Goal: Task Accomplishment & Management: Manage account settings

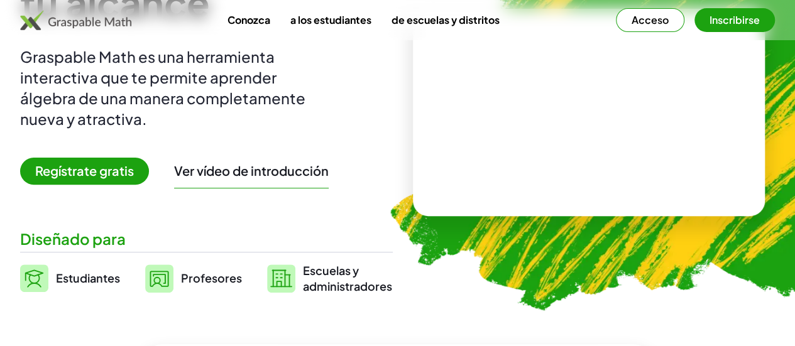
scroll to position [139, 0]
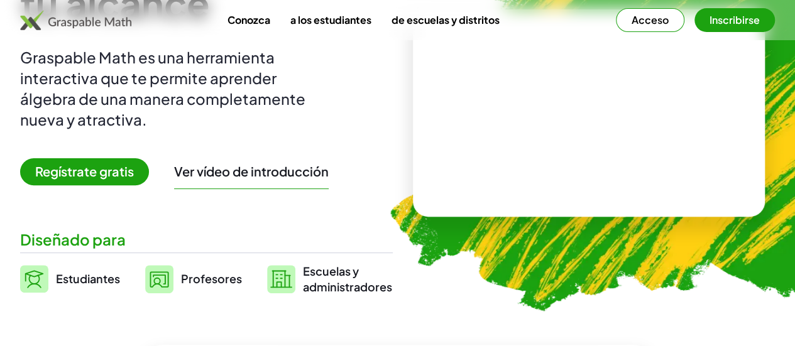
click at [391, 19] on font "Acceso" at bounding box center [650, 19] width 37 height 13
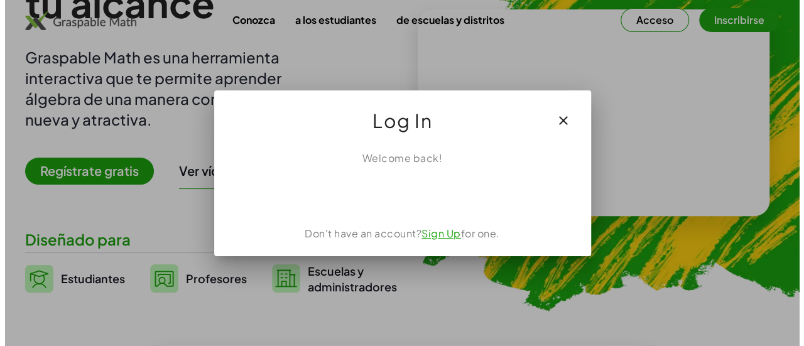
scroll to position [0, 0]
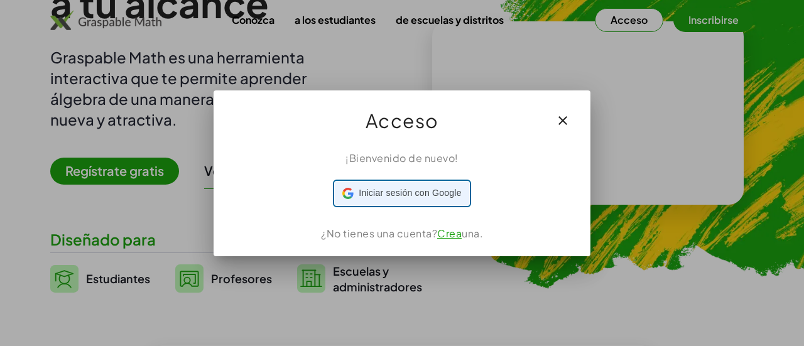
click at [391, 185] on div "Iniciar sesión con Google Iniciar sesión con Google. Se abre en una pestaña nue…" at bounding box center [401, 194] width 119 height 24
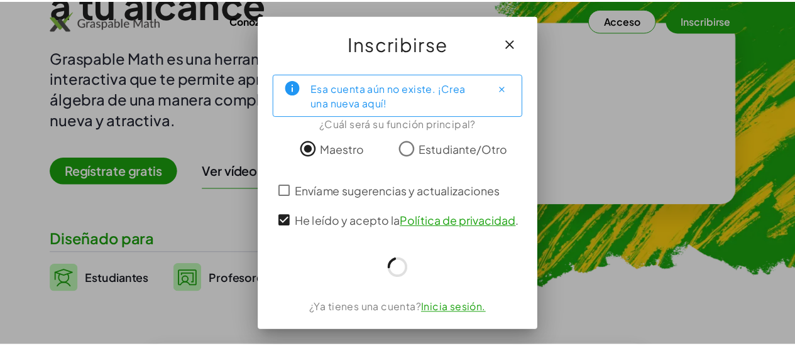
scroll to position [139, 0]
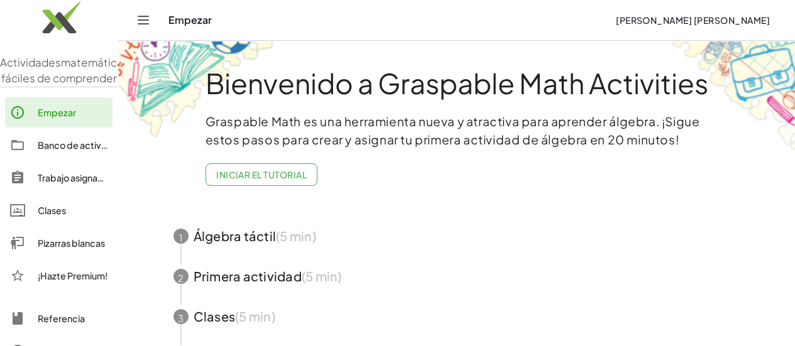
click at [244, 221] on span "button" at bounding box center [456, 236] width 597 height 40
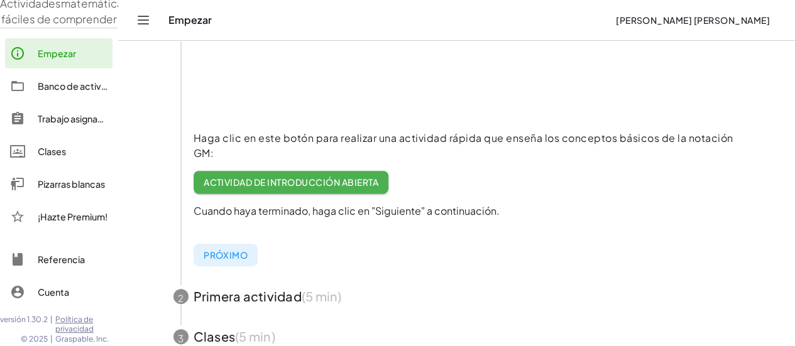
scroll to position [87, 0]
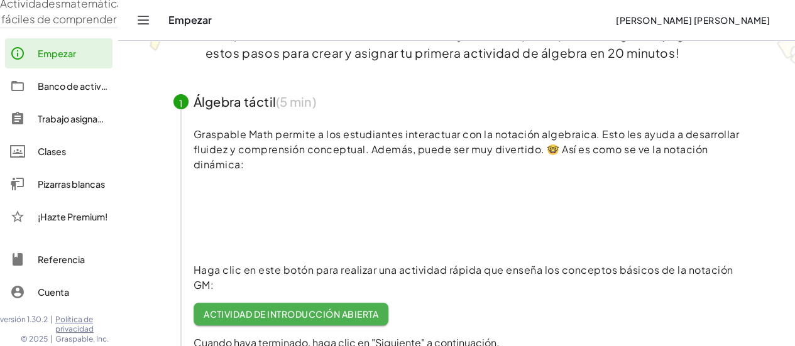
click at [205, 213] on video at bounding box center [288, 217] width 189 height 94
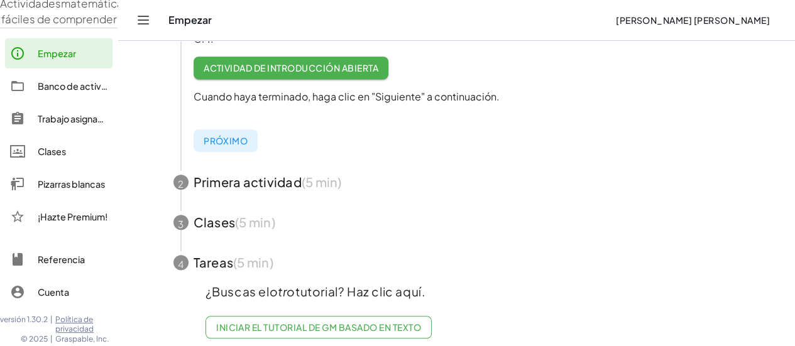
scroll to position [338, 0]
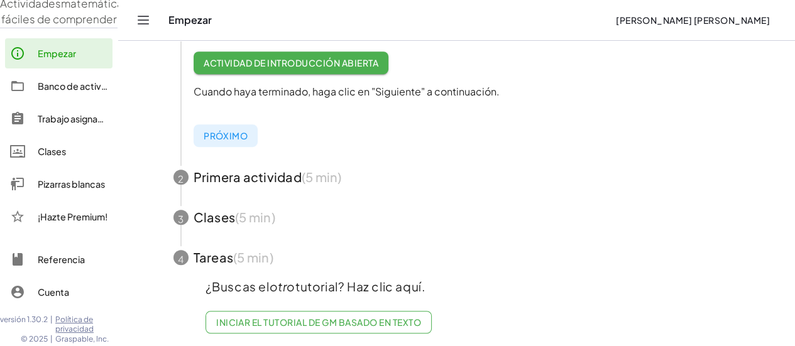
click at [73, 156] on div "Clases" at bounding box center [73, 151] width 70 height 15
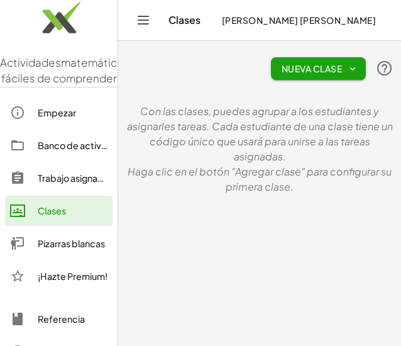
drag, startPoint x: 70, startPoint y: 1, endPoint x: 153, endPoint y: 59, distance: 101.5
click at [183, 68] on div "Nueva clase" at bounding box center [260, 68] width 268 height 40
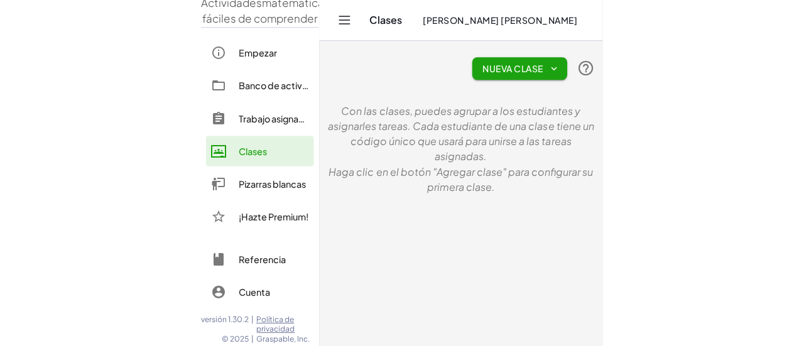
scroll to position [75, 0]
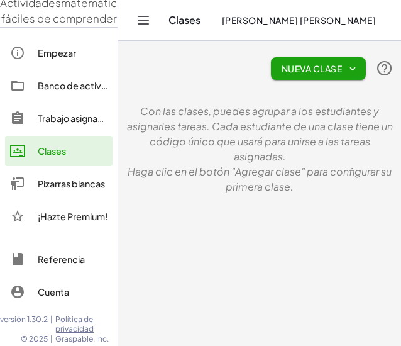
click at [294, 165] on font "Haga clic en el botón "Agregar clase" para configurar su primera clase." at bounding box center [260, 179] width 264 height 28
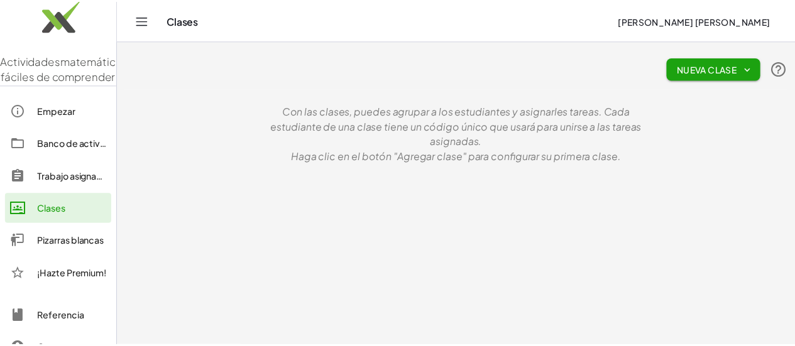
scroll to position [0, 0]
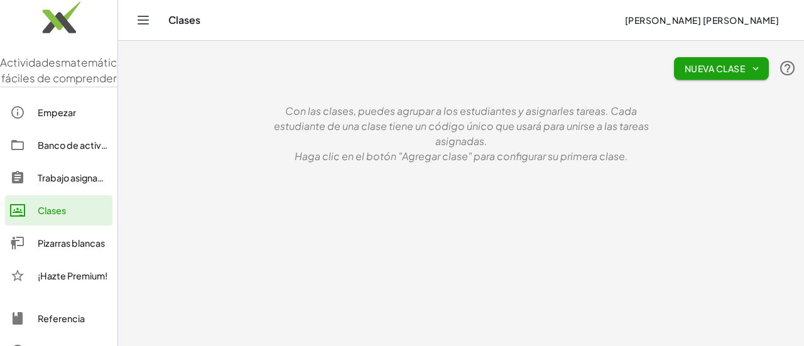
click at [391, 68] on font "Nueva clase" at bounding box center [715, 68] width 60 height 11
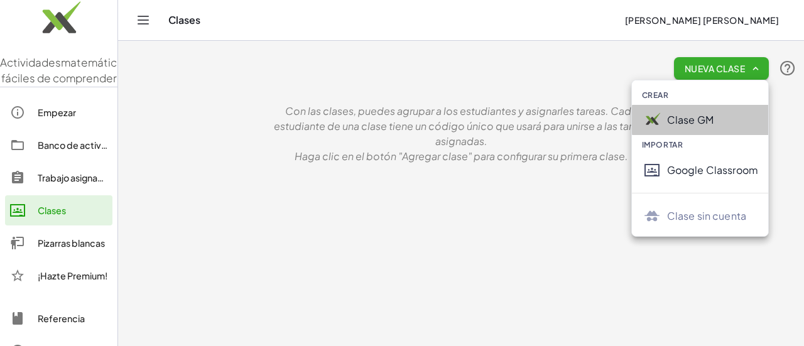
click at [391, 116] on img at bounding box center [652, 120] width 20 height 20
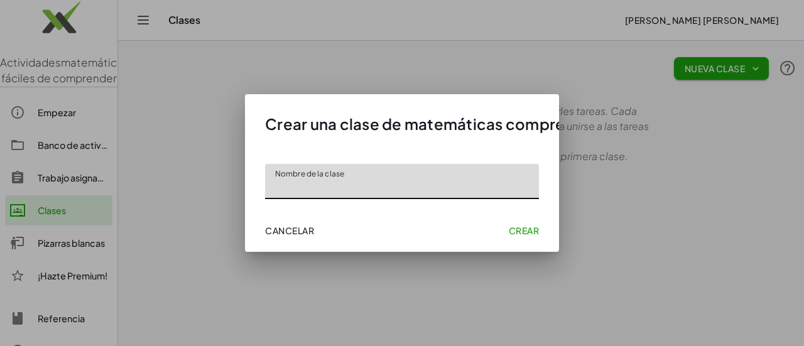
type input "*"
type input "**********"
click at [391, 229] on font "Crear" at bounding box center [524, 230] width 30 height 11
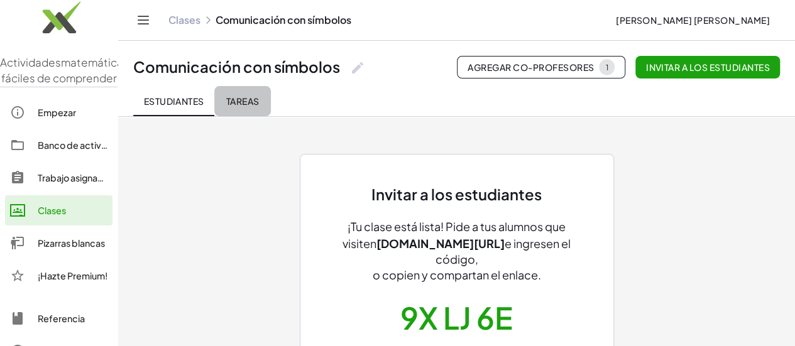
click at [240, 95] on button "Tareas" at bounding box center [242, 101] width 57 height 30
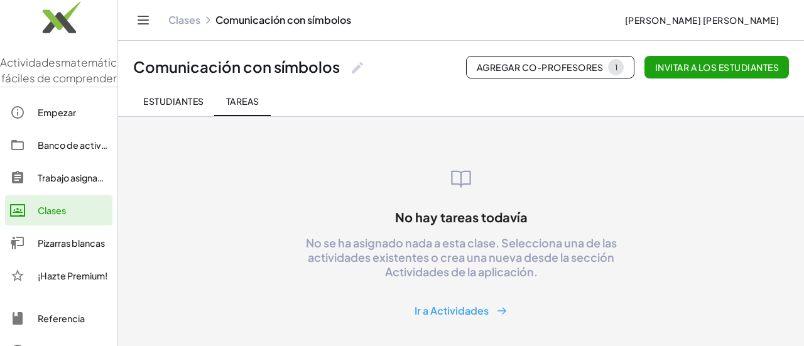
scroll to position [63, 0]
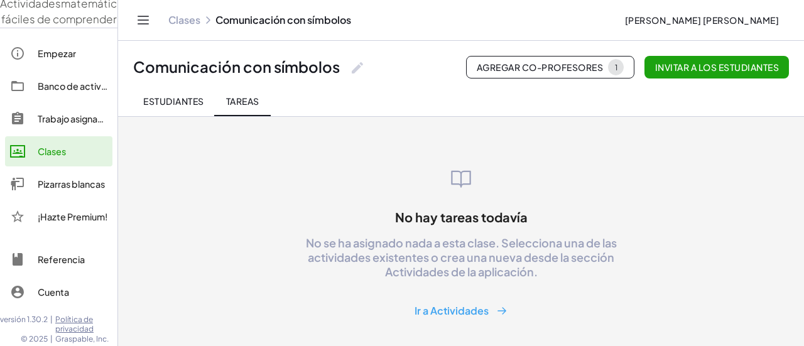
click at [391, 310] on font "Ir a Actividades" at bounding box center [452, 310] width 74 height 13
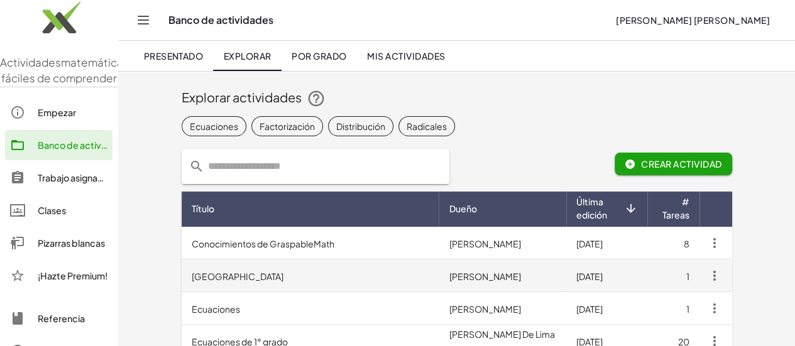
click at [266, 273] on td "Ecuador" at bounding box center [311, 276] width 258 height 33
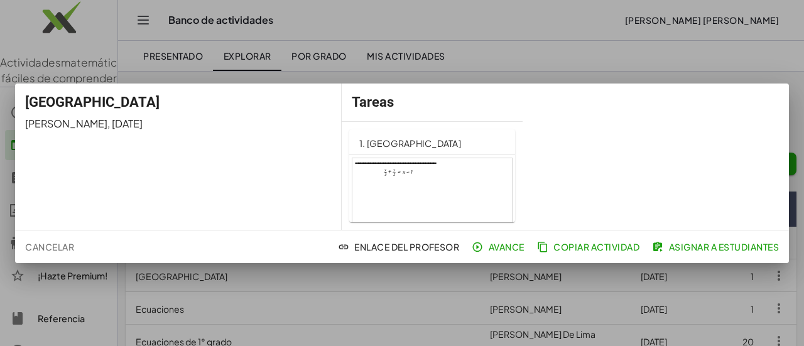
click at [391, 51] on div at bounding box center [402, 173] width 804 height 346
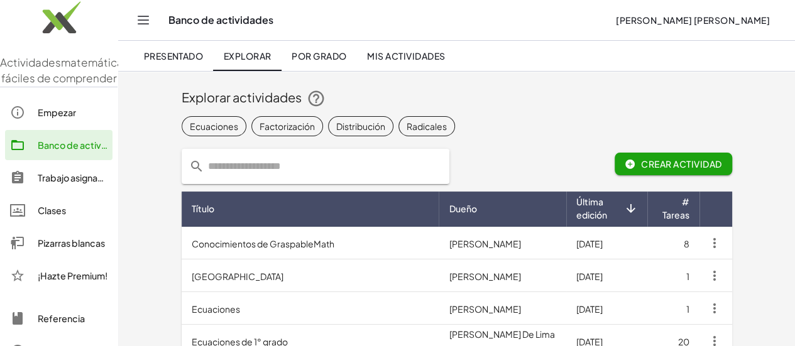
click at [391, 165] on font "Crear actividad" at bounding box center [681, 163] width 80 height 11
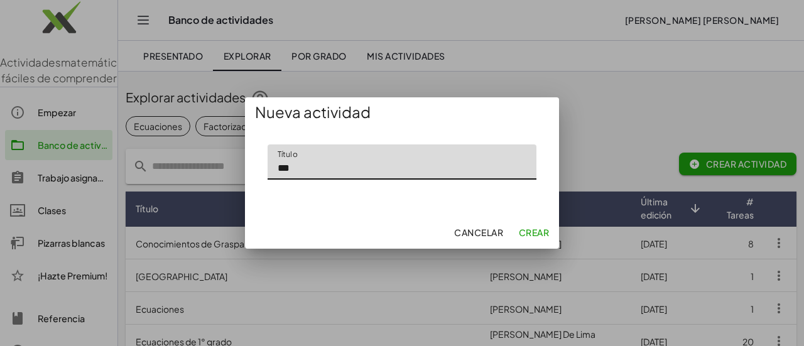
type input "***"
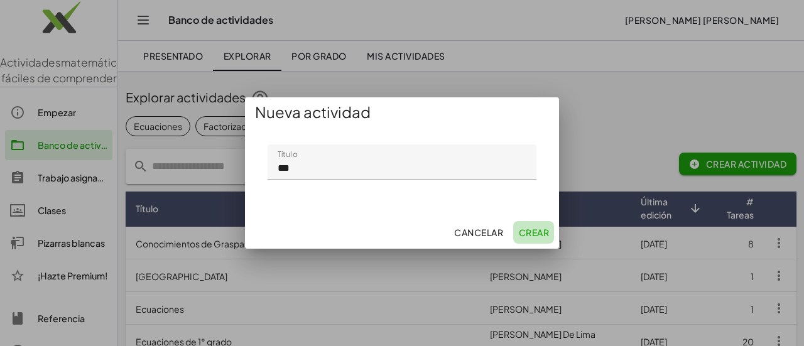
click at [391, 233] on font "Crear" at bounding box center [534, 232] width 30 height 11
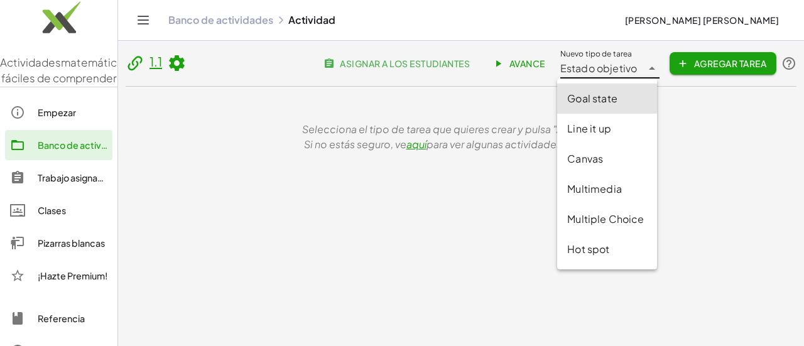
click at [391, 74] on icon at bounding box center [652, 68] width 15 height 15
click at [391, 174] on div "Selecciona el tipo de tarea que quieres crear y pulsa "Añadir tarea". Si no est…" at bounding box center [461, 137] width 671 height 101
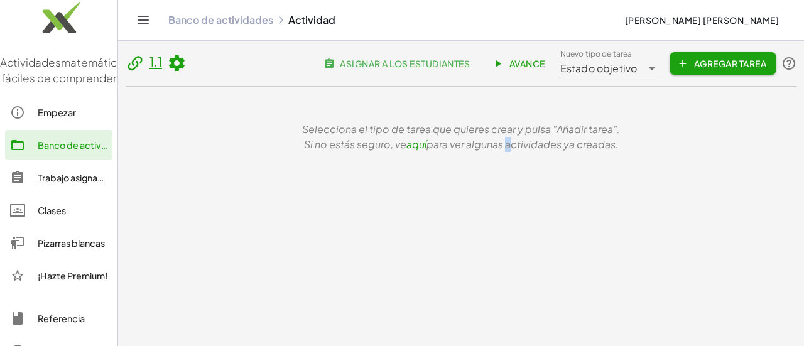
click at [391, 71] on icon at bounding box center [652, 68] width 15 height 15
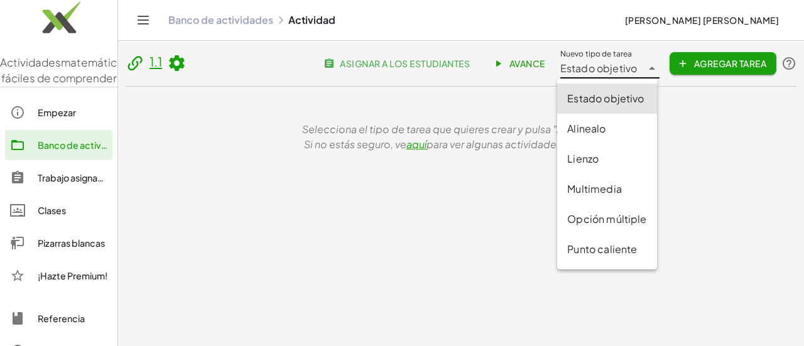
click at [391, 71] on icon at bounding box center [652, 68] width 15 height 15
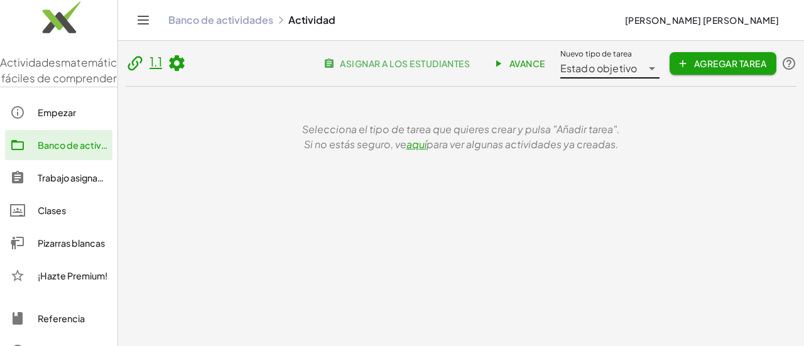
click at [391, 67] on icon at bounding box center [652, 68] width 15 height 15
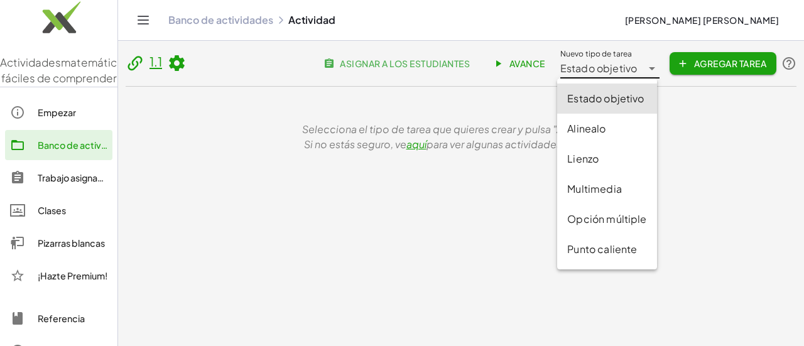
click at [391, 71] on icon at bounding box center [652, 68] width 15 height 15
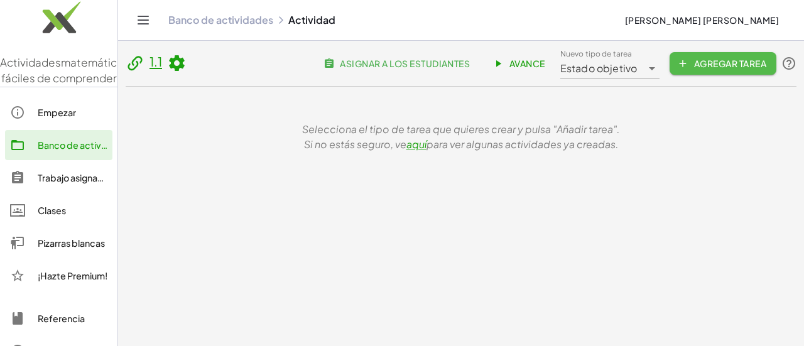
click at [391, 64] on icon "button" at bounding box center [682, 63] width 11 height 11
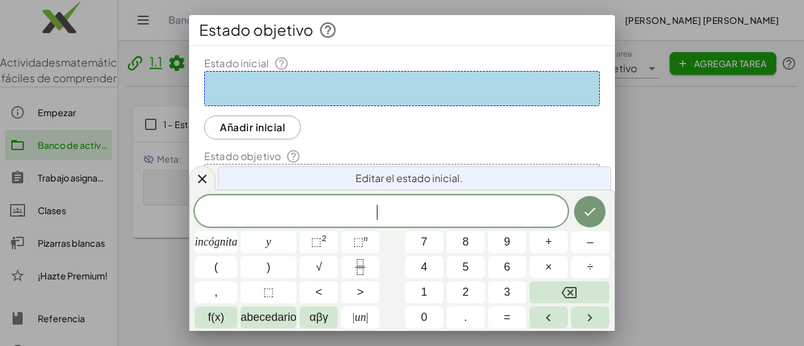
click at [358, 87] on div at bounding box center [402, 88] width 396 height 35
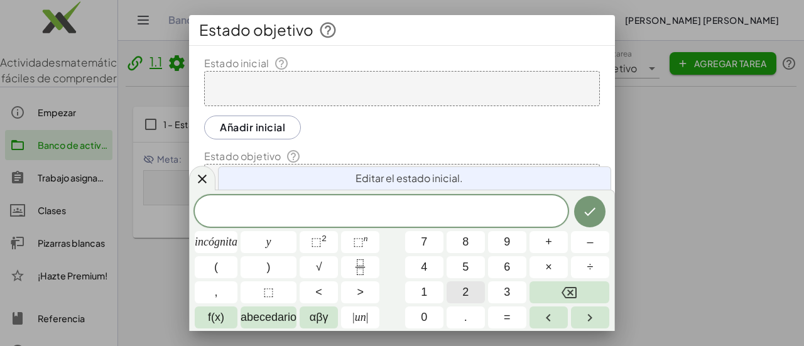
click at [391, 295] on button "2" at bounding box center [466, 293] width 38 height 22
click at [391, 318] on button "=" at bounding box center [507, 318] width 38 height 22
click at [391, 244] on button "+" at bounding box center [549, 242] width 38 height 22
click at [258, 62] on font "Estado inicial" at bounding box center [236, 63] width 65 height 15
click at [271, 91] on div at bounding box center [402, 88] width 396 height 35
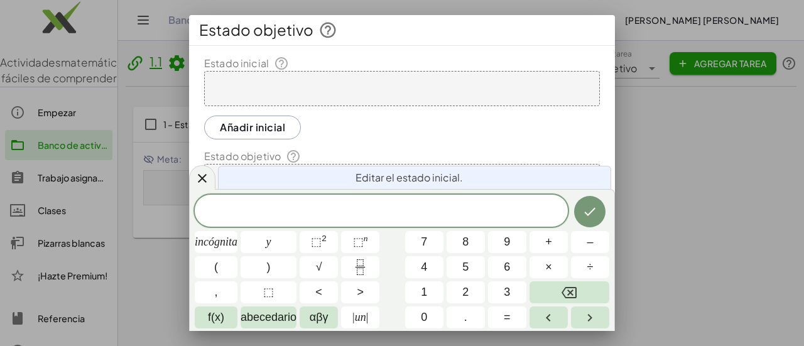
click at [263, 94] on div at bounding box center [402, 88] width 396 height 35
click at [391, 288] on button "2" at bounding box center [466, 293] width 38 height 22
click at [391, 244] on font "–" at bounding box center [590, 242] width 6 height 13
click at [391, 248] on button "8" at bounding box center [466, 242] width 38 height 22
click at [391, 316] on font "=" at bounding box center [507, 317] width 7 height 13
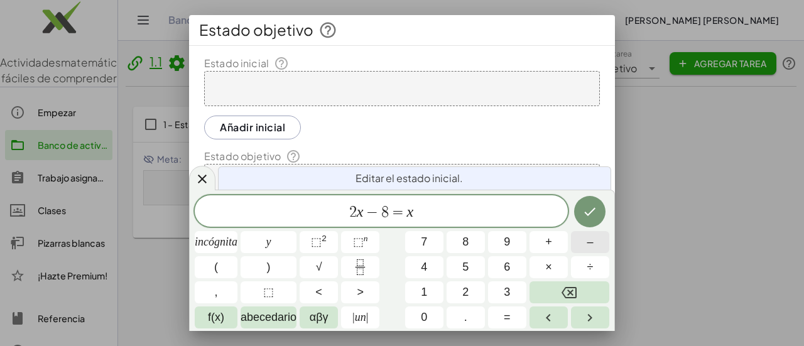
click at [391, 241] on button "–" at bounding box center [590, 242] width 38 height 22
click at [391, 292] on font "1" at bounding box center [424, 292] width 6 height 13
click at [391, 212] on icon "Hecho" at bounding box center [590, 211] width 15 height 15
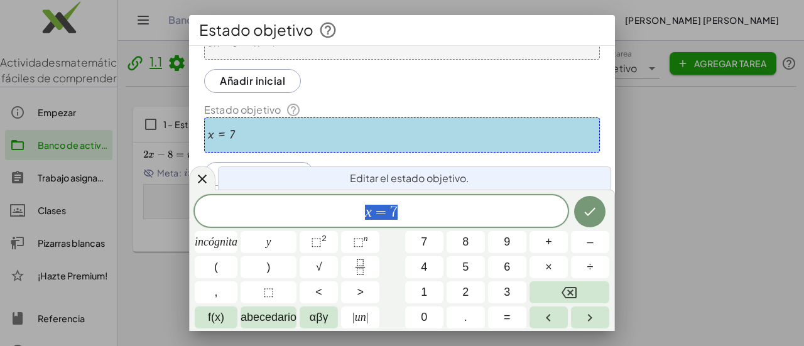
scroll to position [63, 0]
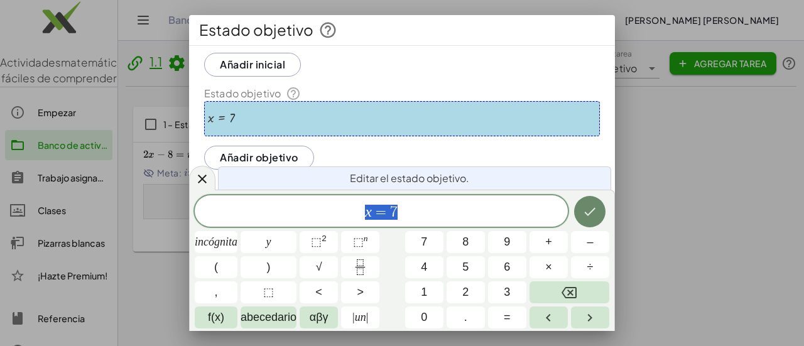
click at [391, 214] on icon "Hecho" at bounding box center [590, 212] width 11 height 8
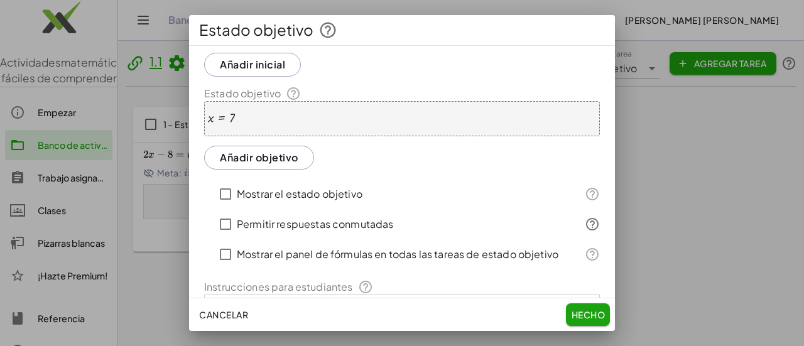
scroll to position [126, 0]
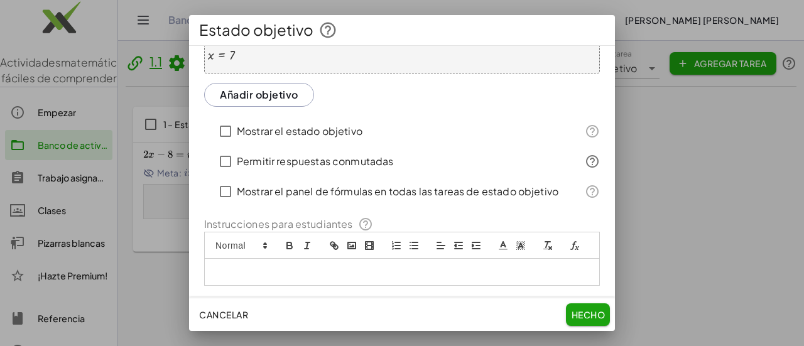
click at [273, 99] on font "Añadir objetivo" at bounding box center [259, 94] width 79 height 13
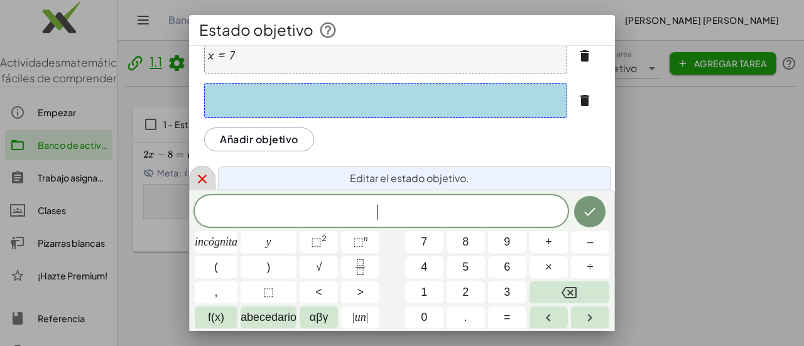
click at [205, 177] on icon at bounding box center [202, 179] width 15 height 15
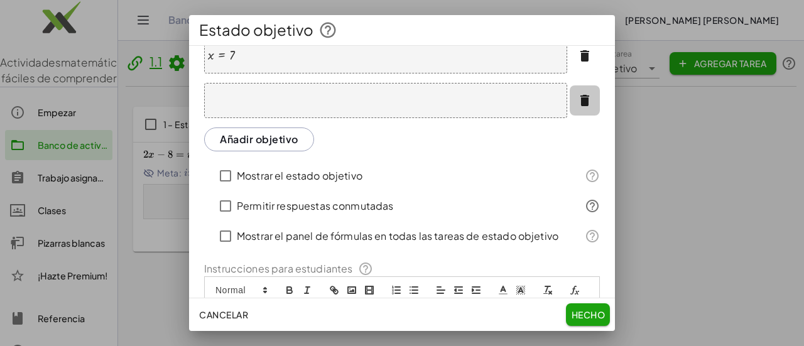
click at [391, 98] on icon "button" at bounding box center [584, 100] width 15 height 15
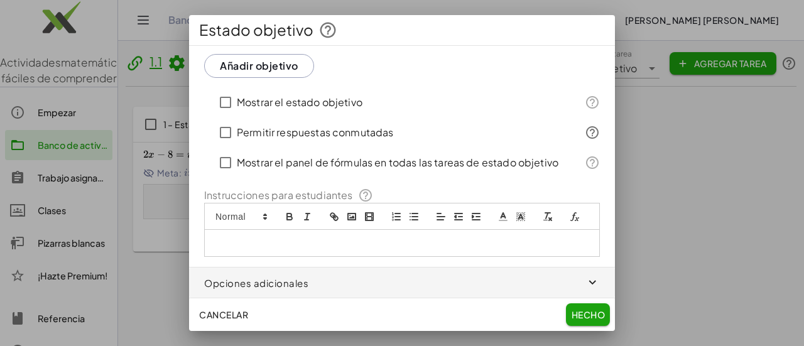
scroll to position [168, 0]
click at [254, 237] on div at bounding box center [402, 243] width 395 height 26
click at [276, 248] on p at bounding box center [397, 243] width 366 height 11
click at [296, 285] on span "button" at bounding box center [402, 283] width 426 height 30
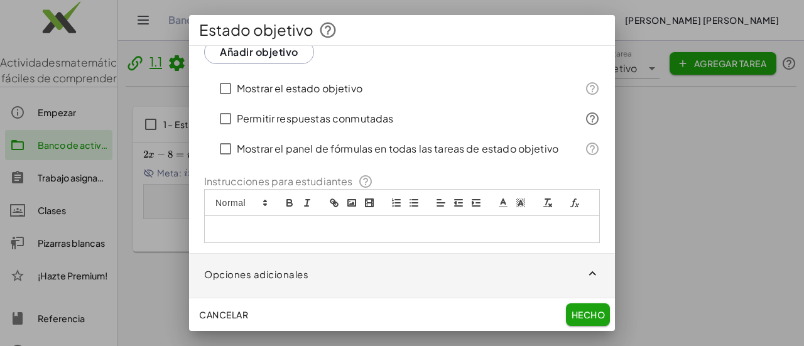
scroll to position [224, 0]
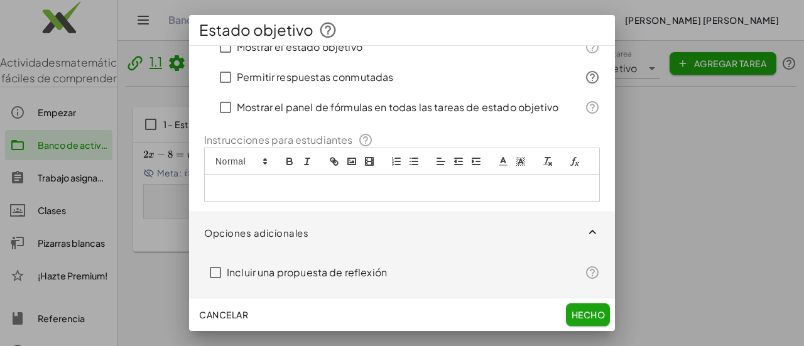
click at [263, 172] on div at bounding box center [402, 161] width 396 height 27
click at [279, 182] on div at bounding box center [402, 188] width 395 height 26
click at [249, 154] on span at bounding box center [241, 161] width 62 height 15
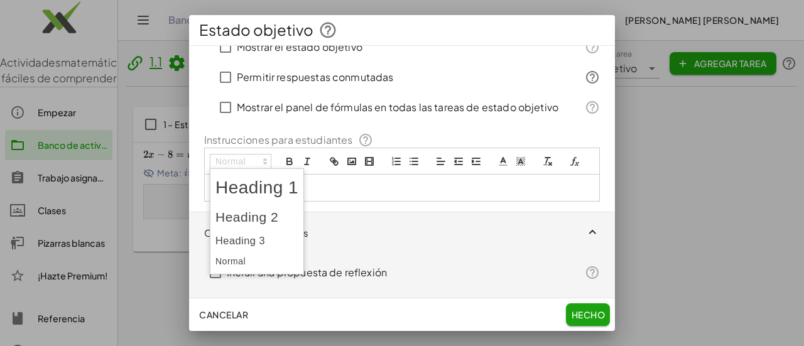
click at [250, 252] on span at bounding box center [257, 261] width 83 height 19
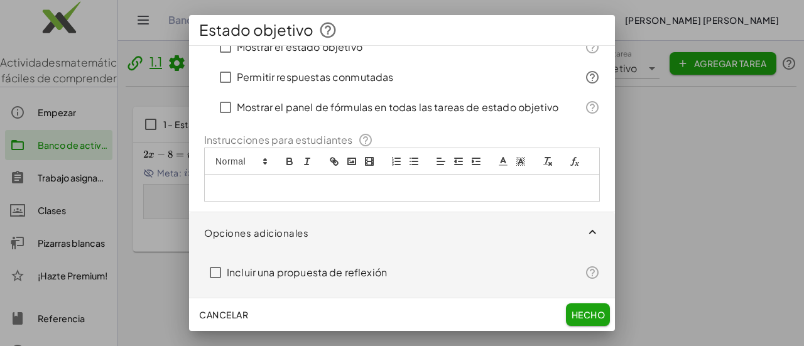
click at [224, 177] on div at bounding box center [402, 188] width 395 height 26
click at [253, 182] on div at bounding box center [402, 188] width 395 height 26
click at [317, 148] on div at bounding box center [402, 161] width 396 height 27
click at [391, 156] on icon at bounding box center [503, 161] width 11 height 11
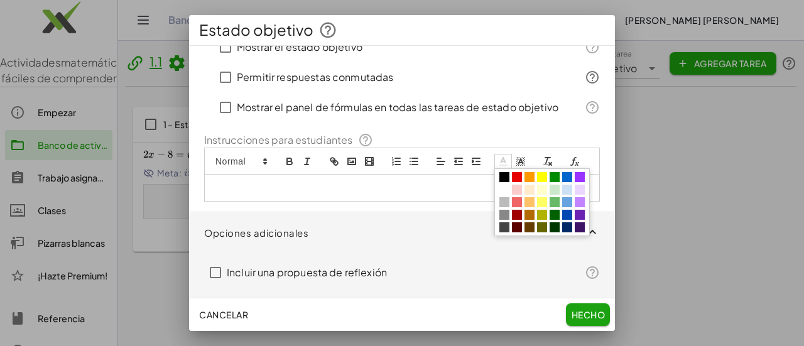
click at [391, 187] on p at bounding box center [397, 187] width 366 height 11
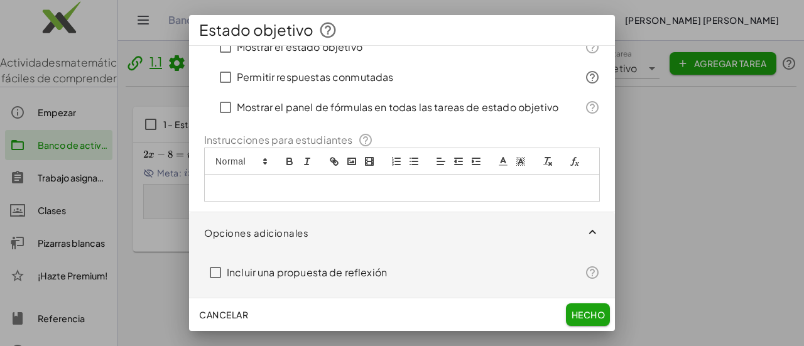
click at [391, 156] on icon "limpio" at bounding box center [547, 161] width 11 height 11
click at [391, 163] on icon "fórmula" at bounding box center [574, 161] width 11 height 11
click at [380, 212] on link at bounding box center [380, 209] width 30 height 9
click at [290, 156] on icon "atrevido" at bounding box center [289, 161] width 11 height 11
click at [268, 187] on p "﻿" at bounding box center [397, 187] width 366 height 11
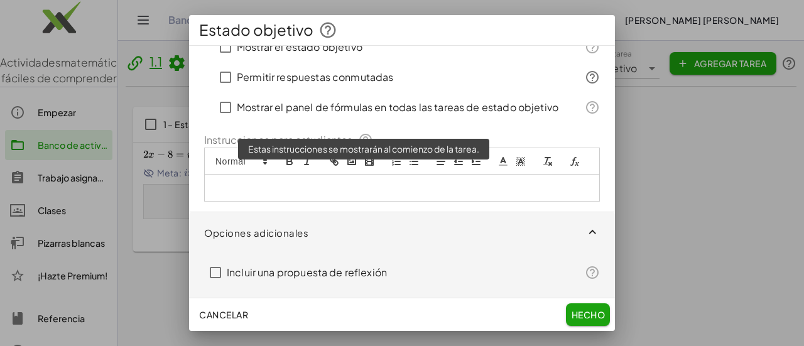
click at [363, 133] on icon at bounding box center [365, 140] width 15 height 15
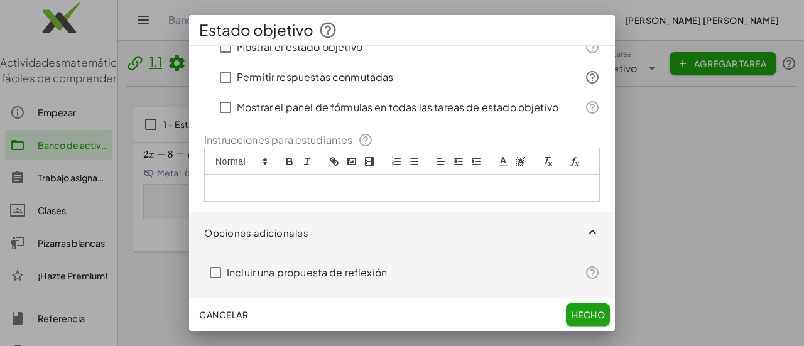
click at [312, 197] on div at bounding box center [402, 188] width 395 height 26
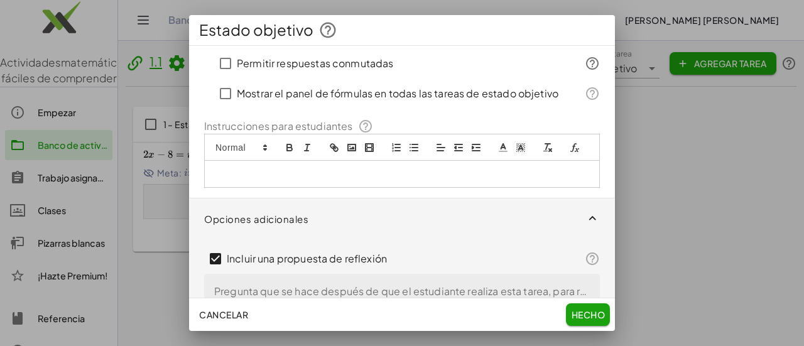
click at [222, 182] on div at bounding box center [402, 174] width 395 height 26
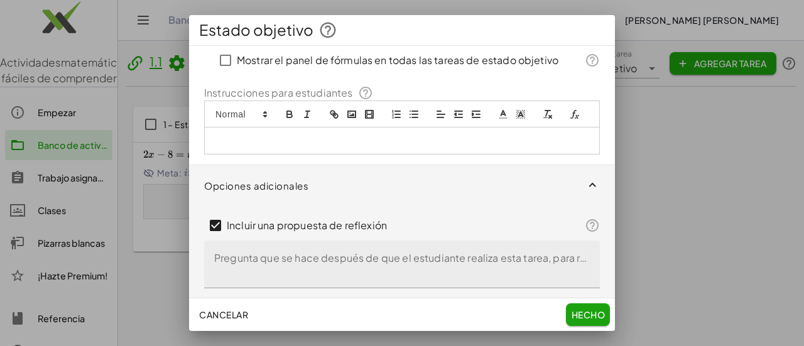
scroll to position [271, 0]
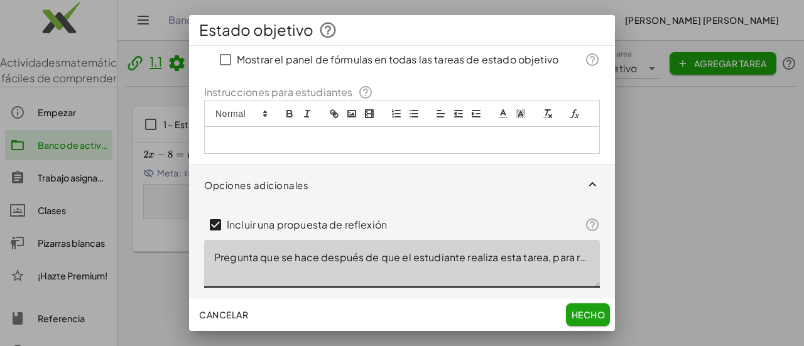
click at [333, 265] on textarea "Pregunta que se hace después de que el estudiante realiza esta tarea, para refl…" at bounding box center [402, 264] width 396 height 48
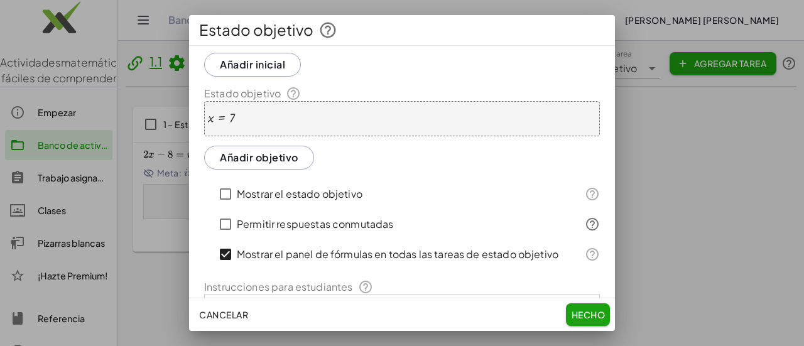
scroll to position [189, 0]
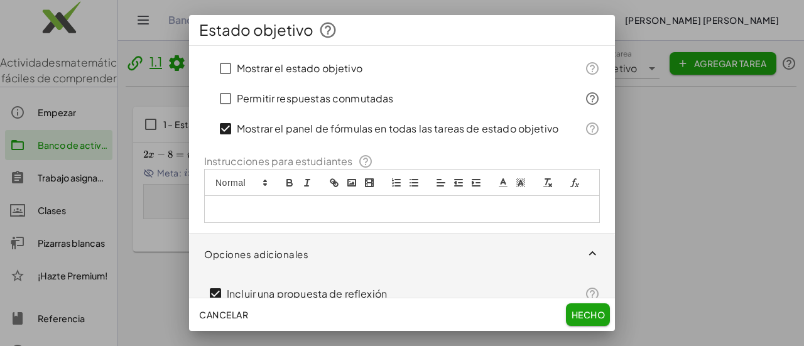
click at [269, 215] on p at bounding box center [397, 209] width 366 height 11
click at [334, 180] on icon "enlace" at bounding box center [333, 181] width 4 height 4
click at [338, 215] on p at bounding box center [397, 209] width 366 height 11
click at [329, 180] on icon "enlace" at bounding box center [334, 182] width 11 height 11
click at [334, 179] on icon "enlace" at bounding box center [333, 181] width 4 height 4
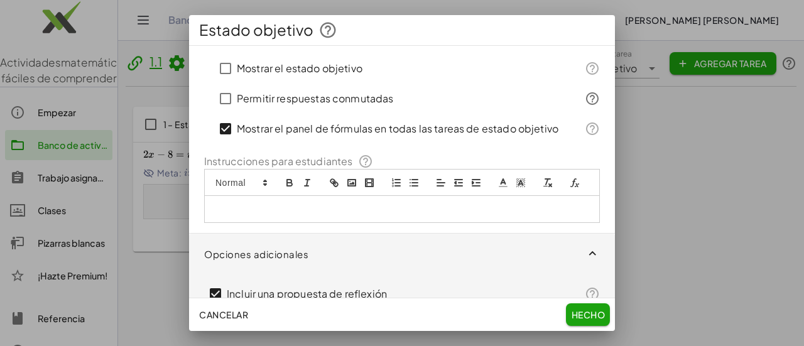
click at [336, 179] on icon "enlace" at bounding box center [334, 182] width 11 height 11
click at [345, 178] on button "imagen" at bounding box center [352, 182] width 18 height 15
click at [391, 182] on icon "lista: viñeta" at bounding box center [413, 182] width 11 height 11
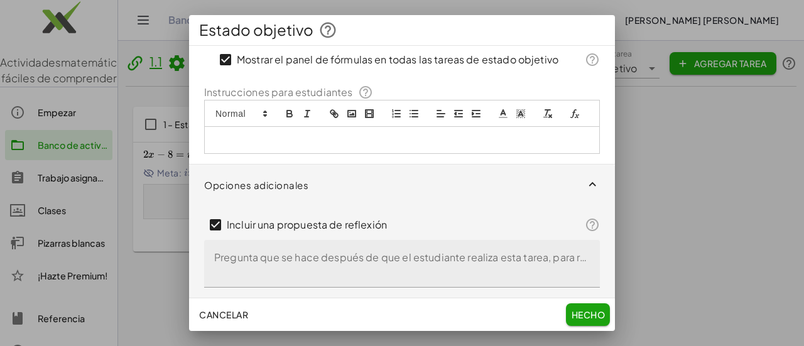
scroll to position [271, 0]
click at [391, 322] on button "Hecho" at bounding box center [588, 315] width 44 height 23
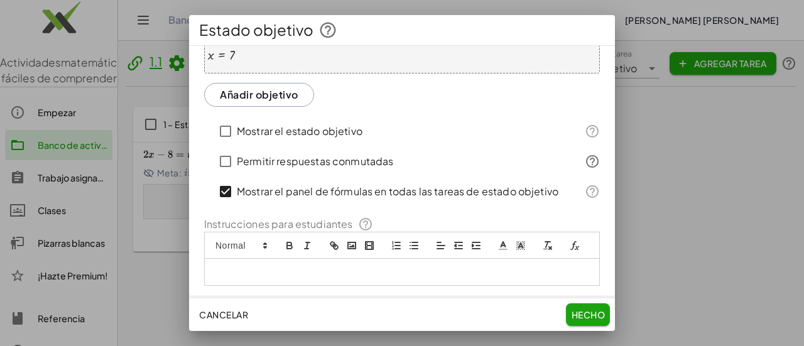
scroll to position [121, 0]
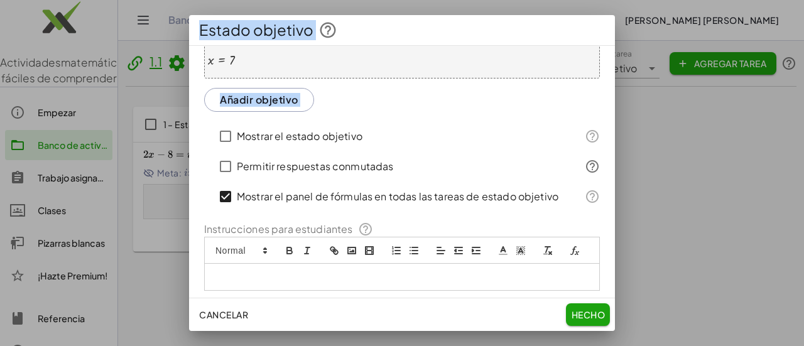
drag, startPoint x: 373, startPoint y: 26, endPoint x: 526, endPoint y: 146, distance: 194.2
click at [391, 148] on div "Estado objetivo Estado inicial + · 2 · x − 8 = + x − 1 Añadir inicial Estado ob…" at bounding box center [402, 173] width 426 height 316
click at [391, 309] on button "Hecho" at bounding box center [588, 315] width 44 height 23
click at [391, 311] on font "Hecho" at bounding box center [588, 314] width 33 height 11
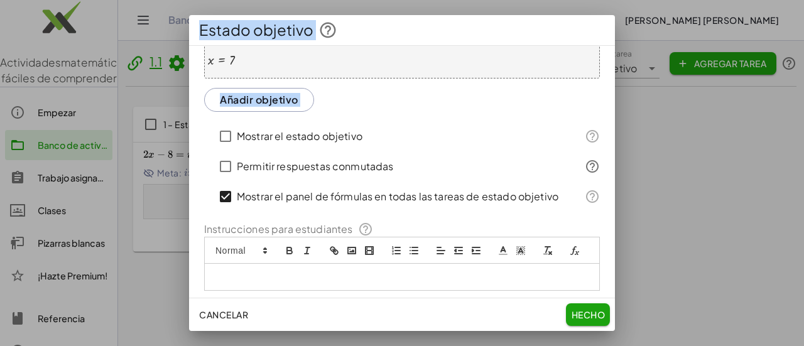
click at [229, 310] on font "Cancelar" at bounding box center [223, 314] width 49 height 11
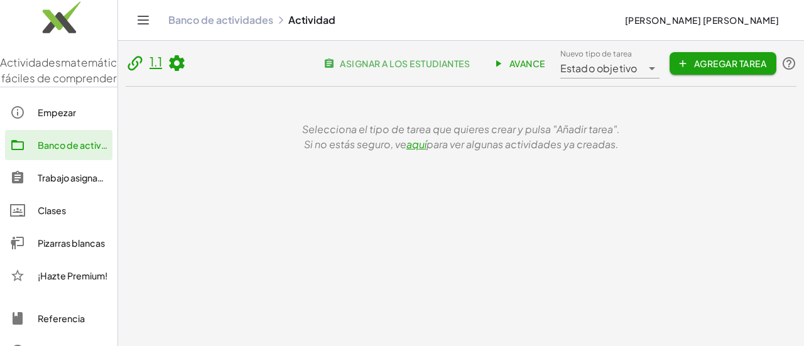
click at [391, 60] on font "Agregar tarea" at bounding box center [730, 63] width 72 height 11
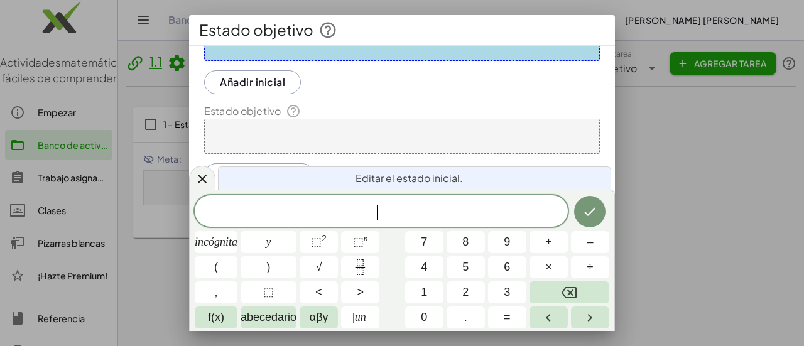
scroll to position [63, 0]
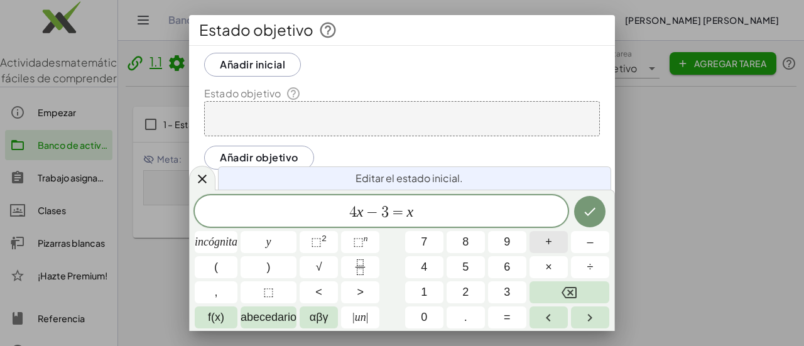
click at [391, 237] on button "+" at bounding box center [549, 242] width 38 height 22
click at [391, 217] on icon "Hecho" at bounding box center [590, 211] width 15 height 15
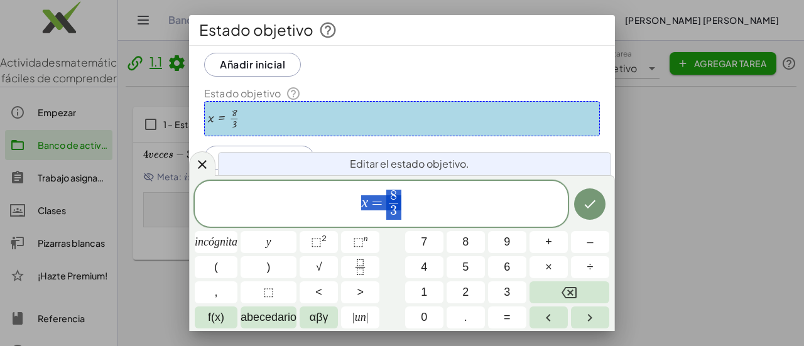
click at [391, 207] on icon "Hecho" at bounding box center [590, 204] width 15 height 15
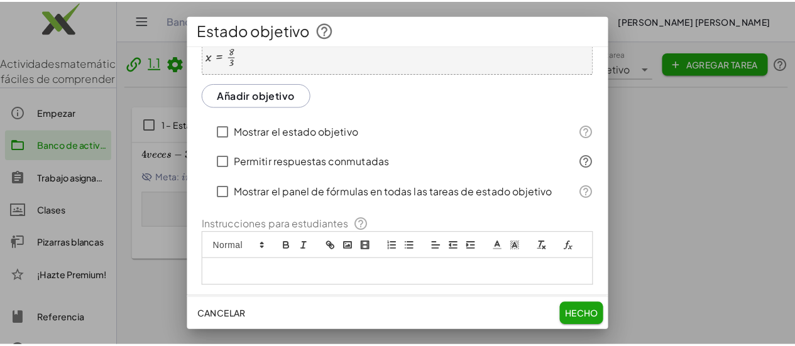
scroll to position [168, 0]
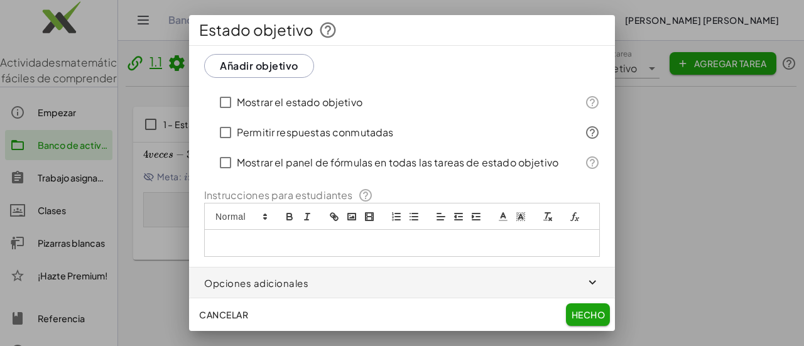
click at [277, 246] on p at bounding box center [397, 243] width 366 height 11
click at [391, 310] on font "Hecho" at bounding box center [588, 314] width 33 height 11
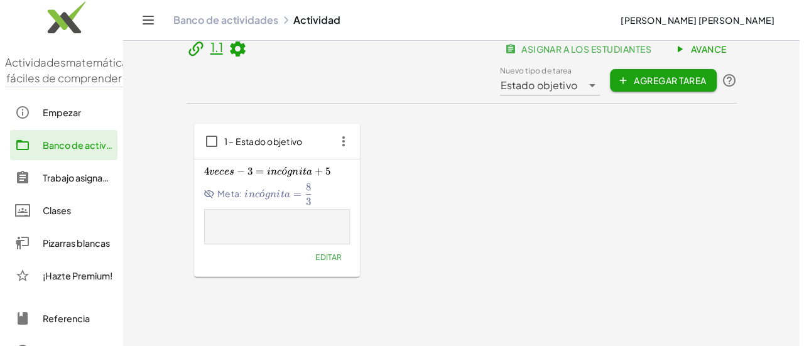
scroll to position [0, 0]
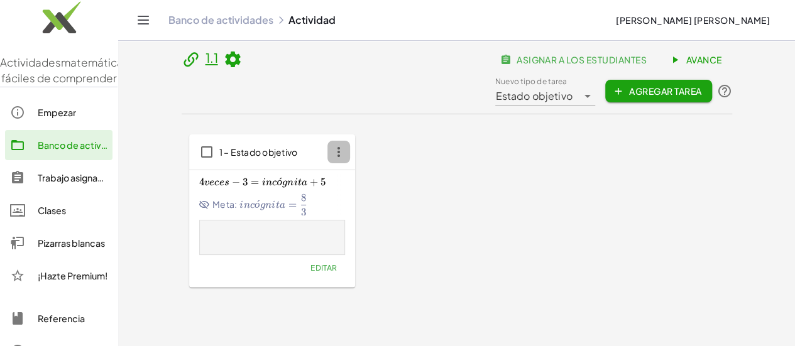
click at [327, 141] on icon "button" at bounding box center [338, 152] width 23 height 23
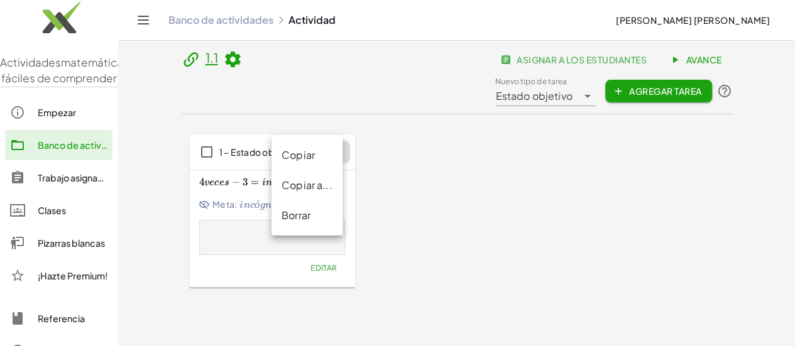
click at [223, 66] on icon at bounding box center [232, 59] width 19 height 19
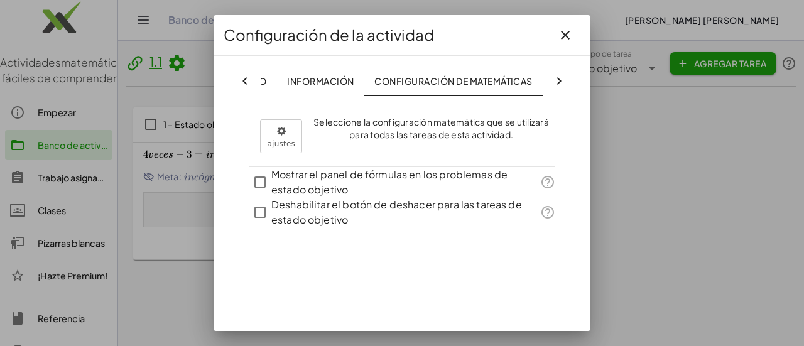
scroll to position [0, 82]
click at [242, 77] on icon at bounding box center [245, 81] width 15 height 15
click at [243, 77] on div "Intercambio Información Configuración de matemáticas" at bounding box center [402, 81] width 347 height 30
click at [391, 31] on icon "button" at bounding box center [565, 35] width 15 height 15
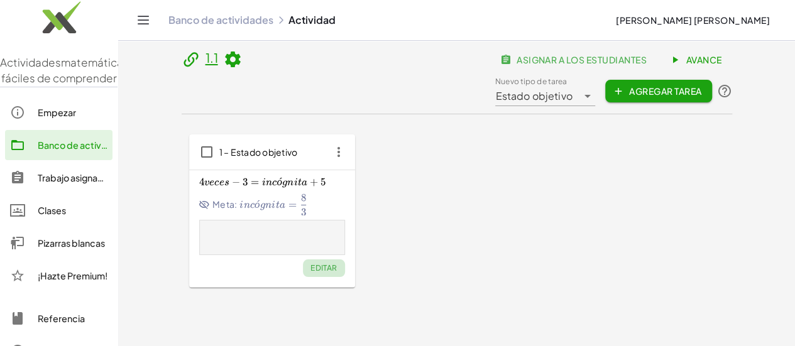
click at [310, 263] on font "Editar" at bounding box center [323, 267] width 27 height 9
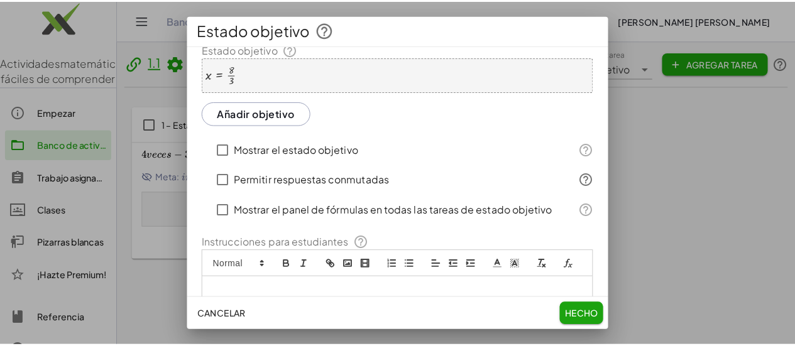
scroll to position [168, 0]
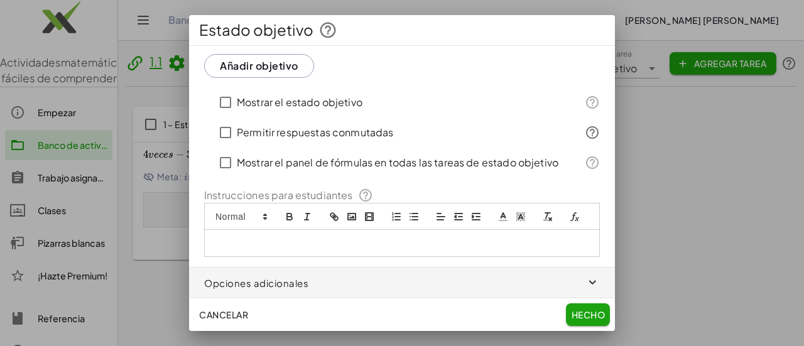
click at [260, 232] on div at bounding box center [402, 243] width 395 height 26
drag, startPoint x: 594, startPoint y: 313, endPoint x: 587, endPoint y: 309, distance: 8.4
click at [391, 312] on font "Hecho" at bounding box center [588, 314] width 33 height 11
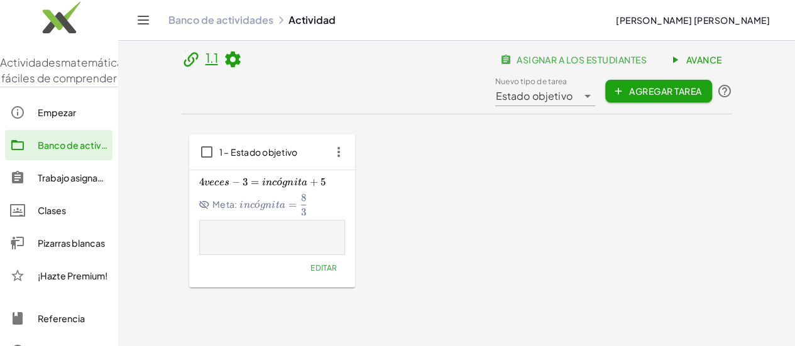
click at [327, 141] on icon "button" at bounding box center [338, 152] width 23 height 23
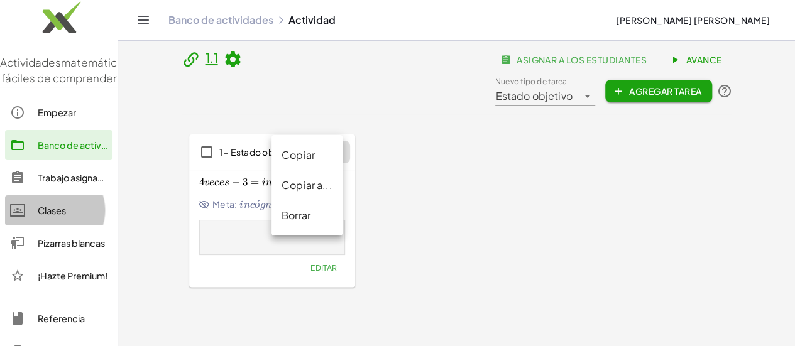
click at [77, 218] on div "Clases" at bounding box center [73, 210] width 70 height 15
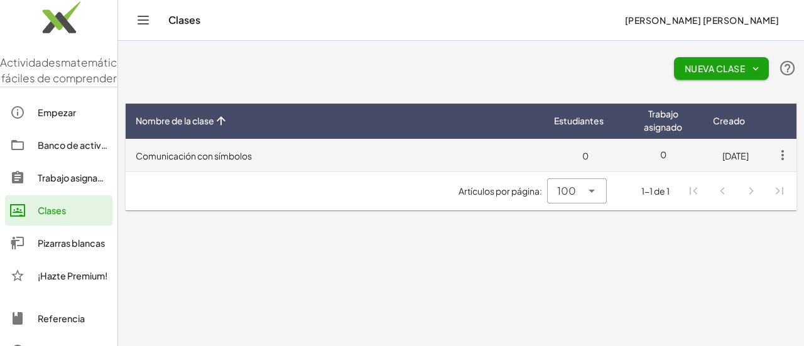
click at [243, 154] on font "Comunicación con símbolos" at bounding box center [194, 155] width 116 height 11
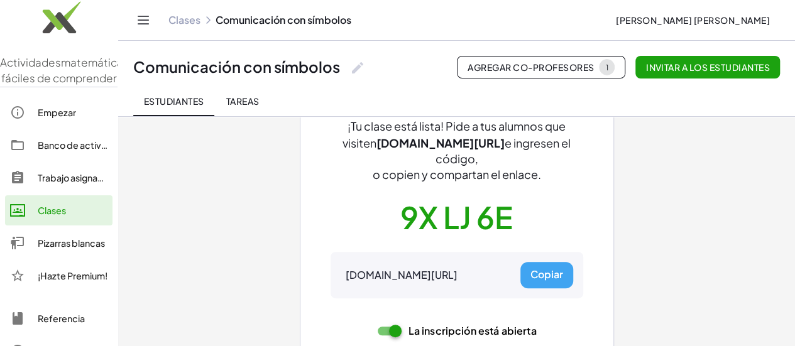
scroll to position [139, 0]
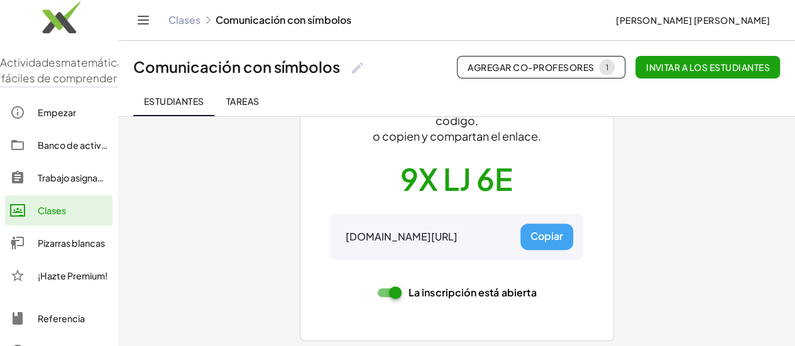
click at [391, 239] on font "Copiar" at bounding box center [546, 235] width 33 height 13
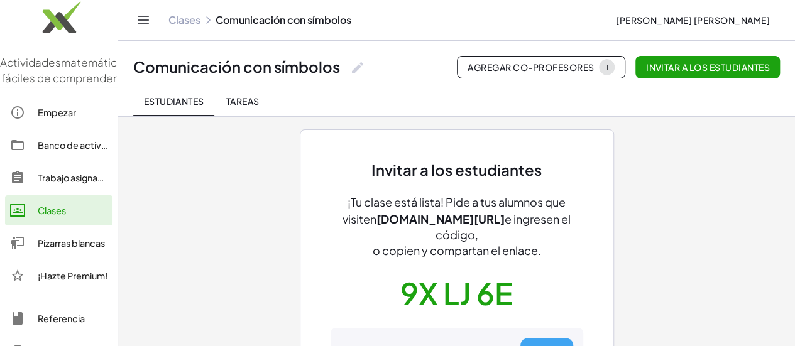
scroll to position [13, 0]
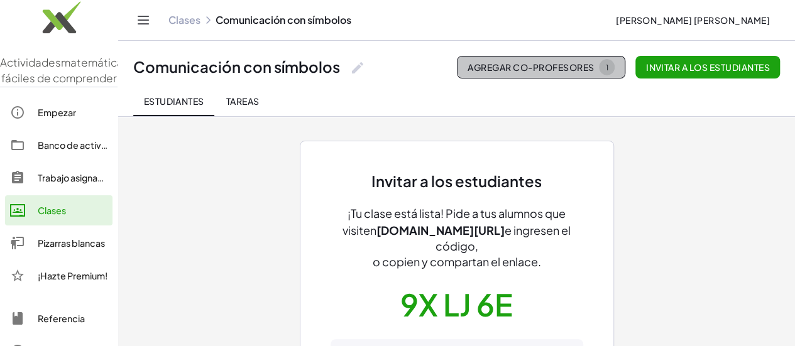
click at [391, 63] on font "Agregar co-profesores" at bounding box center [531, 67] width 126 height 11
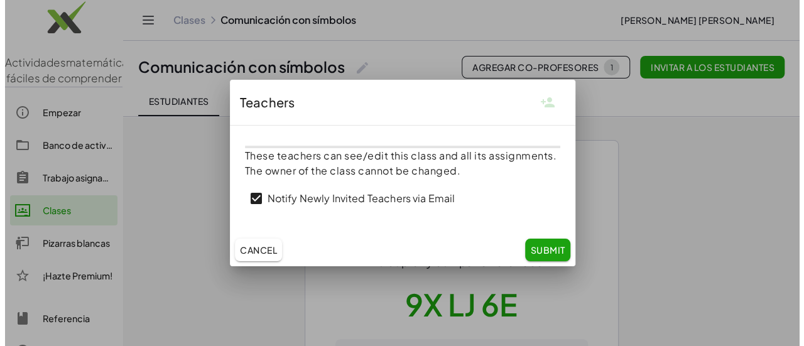
scroll to position [0, 0]
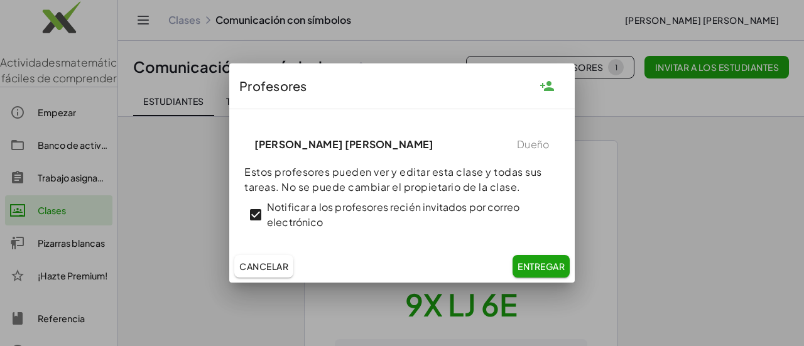
click at [283, 252] on div "Cancelar Entregar" at bounding box center [402, 266] width 346 height 33
click at [278, 263] on font "Cancelar" at bounding box center [263, 266] width 49 height 11
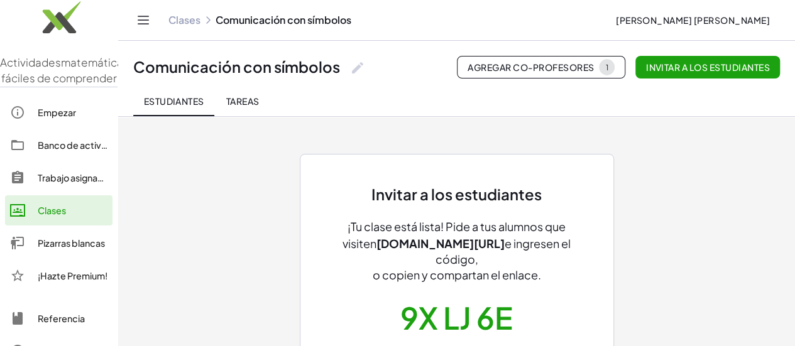
click at [241, 99] on font "Tareas" at bounding box center [242, 101] width 33 height 11
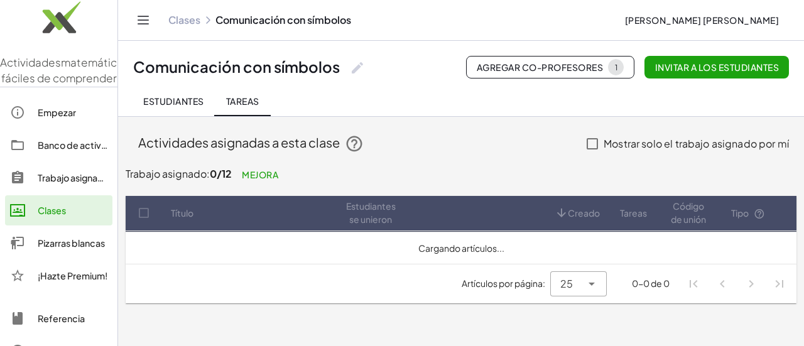
click at [181, 96] on font "Estudiantes" at bounding box center [173, 101] width 60 height 11
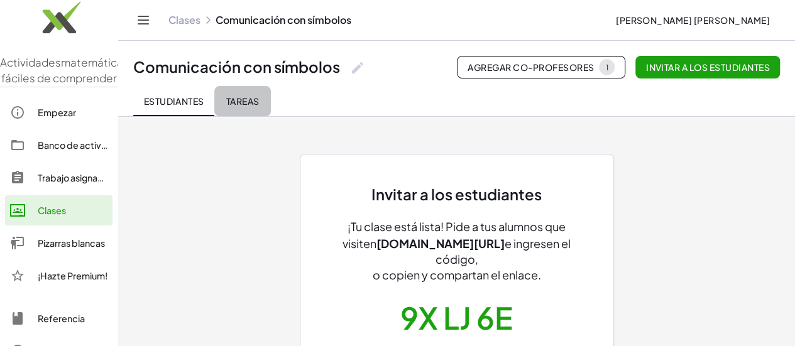
click at [226, 101] on font "Tareas" at bounding box center [242, 101] width 33 height 11
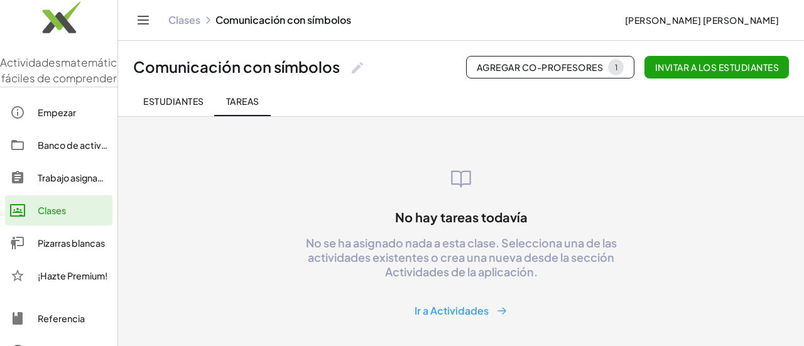
click at [196, 97] on font "Estudiantes" at bounding box center [173, 101] width 60 height 11
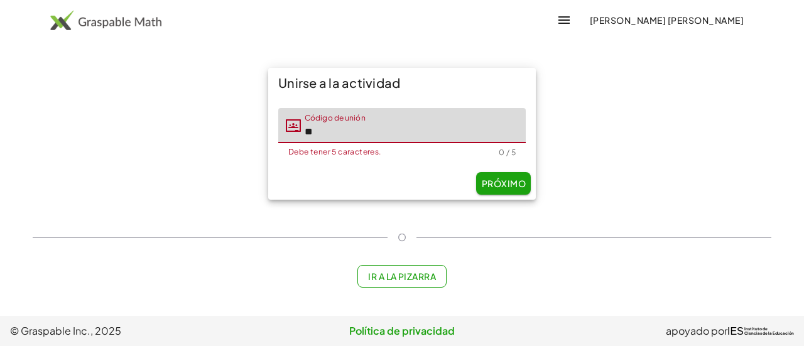
type input "*"
click at [498, 182] on button "Próximo" at bounding box center [503, 183] width 55 height 23
type input "**********"
drag, startPoint x: 423, startPoint y: 136, endPoint x: 185, endPoint y: 129, distance: 237.6
click at [185, 129] on div "**********" at bounding box center [402, 133] width 754 height 147
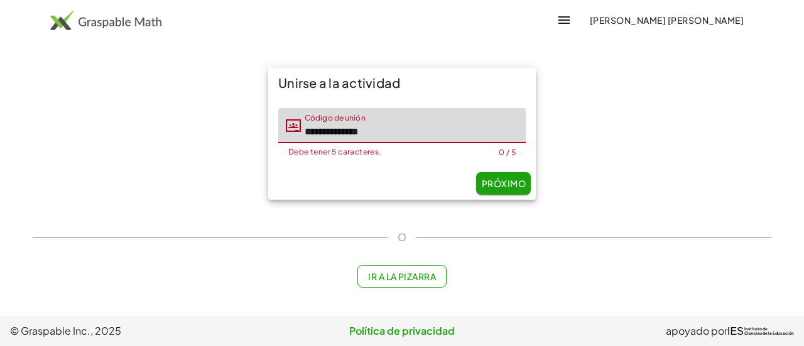
click at [388, 133] on input "**********" at bounding box center [413, 125] width 225 height 35
type input "**********"
click at [460, 137] on input "**********" at bounding box center [413, 125] width 225 height 35
drag, startPoint x: 452, startPoint y: 134, endPoint x: 455, endPoint y: 140, distance: 6.8
click at [458, 141] on input "**********" at bounding box center [413, 125] width 225 height 35
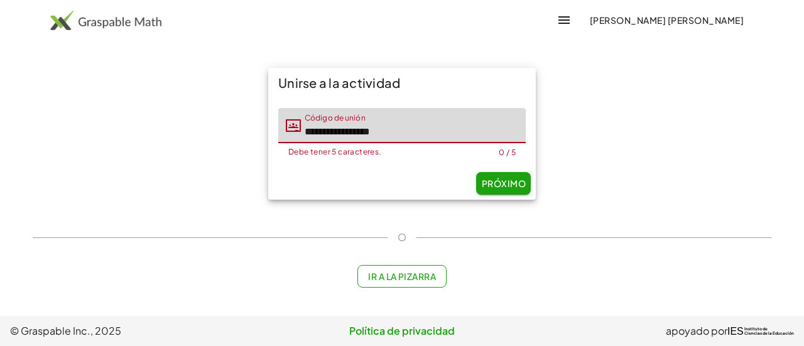
click at [455, 140] on input "**********" at bounding box center [413, 125] width 225 height 35
drag, startPoint x: 452, startPoint y: 139, endPoint x: 439, endPoint y: 131, distance: 15.7
click at [451, 138] on input "**********" at bounding box center [413, 125] width 225 height 35
drag, startPoint x: 419, startPoint y: 127, endPoint x: 203, endPoint y: 128, distance: 215.5
click at [203, 128] on div "**********" at bounding box center [402, 133] width 754 height 147
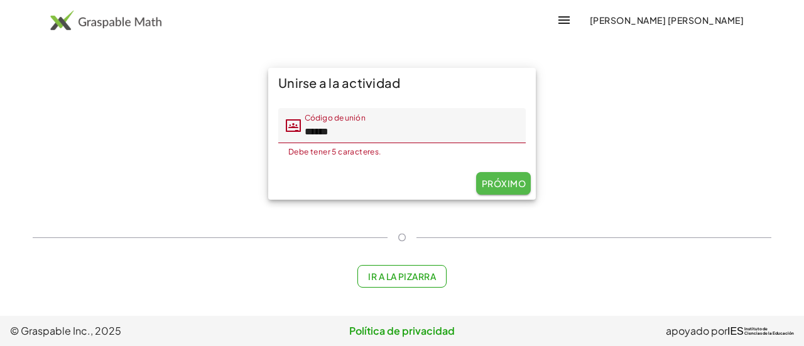
click at [505, 185] on font "Próximo" at bounding box center [504, 183] width 44 height 11
type input "******"
click at [505, 184] on font "Próximo" at bounding box center [504, 183] width 44 height 11
click at [504, 184] on font "Próximo" at bounding box center [504, 183] width 44 height 11
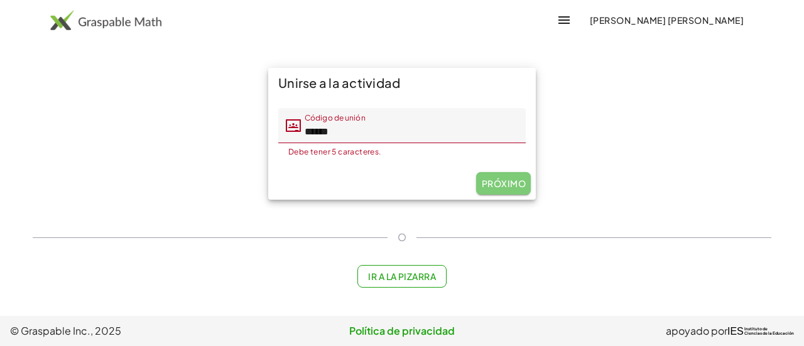
click at [504, 184] on font "Próximo" at bounding box center [504, 183] width 44 height 11
click at [394, 281] on font "Ir a la pizarra" at bounding box center [402, 276] width 68 height 11
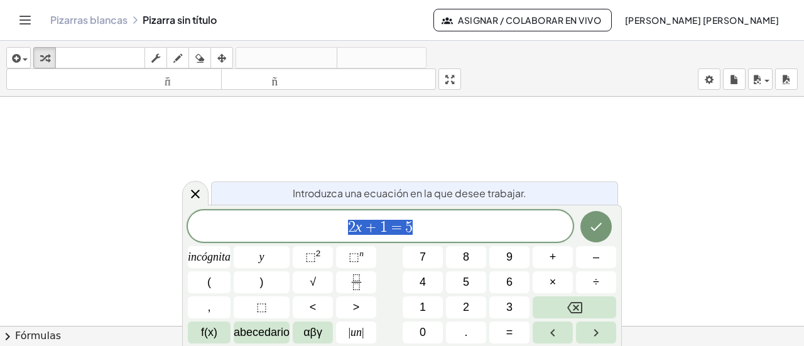
scroll to position [63, 0]
click at [596, 225] on icon "Hecho" at bounding box center [596, 226] width 15 height 15
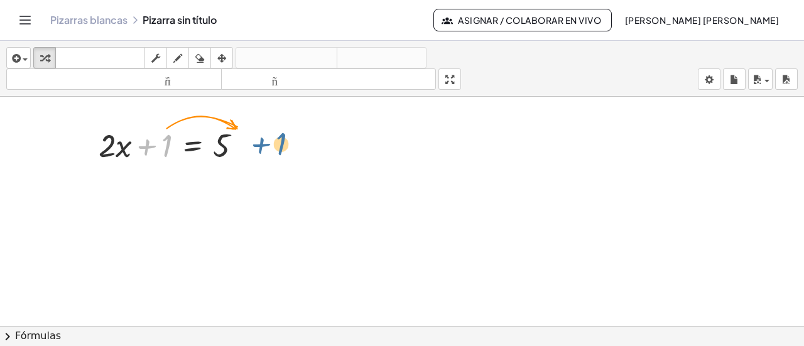
drag, startPoint x: 170, startPoint y: 146, endPoint x: 303, endPoint y: 155, distance: 132.9
drag, startPoint x: 163, startPoint y: 148, endPoint x: 256, endPoint y: 148, distance: 93.0
click at [256, 148] on div at bounding box center [175, 144] width 166 height 43
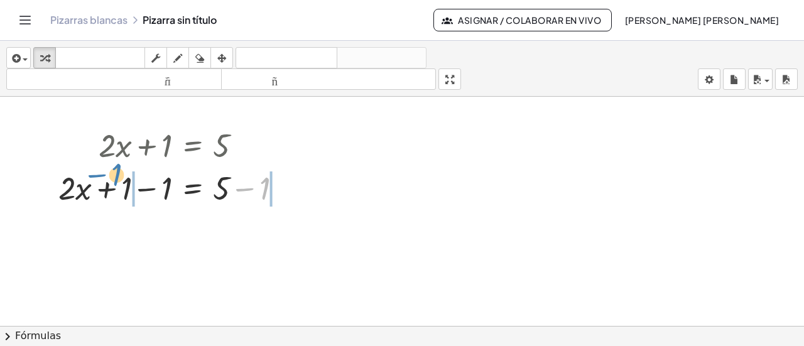
drag, startPoint x: 264, startPoint y: 190, endPoint x: 121, endPoint y: 180, distance: 143.6
click at [122, 180] on div at bounding box center [175, 187] width 246 height 43
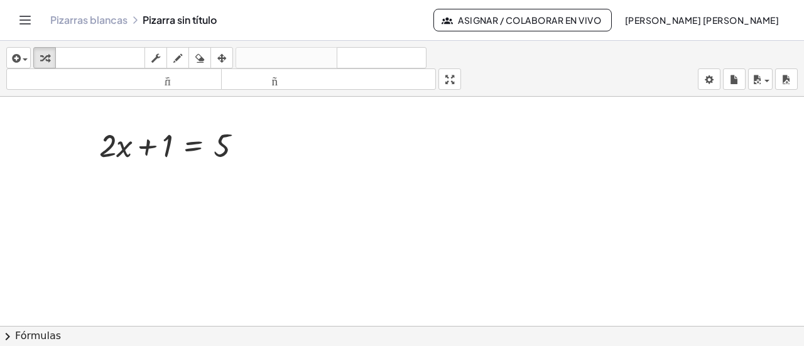
drag, startPoint x: 298, startPoint y: 199, endPoint x: 302, endPoint y: 211, distance: 12.1
click at [302, 211] on div at bounding box center [402, 314] width 804 height 560
drag, startPoint x: 170, startPoint y: 150, endPoint x: 278, endPoint y: 155, distance: 108.2
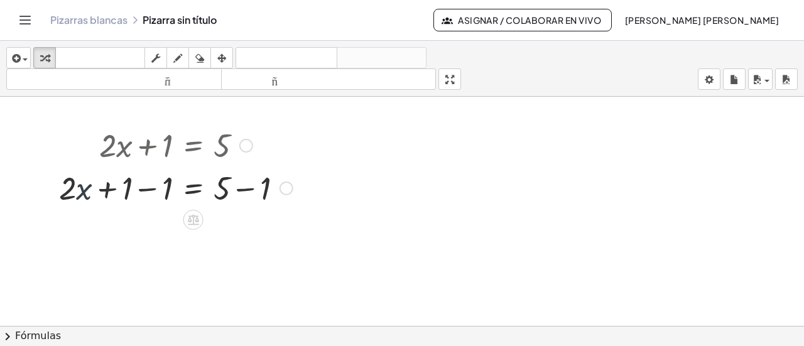
click at [88, 189] on div at bounding box center [176, 187] width 246 height 43
click at [64, 191] on div at bounding box center [176, 187] width 246 height 43
drag, startPoint x: 68, startPoint y: 192, endPoint x: 53, endPoint y: 189, distance: 14.7
click at [53, 189] on div "+ · 2 · x + 1 = 5 · 2 + · x + · 2 · x = 5 + 1 − 1 + − 1" at bounding box center [171, 166] width 262 height 92
drag, startPoint x: 219, startPoint y: 188, endPoint x: 227, endPoint y: 188, distance: 8.8
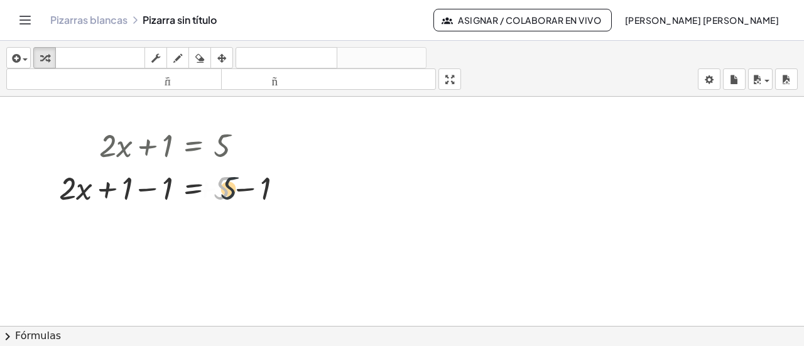
click at [227, 188] on div at bounding box center [176, 187] width 246 height 43
drag, startPoint x: 227, startPoint y: 192, endPoint x: 235, endPoint y: 192, distance: 8.2
click at [235, 192] on div at bounding box center [176, 187] width 246 height 43
drag, startPoint x: 266, startPoint y: 188, endPoint x: 225, endPoint y: 192, distance: 41.6
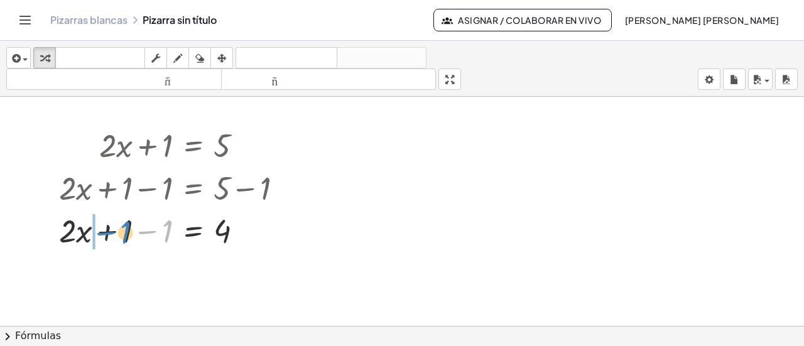
drag, startPoint x: 170, startPoint y: 233, endPoint x: 127, endPoint y: 234, distance: 42.7
click at [127, 234] on div at bounding box center [176, 230] width 246 height 43
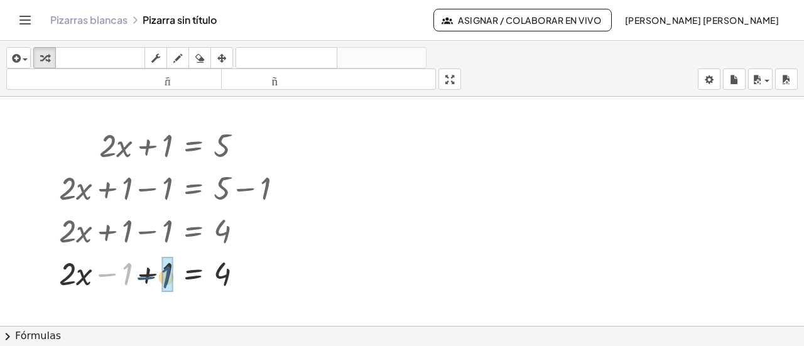
drag, startPoint x: 129, startPoint y: 268, endPoint x: 170, endPoint y: 271, distance: 41.0
click at [162, 231] on div at bounding box center [176, 230] width 246 height 43
drag, startPoint x: 168, startPoint y: 231, endPoint x: 156, endPoint y: 236, distance: 13.0
click at [156, 234] on div at bounding box center [176, 230] width 246 height 43
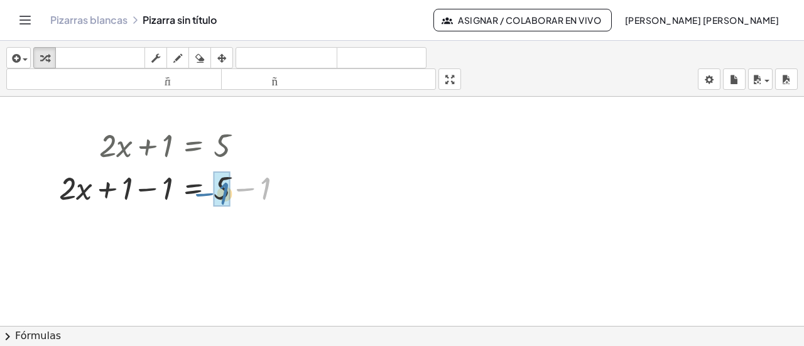
drag, startPoint x: 268, startPoint y: 187, endPoint x: 226, endPoint y: 192, distance: 42.4
drag, startPoint x: 165, startPoint y: 187, endPoint x: 126, endPoint y: 188, distance: 39.0
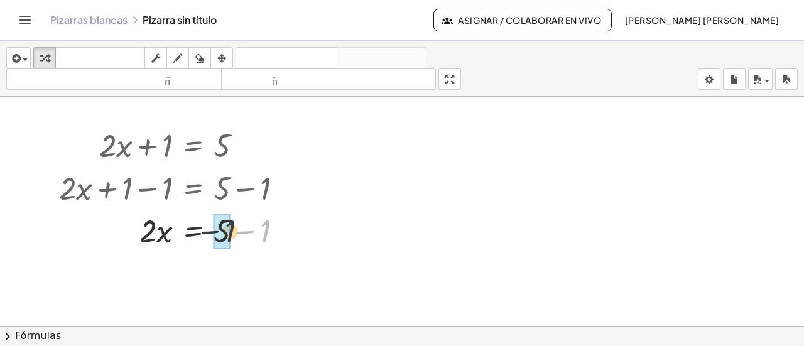
drag, startPoint x: 265, startPoint y: 226, endPoint x: 224, endPoint y: 226, distance: 40.2
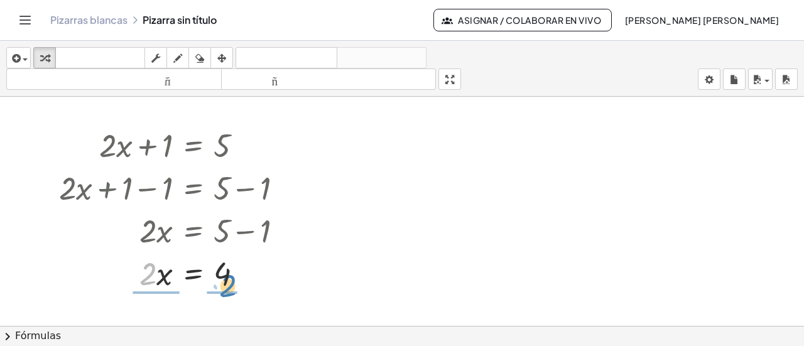
drag, startPoint x: 147, startPoint y: 276, endPoint x: 228, endPoint y: 288, distance: 81.9
click at [228, 288] on div at bounding box center [176, 272] width 246 height 43
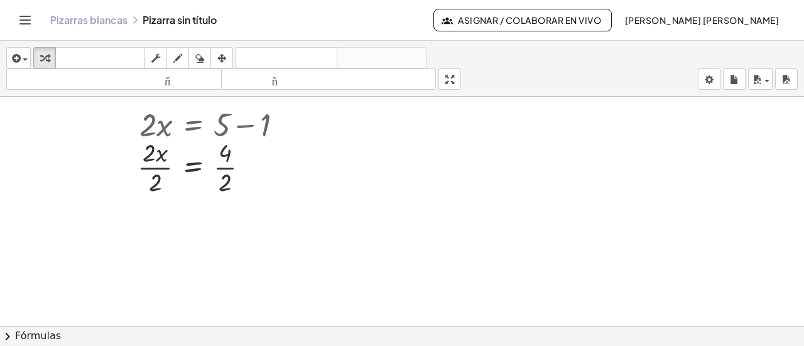
scroll to position [189, 0]
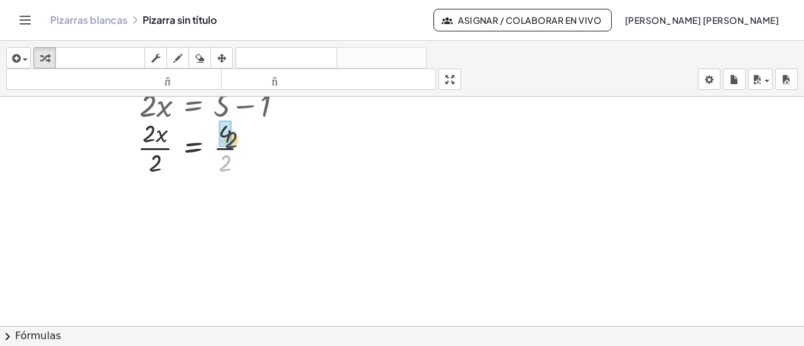
drag, startPoint x: 224, startPoint y: 166, endPoint x: 229, endPoint y: 140, distance: 26.1
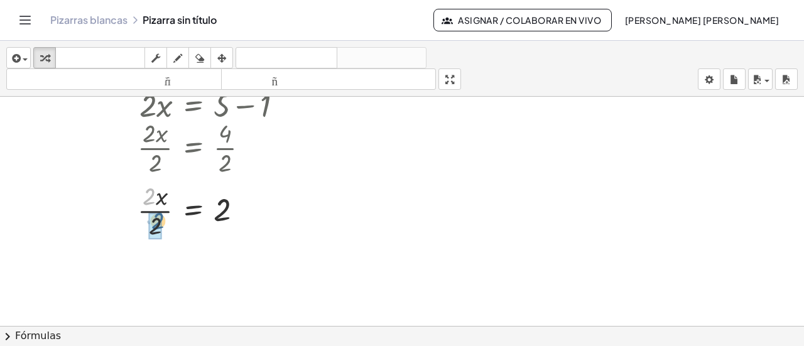
drag, startPoint x: 147, startPoint y: 195, endPoint x: 156, endPoint y: 221, distance: 27.2
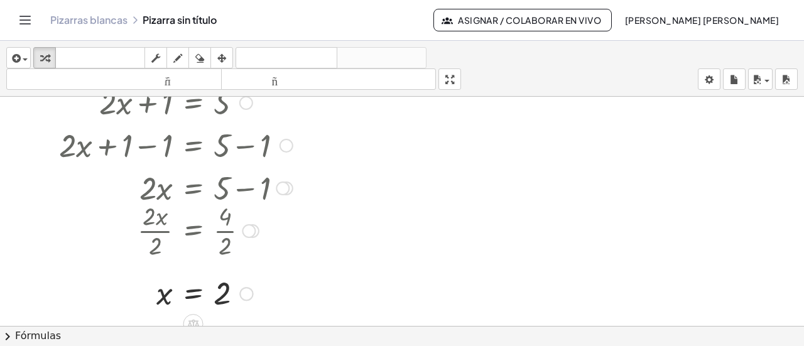
scroll to position [126, 0]
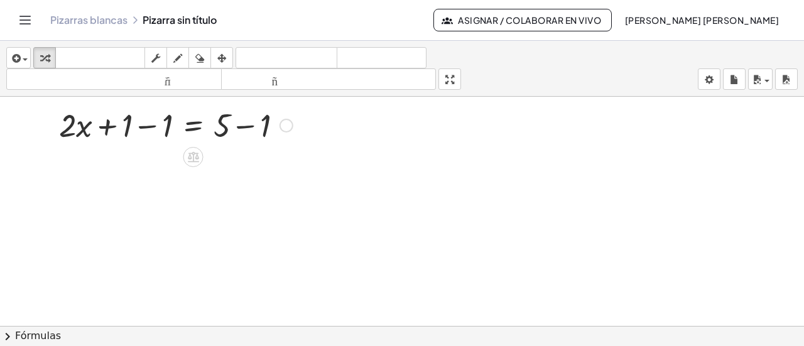
drag, startPoint x: 158, startPoint y: 127, endPoint x: 167, endPoint y: 128, distance: 9.4
click at [158, 128] on div at bounding box center [176, 124] width 246 height 43
click at [169, 126] on div at bounding box center [196, 124] width 206 height 43
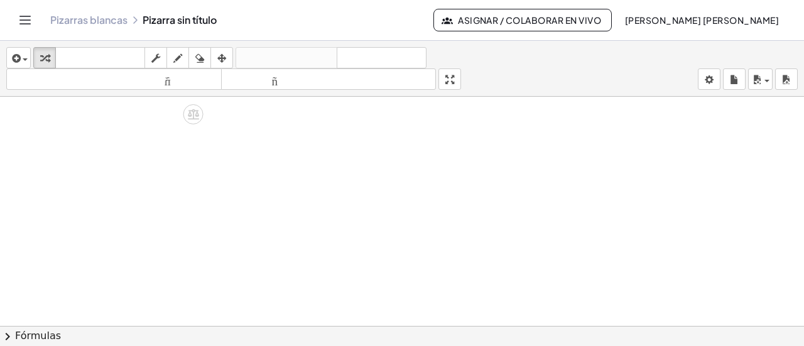
click at [199, 196] on div at bounding box center [402, 200] width 804 height 459
click at [190, 161] on div at bounding box center [402, 200] width 804 height 459
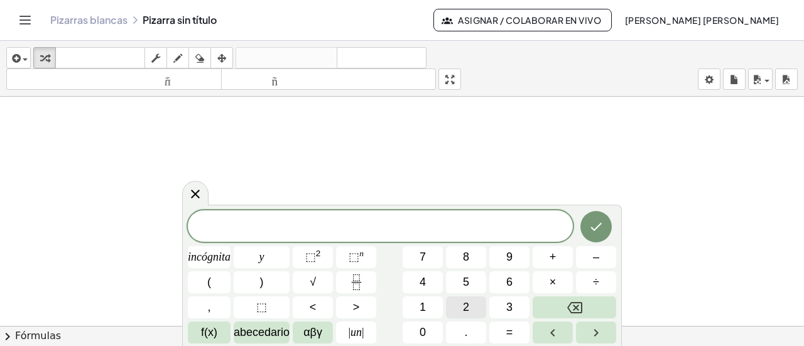
click at [468, 307] on font "2" at bounding box center [466, 307] width 6 height 13
click at [587, 255] on button "–" at bounding box center [596, 257] width 40 height 22
click at [583, 311] on button "Retroceso" at bounding box center [575, 308] width 84 height 22
click at [557, 259] on button "+" at bounding box center [553, 257] width 40 height 22
click at [434, 302] on button "1" at bounding box center [423, 308] width 40 height 22
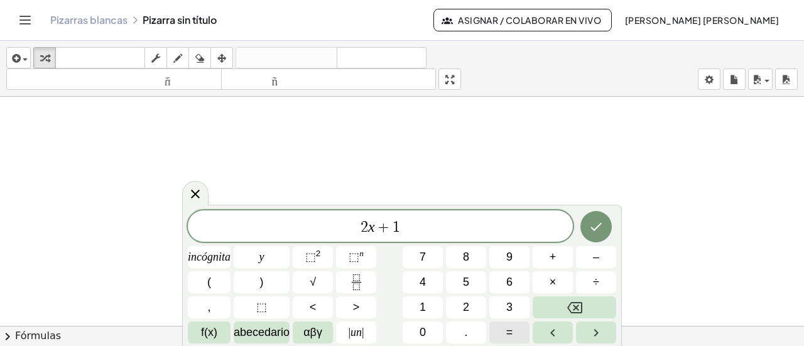
click at [511, 332] on font "=" at bounding box center [509, 332] width 7 height 13
click at [473, 289] on button "5" at bounding box center [466, 282] width 40 height 22
click at [590, 231] on icon "Hecho" at bounding box center [596, 226] width 15 height 15
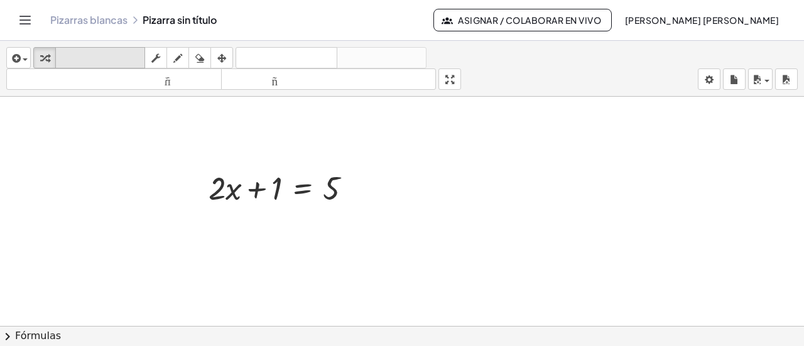
click at [84, 58] on font "teclado" at bounding box center [100, 58] width 84 height 12
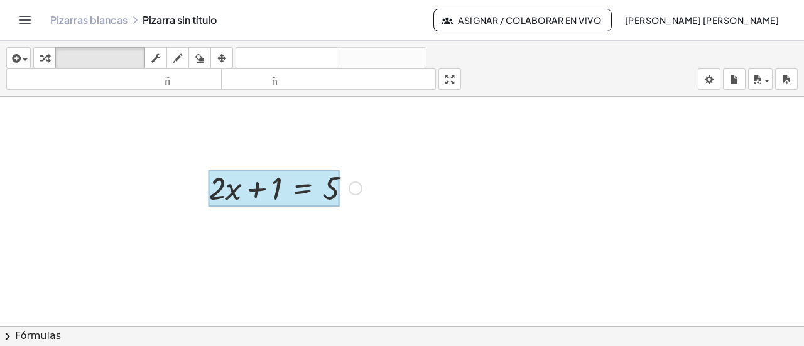
click at [287, 198] on div at bounding box center [274, 188] width 131 height 36
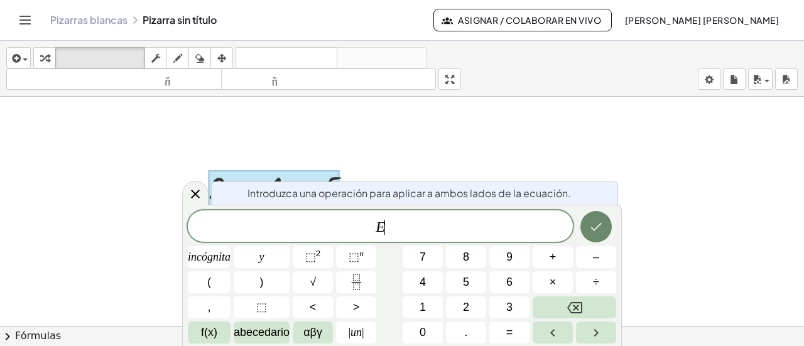
click at [597, 229] on icon "Hecho" at bounding box center [596, 226] width 15 height 15
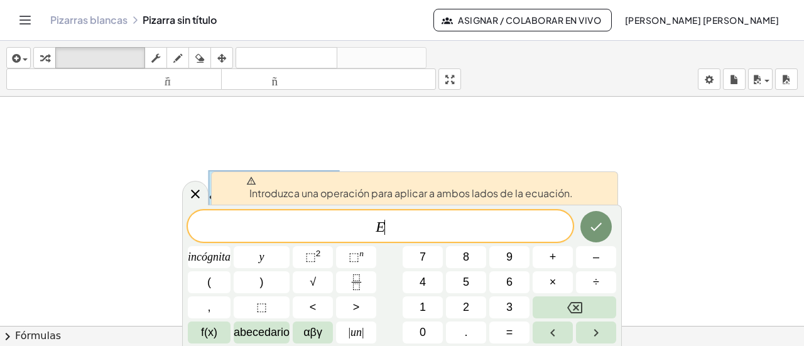
click at [412, 217] on div "E ​" at bounding box center [380, 226] width 385 height 31
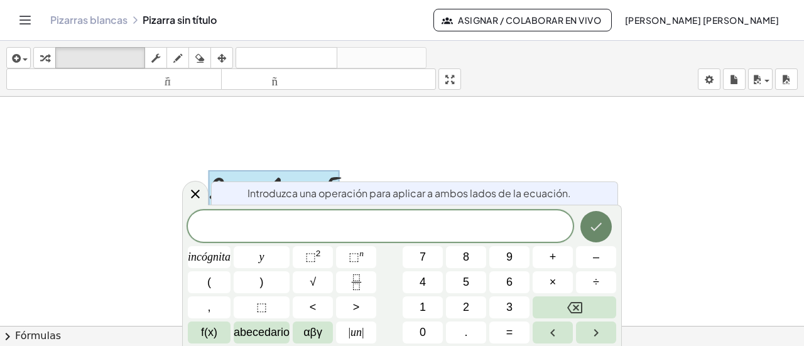
click at [596, 224] on icon "Hecho" at bounding box center [596, 226] width 15 height 15
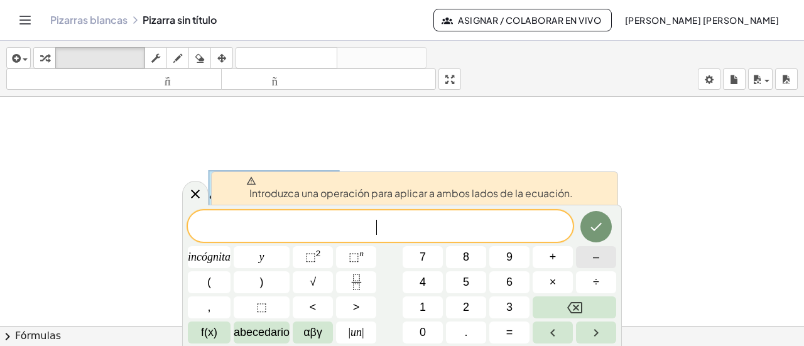
click at [592, 261] on button "–" at bounding box center [596, 257] width 40 height 22
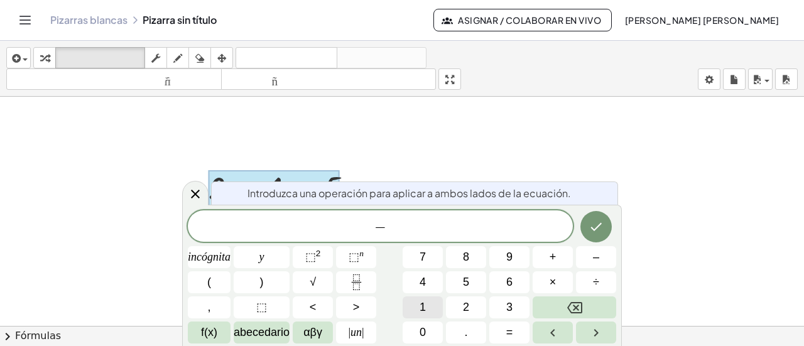
click at [425, 301] on font "1" at bounding box center [423, 307] width 6 height 13
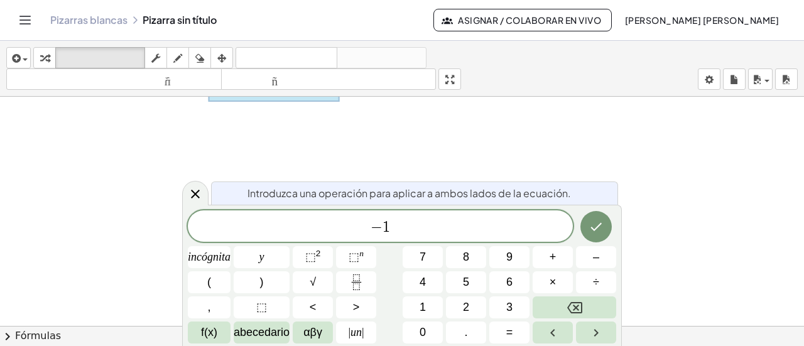
scroll to position [168, 0]
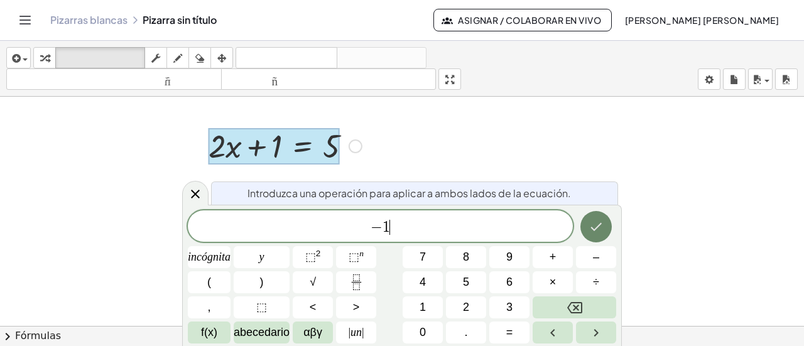
click at [602, 223] on icon "Hecho" at bounding box center [596, 226] width 15 height 15
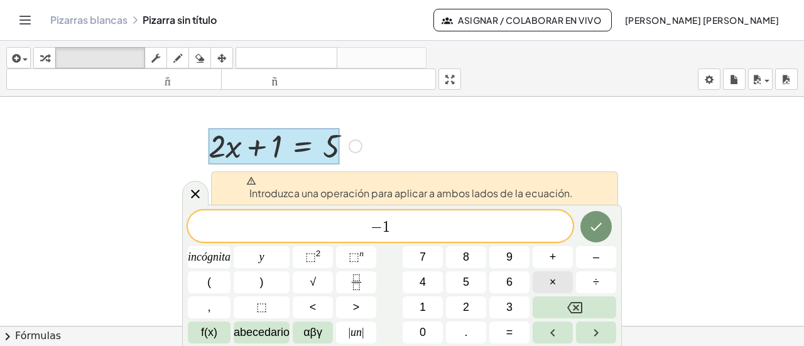
click at [555, 283] on font "×" at bounding box center [553, 282] width 7 height 13
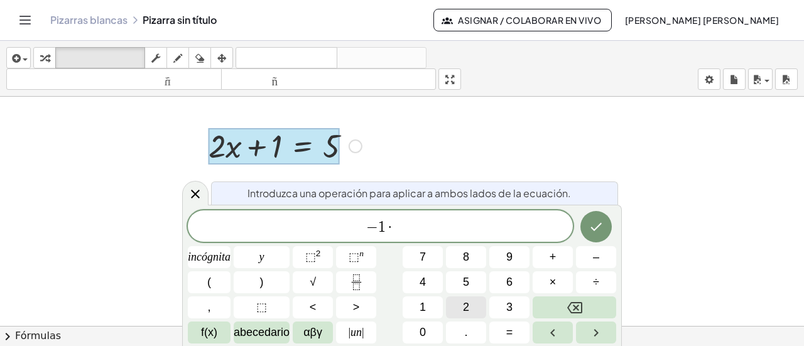
click at [472, 308] on button "2" at bounding box center [466, 308] width 40 height 22
click at [599, 227] on icon "Hecho" at bounding box center [596, 226] width 15 height 15
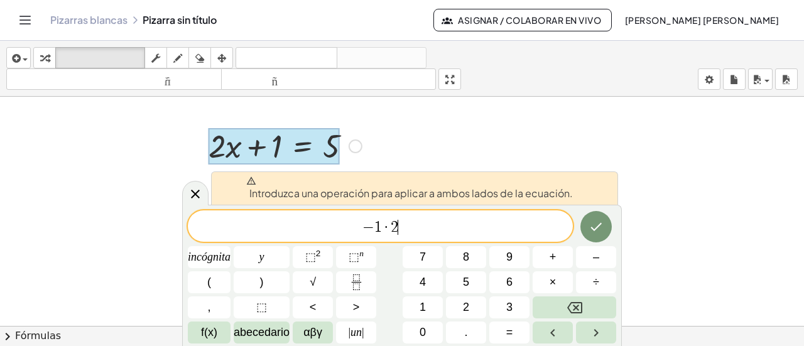
click at [305, 139] on div at bounding box center [274, 146] width 131 height 36
drag, startPoint x: 402, startPoint y: 229, endPoint x: 378, endPoint y: 226, distance: 24.2
click at [378, 226] on span "− 1 · 2" at bounding box center [380, 228] width 385 height 18
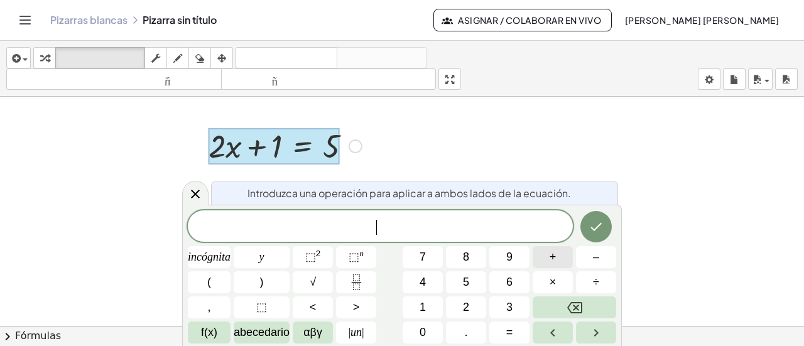
click at [540, 259] on button "+" at bounding box center [553, 257] width 40 height 22
click at [476, 284] on button "5" at bounding box center [466, 282] width 40 height 22
click at [595, 227] on icon "Hecho" at bounding box center [596, 226] width 15 height 15
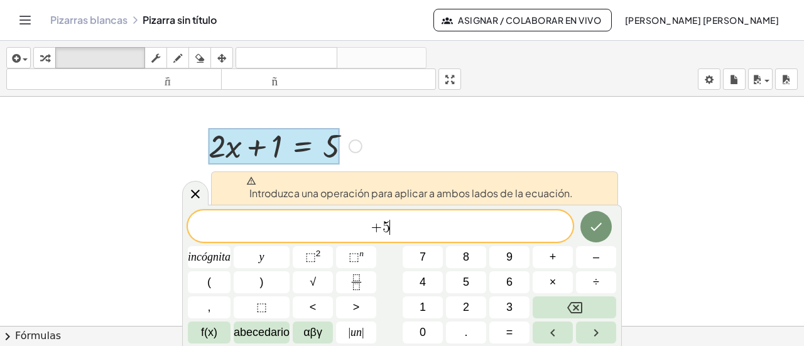
click at [246, 182] on div "Introduzca una operación para aplicar a ambos lados de la ecuación." at bounding box center [414, 188] width 407 height 33
click at [254, 180] on icon at bounding box center [251, 181] width 10 height 10
click at [251, 183] on icon at bounding box center [251, 181] width 10 height 10
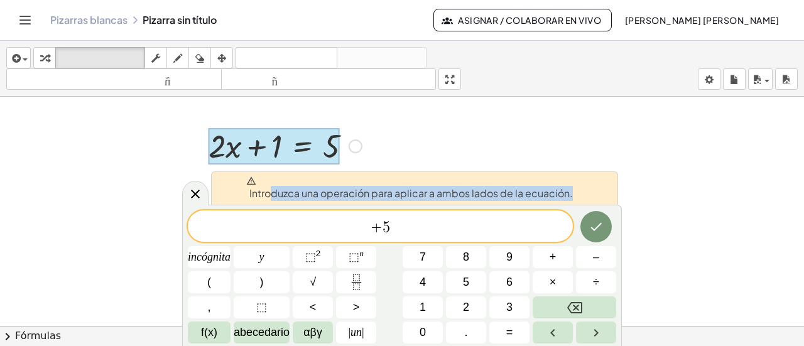
drag, startPoint x: 276, startPoint y: 193, endPoint x: 417, endPoint y: 207, distance: 142.1
click at [417, 207] on div "Introduzca una operación para aplicar a ambos lados de la ecuación. + 5 incógni…" at bounding box center [402, 275] width 440 height 141
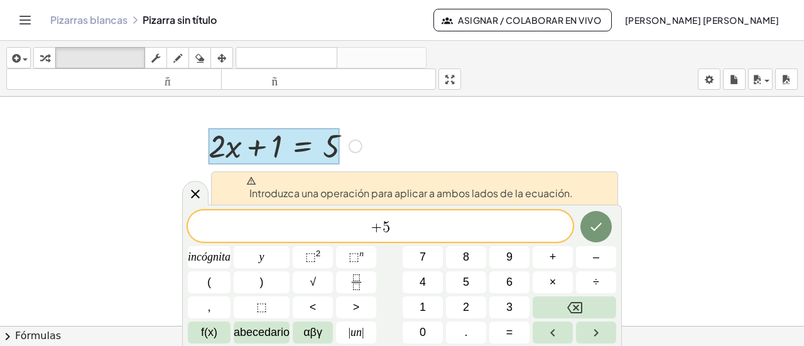
click at [425, 221] on span "+ 5" at bounding box center [380, 228] width 385 height 18
click at [444, 217] on div "+ 5 ​" at bounding box center [380, 226] width 385 height 31
click at [588, 266] on button "–" at bounding box center [596, 257] width 40 height 22
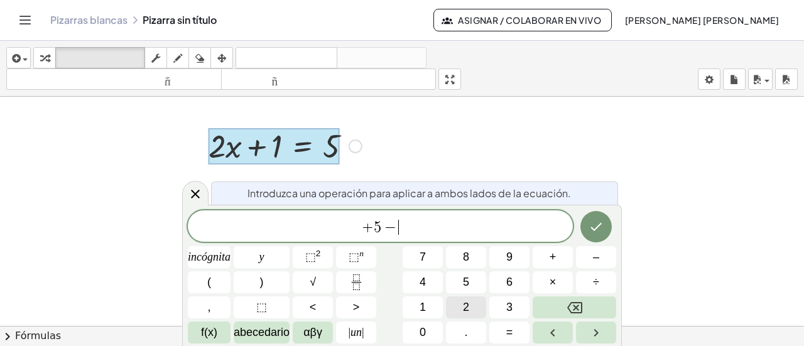
click at [473, 307] on button "2" at bounding box center [466, 308] width 40 height 22
drag, startPoint x: 616, startPoint y: 223, endPoint x: 608, endPoint y: 223, distance: 7.5
click at [231, 246] on div at bounding box center [209, 257] width 43 height 22
click at [597, 223] on icon "Hecho" at bounding box center [596, 226] width 15 height 15
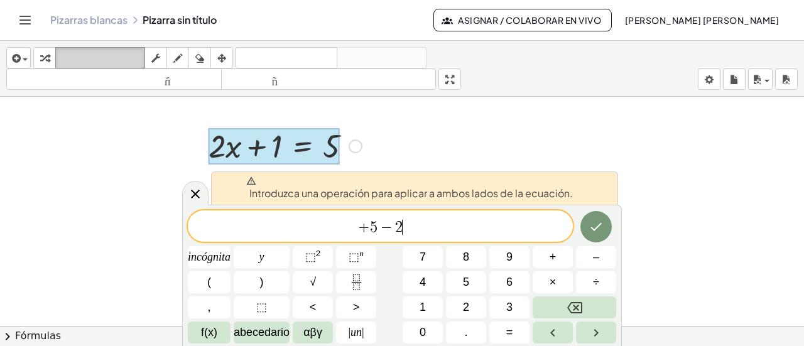
click at [110, 62] on font "teclado" at bounding box center [100, 58] width 84 height 12
click at [241, 153] on div at bounding box center [274, 146] width 131 height 36
drag, startPoint x: 487, startPoint y: 230, endPoint x: 287, endPoint y: 213, distance: 201.2
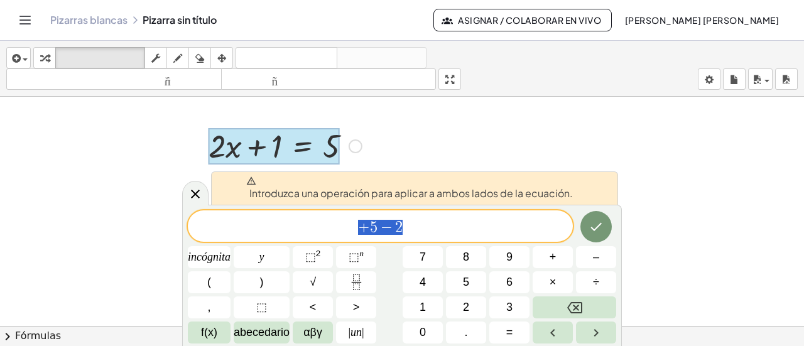
click at [287, 213] on div "**** + 5 − 2" at bounding box center [380, 226] width 385 height 31
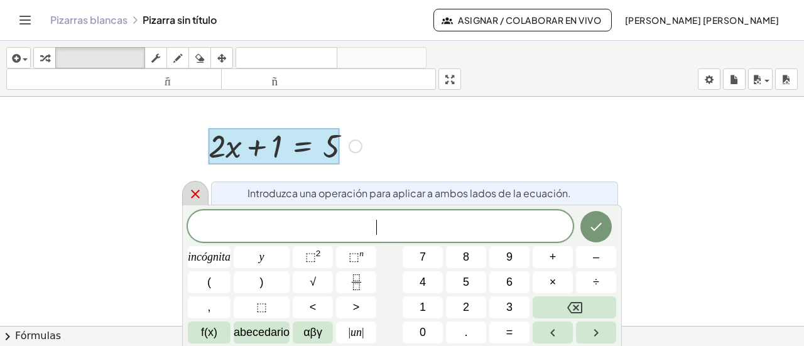
click at [199, 184] on div at bounding box center [195, 193] width 26 height 25
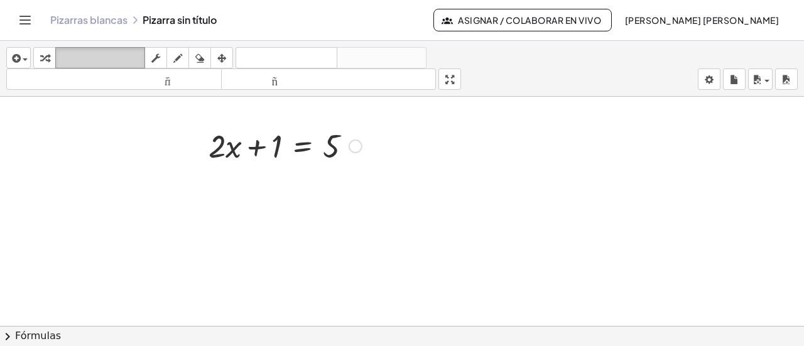
click at [78, 52] on font "teclado" at bounding box center [100, 58] width 84 height 12
click at [90, 58] on font "teclado" at bounding box center [100, 58] width 84 height 12
click at [231, 146] on div at bounding box center [225, 146] width 33 height 36
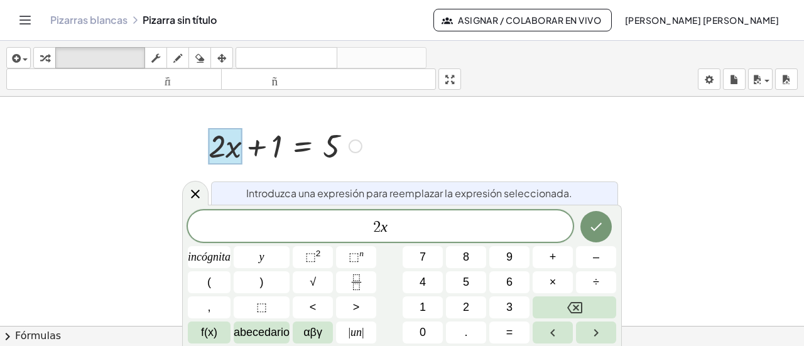
click at [264, 150] on div at bounding box center [285, 145] width 166 height 43
click at [419, 232] on span "2 x ​" at bounding box center [380, 228] width 385 height 18
click at [271, 148] on div at bounding box center [285, 145] width 166 height 43
click at [192, 194] on icon at bounding box center [195, 194] width 15 height 15
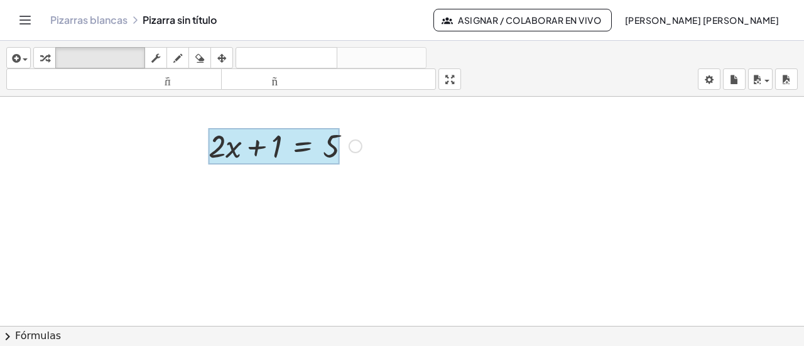
click at [308, 149] on div at bounding box center [274, 146] width 131 height 36
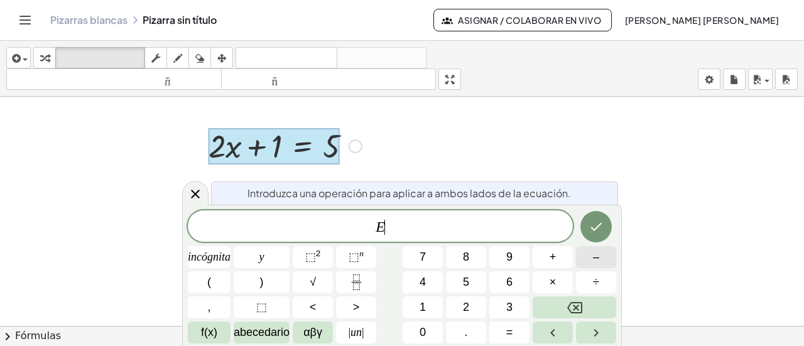
click at [589, 265] on button "–" at bounding box center [596, 257] width 40 height 22
click at [428, 302] on button "1" at bounding box center [423, 308] width 40 height 22
click at [594, 229] on icon "Hecho" at bounding box center [596, 226] width 15 height 15
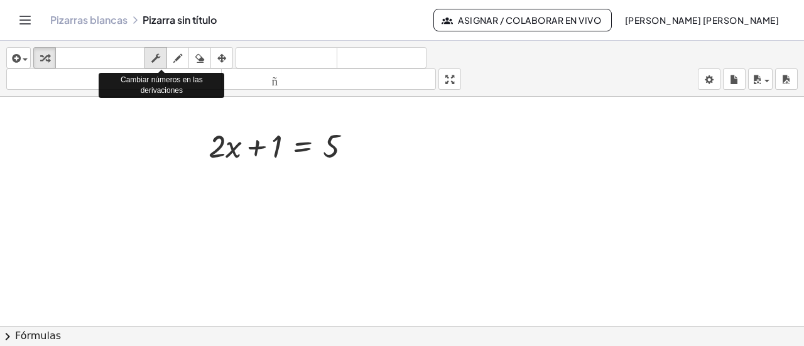
click at [156, 60] on icon "button" at bounding box center [155, 58] width 9 height 15
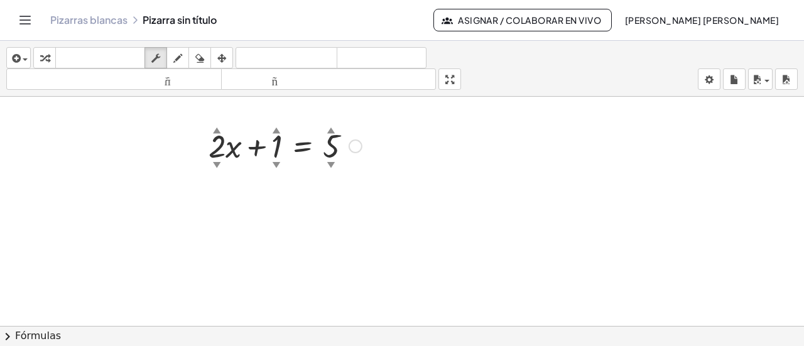
click at [277, 129] on font "▲" at bounding box center [277, 128] width 8 height 9
click at [275, 127] on font "▲" at bounding box center [277, 128] width 8 height 9
drag, startPoint x: 278, startPoint y: 135, endPoint x: 280, endPoint y: 143, distance: 7.9
click at [280, 143] on div at bounding box center [285, 145] width 166 height 43
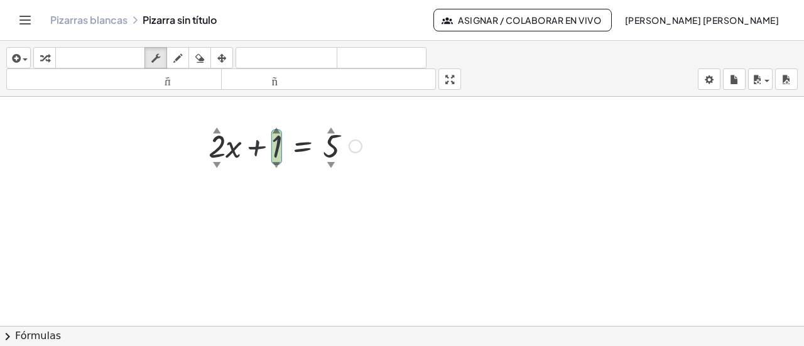
click at [275, 160] on font "▼" at bounding box center [277, 164] width 8 height 9
click at [276, 165] on font "▼" at bounding box center [277, 164] width 8 height 9
drag, startPoint x: 275, startPoint y: 150, endPoint x: 273, endPoint y: 124, distance: 25.9
click at [303, 146] on div "+ · 2 ▲ ▼ · x + 4 ▲ ▼ = 5 ▲ ▼" at bounding box center [303, 146] width 0 height 0
drag, startPoint x: 275, startPoint y: 136, endPoint x: 278, endPoint y: 159, distance: 22.8
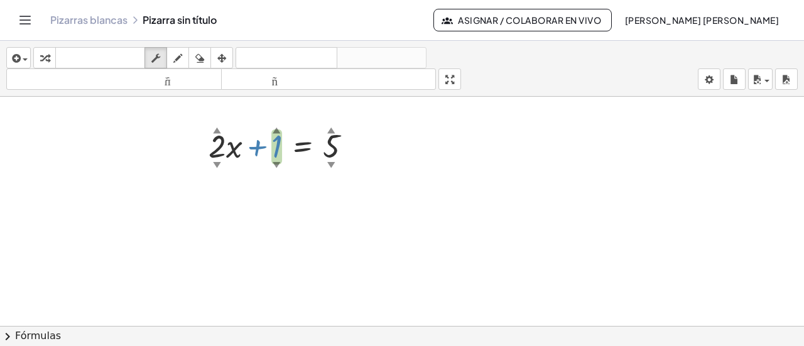
click at [303, 146] on div "+ · 2 ▲ ▼ · x + 1 ▲ ▼ = 5 ▲ ▼" at bounding box center [303, 146] width 0 height 0
click at [184, 58] on div "button" at bounding box center [178, 57] width 16 height 15
drag, startPoint x: 143, startPoint y: 222, endPoint x: 192, endPoint y: 242, distance: 52.4
click at [186, 250] on div at bounding box center [402, 160] width 804 height 462
drag, startPoint x: 211, startPoint y: 217, endPoint x: 194, endPoint y: 223, distance: 18.1
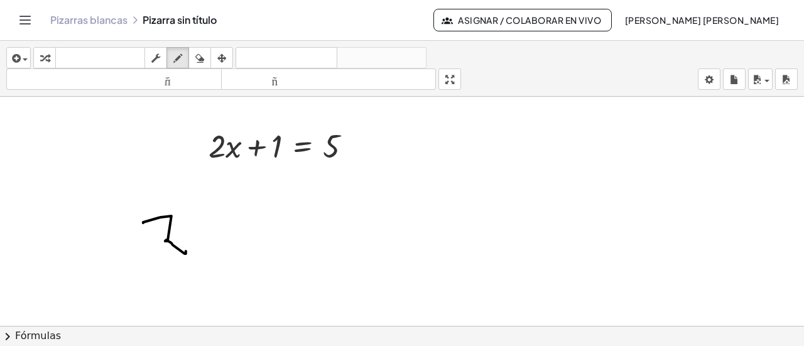
click at [197, 241] on div at bounding box center [402, 160] width 804 height 462
click at [227, 248] on div at bounding box center [402, 160] width 804 height 462
drag, startPoint x: 243, startPoint y: 242, endPoint x: 244, endPoint y: 251, distance: 9.4
click at [244, 251] on div at bounding box center [402, 160] width 804 height 462
click at [254, 237] on div at bounding box center [402, 160] width 804 height 462
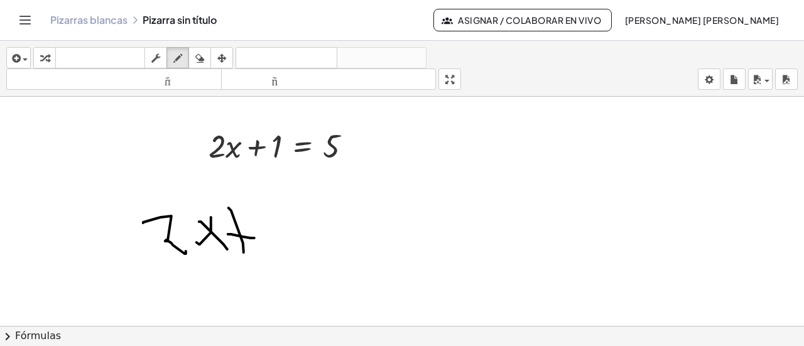
drag, startPoint x: 280, startPoint y: 256, endPoint x: 268, endPoint y: 254, distance: 12.7
click at [278, 257] on div at bounding box center [402, 160] width 804 height 462
drag, startPoint x: 397, startPoint y: 168, endPoint x: 432, endPoint y: 207, distance: 52.5
click at [434, 208] on div at bounding box center [402, 160] width 804 height 462
drag, startPoint x: 470, startPoint y: 179, endPoint x: 450, endPoint y: 192, distance: 23.7
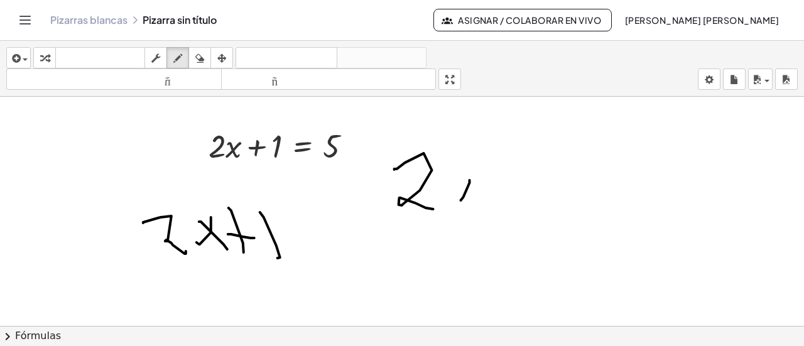
click at [451, 207] on div at bounding box center [402, 160] width 804 height 462
drag, startPoint x: 462, startPoint y: 194, endPoint x: 474, endPoint y: 215, distance: 24.2
click at [474, 216] on div at bounding box center [402, 160] width 804 height 462
drag, startPoint x: 508, startPoint y: 183, endPoint x: 505, endPoint y: 212, distance: 29.2
click at [512, 225] on div at bounding box center [402, 160] width 804 height 462
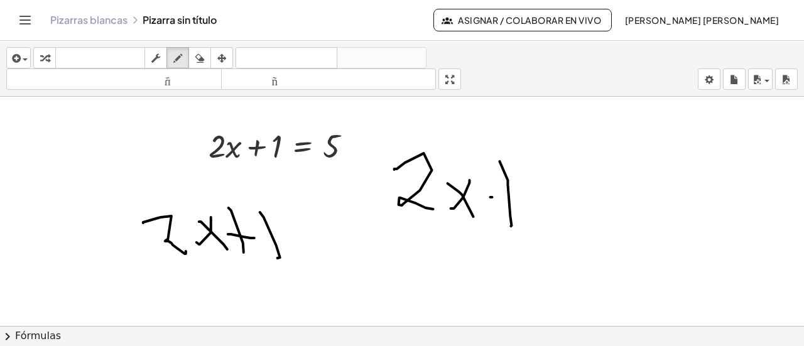
drag, startPoint x: 493, startPoint y: 196, endPoint x: 547, endPoint y: 180, distance: 56.9
click at [530, 202] on div at bounding box center [402, 160] width 804 height 462
click at [555, 223] on div at bounding box center [402, 160] width 804 height 462
drag, startPoint x: 183, startPoint y: 58, endPoint x: 190, endPoint y: 66, distance: 11.1
click at [186, 62] on div "button" at bounding box center [178, 57] width 16 height 15
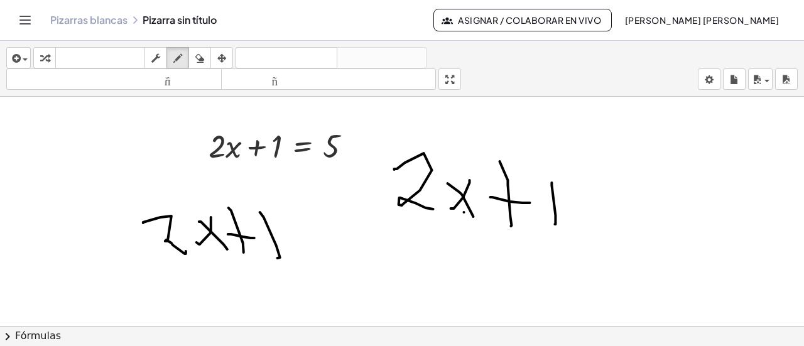
click at [464, 211] on div at bounding box center [402, 160] width 804 height 462
click at [178, 54] on icon "button" at bounding box center [177, 58] width 9 height 15
click at [183, 55] on div "button" at bounding box center [178, 57] width 16 height 15
click at [158, 58] on icon "button" at bounding box center [155, 58] width 9 height 15
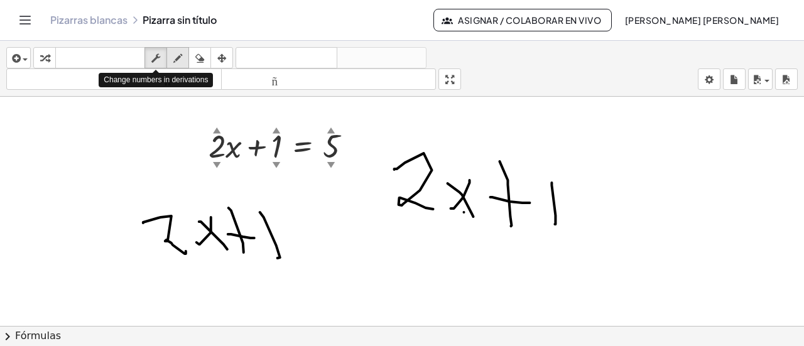
click at [176, 55] on icon "button" at bounding box center [177, 58] width 9 height 15
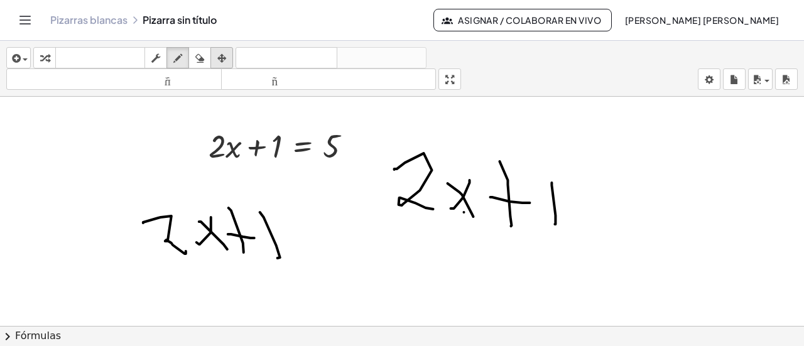
click at [218, 56] on icon "button" at bounding box center [221, 58] width 9 height 15
click at [452, 190] on div at bounding box center [402, 160] width 804 height 462
click at [218, 58] on icon "button" at bounding box center [221, 58] width 9 height 15
drag, startPoint x: 444, startPoint y: 173, endPoint x: 498, endPoint y: 213, distance: 66.9
click at [498, 213] on div at bounding box center [402, 160] width 804 height 462
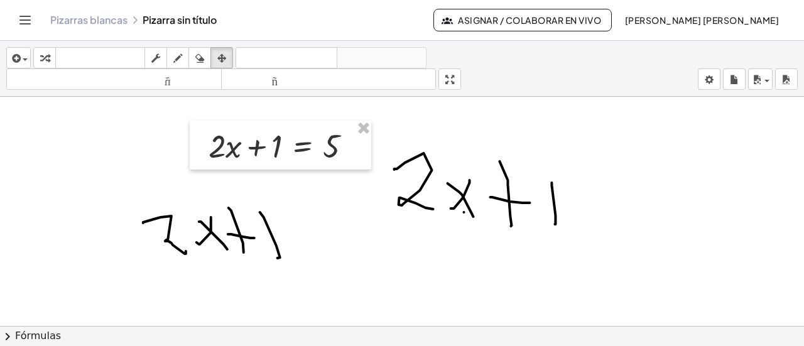
click at [518, 199] on div at bounding box center [402, 160] width 804 height 462
click at [26, 60] on span "button" at bounding box center [25, 59] width 5 height 3
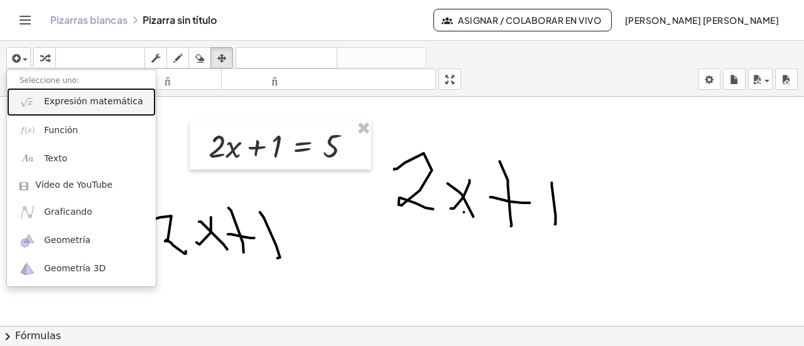
click at [73, 109] on link "Expresión matemática" at bounding box center [81, 102] width 149 height 28
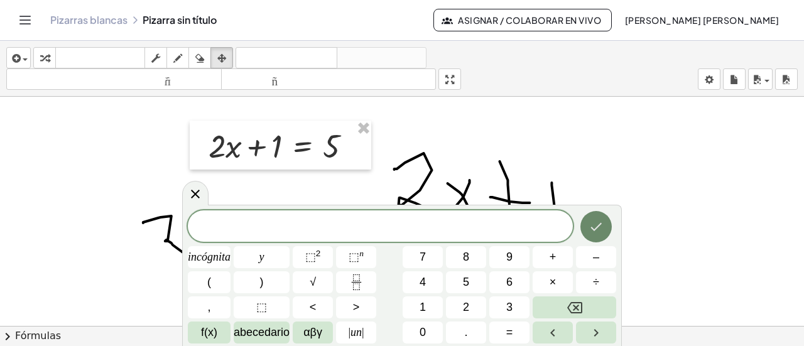
click at [597, 238] on button "Hecho" at bounding box center [596, 226] width 31 height 31
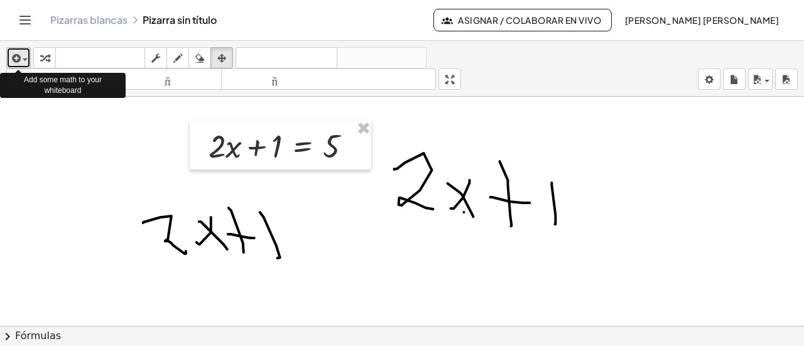
click at [29, 63] on button "insertar" at bounding box center [18, 57] width 25 height 21
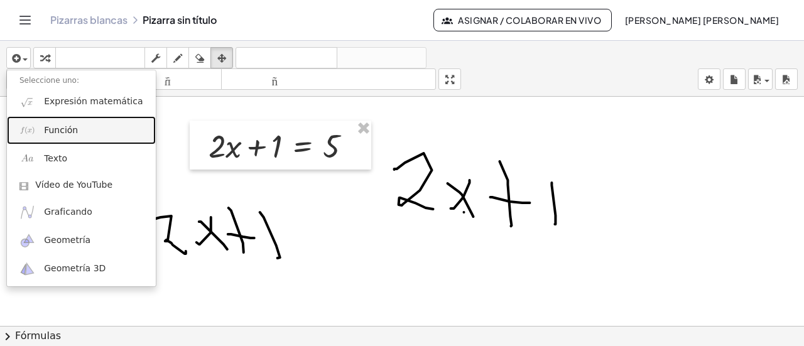
click at [63, 132] on font "Función" at bounding box center [61, 130] width 34 height 10
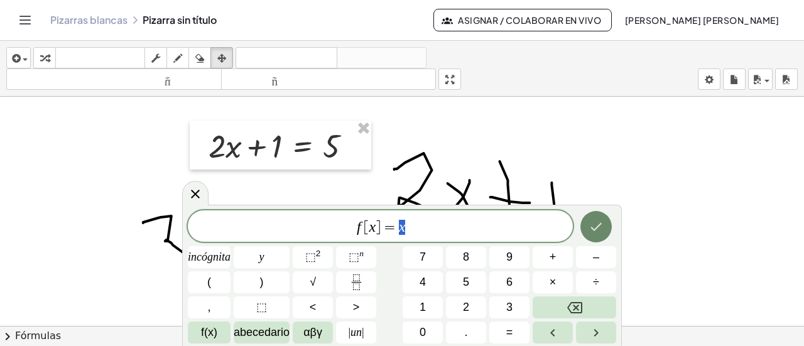
click at [588, 224] on button "Hecho" at bounding box center [596, 226] width 31 height 31
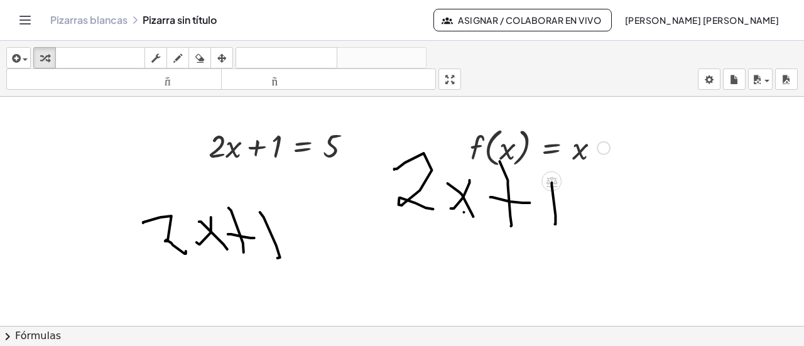
click at [537, 145] on div at bounding box center [540, 147] width 153 height 48
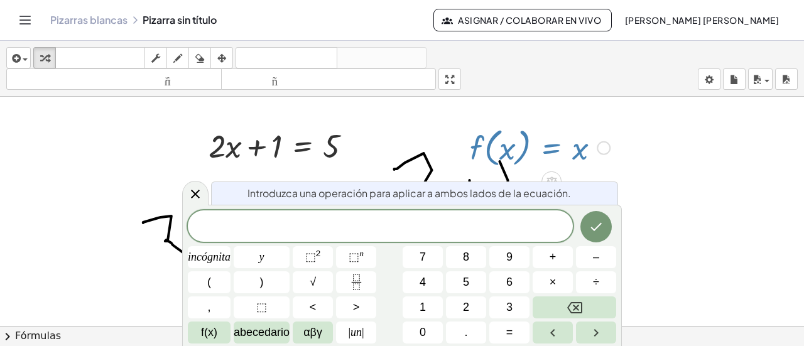
drag, startPoint x: 189, startPoint y: 197, endPoint x: 489, endPoint y: 192, distance: 300.4
click at [190, 197] on icon at bounding box center [195, 194] width 15 height 15
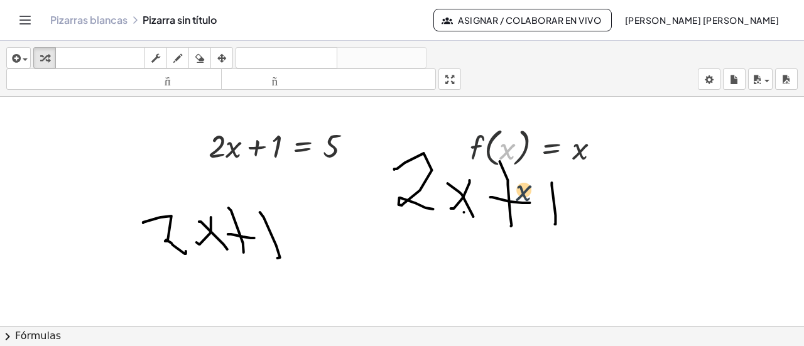
drag, startPoint x: 512, startPoint y: 152, endPoint x: 528, endPoint y: 208, distance: 58.3
click at [579, 144] on div at bounding box center [540, 147] width 153 height 48
click at [546, 146] on div at bounding box center [540, 147] width 153 height 48
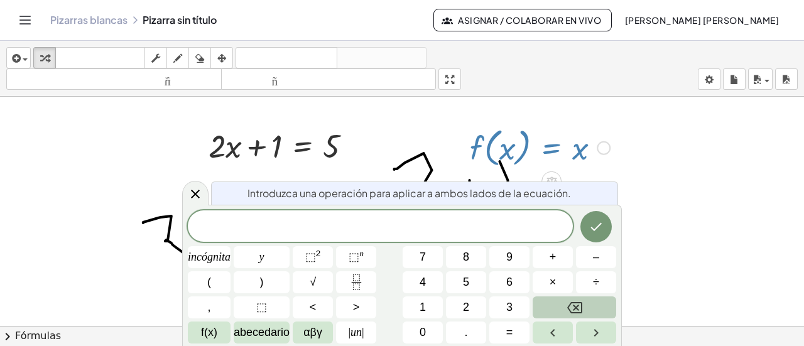
click at [601, 309] on button "Retroceso" at bounding box center [575, 308] width 84 height 22
click at [599, 309] on button "Retroceso" at bounding box center [575, 308] width 84 height 22
click at [199, 190] on icon at bounding box center [195, 193] width 15 height 15
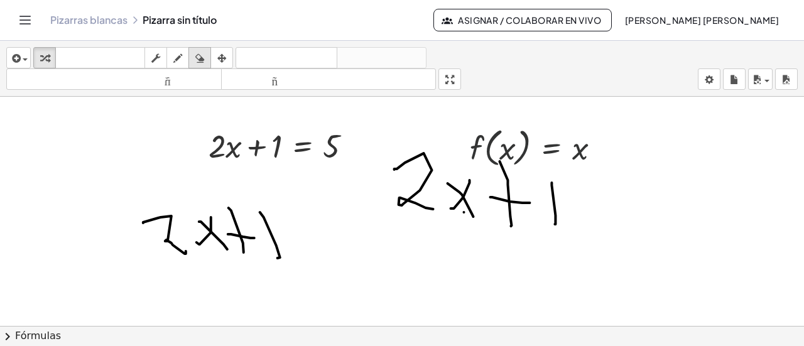
click at [200, 56] on icon "button" at bounding box center [199, 58] width 9 height 15
click at [527, 147] on div at bounding box center [402, 160] width 804 height 462
drag, startPoint x: 508, startPoint y: 143, endPoint x: 534, endPoint y: 164, distance: 34.0
click at [532, 167] on div at bounding box center [402, 160] width 804 height 462
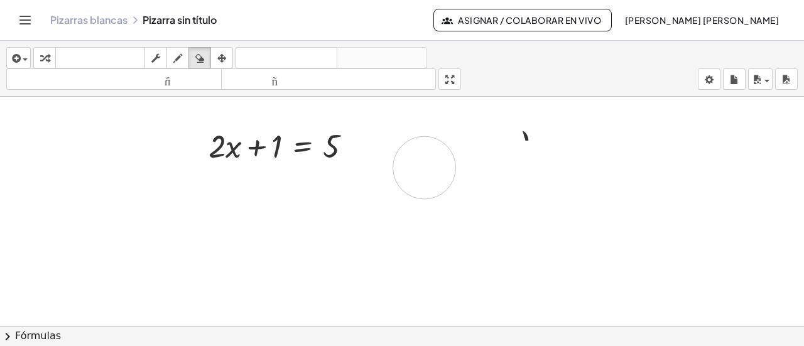
drag, startPoint x: 473, startPoint y: 156, endPoint x: 588, endPoint y: 175, distance: 116.0
click at [594, 150] on div at bounding box center [402, 160] width 804 height 462
click at [200, 57] on icon "button" at bounding box center [199, 58] width 9 height 15
click at [528, 150] on div at bounding box center [402, 160] width 804 height 462
click at [200, 56] on icon "button" at bounding box center [199, 58] width 9 height 15
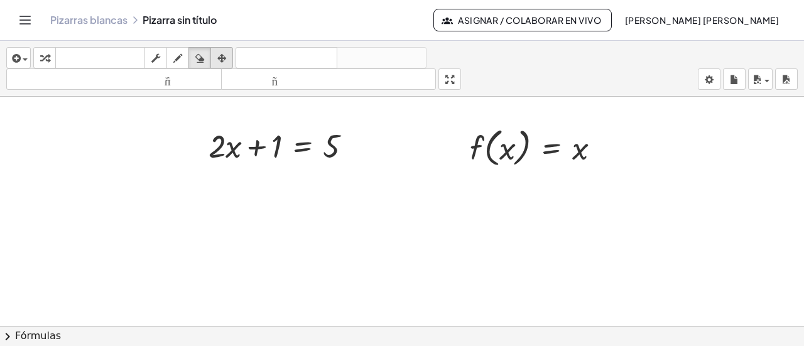
click at [224, 58] on icon "button" at bounding box center [221, 58] width 9 height 15
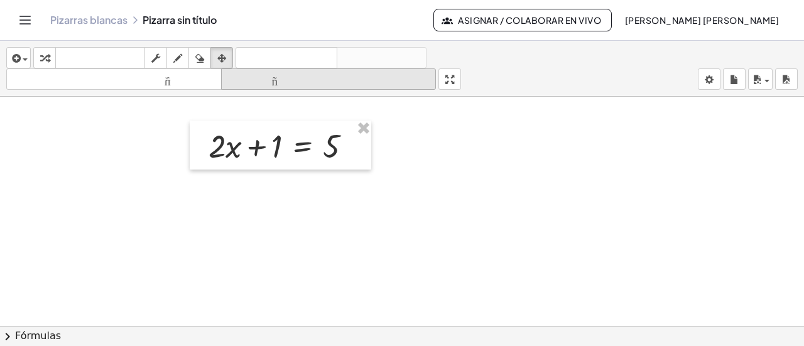
click at [347, 84] on font "tamaño_del_formato" at bounding box center [328, 80] width 209 height 12
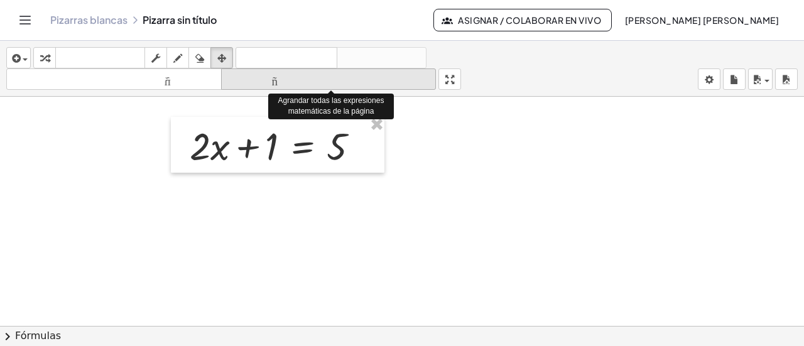
click at [356, 85] on icon "tamaño_del_formato" at bounding box center [328, 79] width 209 height 15
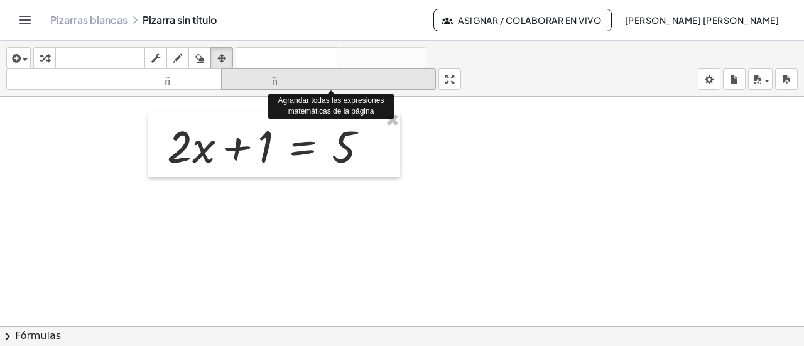
click at [357, 85] on icon "tamaño_del_formato" at bounding box center [328, 79] width 209 height 15
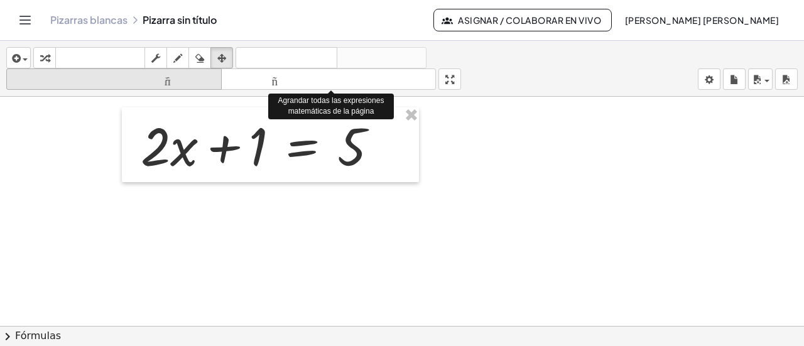
click at [199, 76] on font "tamaño_del_formato" at bounding box center [113, 80] width 209 height 12
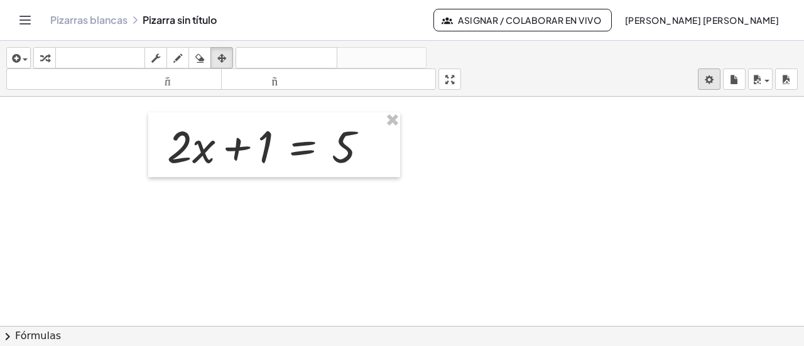
click at [706, 76] on body "Actividades matemáticas fáciles de comprender Empezar Banco de actividades Trab…" at bounding box center [402, 173] width 804 height 346
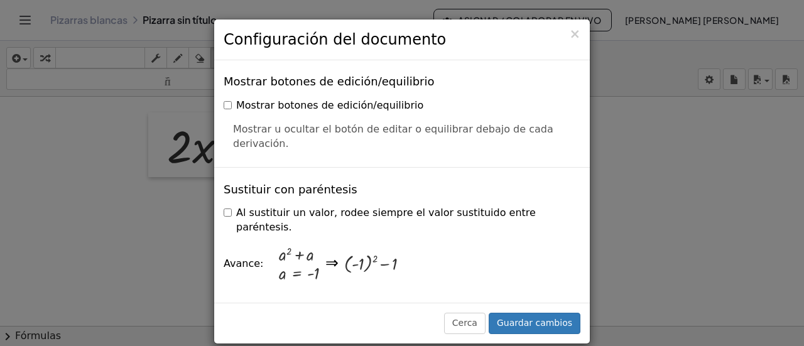
scroll to position [314, 0]
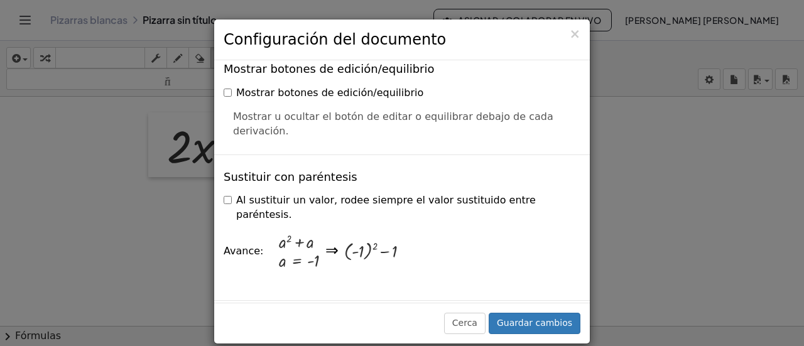
click at [636, 145] on div "× Configuración del documento Estas configuraciones se guardan con el documento…" at bounding box center [402, 173] width 804 height 346
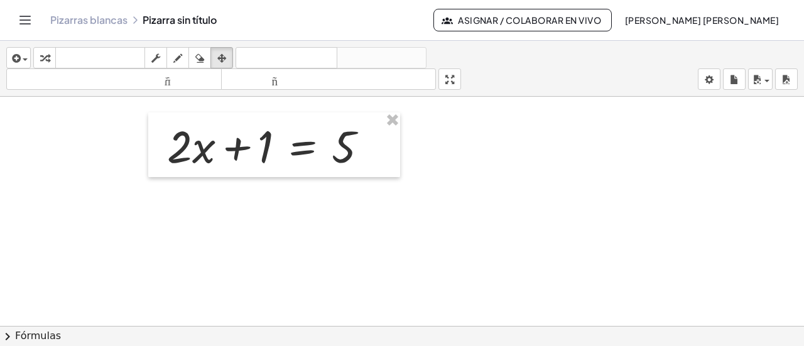
click at [32, 18] on icon "Cambiar navegación" at bounding box center [25, 20] width 15 height 15
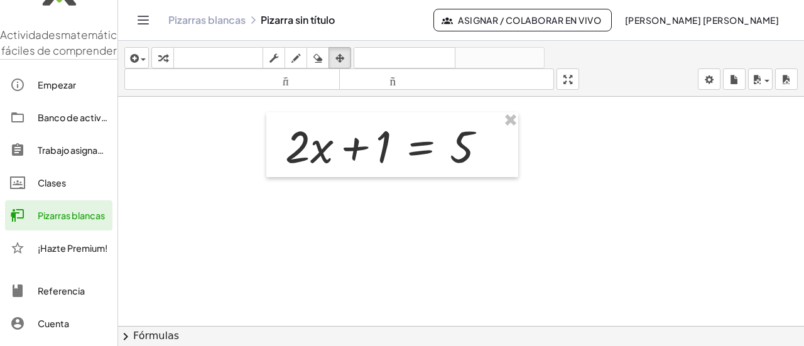
scroll to position [0, 0]
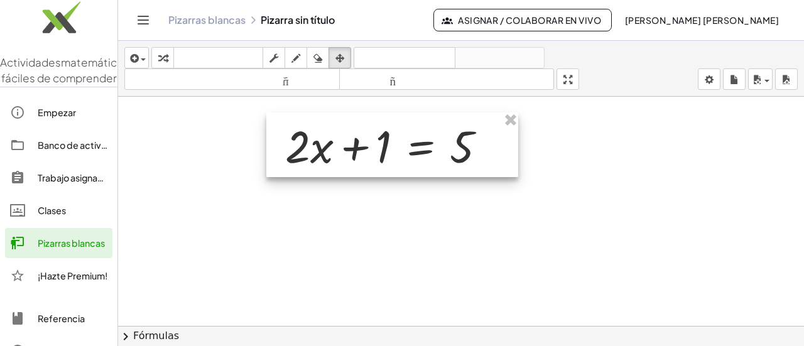
click at [415, 175] on div at bounding box center [392, 144] width 252 height 65
drag, startPoint x: 380, startPoint y: 150, endPoint x: 286, endPoint y: 132, distance: 95.3
click at [379, 149] on div at bounding box center [392, 144] width 252 height 65
click at [306, 140] on div at bounding box center [392, 144] width 252 height 65
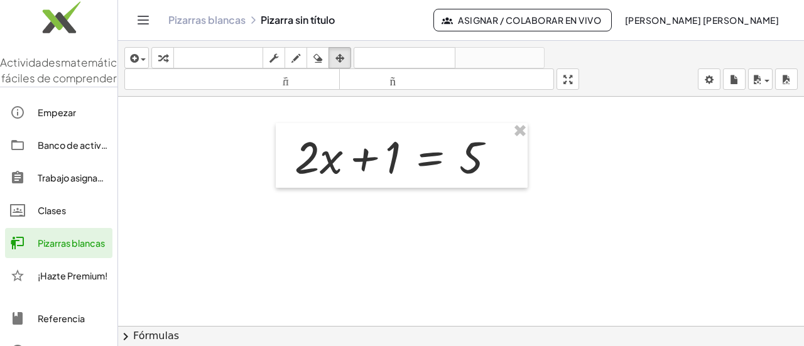
click at [624, 162] on div at bounding box center [461, 160] width 686 height 462
click at [167, 62] on icon "button" at bounding box center [162, 58] width 9 height 15
click at [337, 167] on div at bounding box center [400, 155] width 224 height 59
click at [346, 187] on div "+ · 2 · x + 1 = 5 + · 2 · x + 1 = 5" at bounding box center [461, 160] width 686 height 462
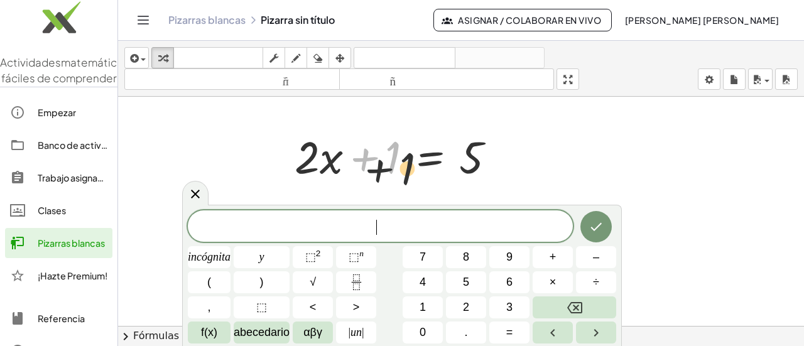
drag, startPoint x: 346, startPoint y: 167, endPoint x: 367, endPoint y: 185, distance: 27.2
click at [367, 185] on div "+ 1 + · 2 · x + 1 = 5" at bounding box center [402, 155] width 252 height 65
click at [190, 192] on icon at bounding box center [195, 194] width 15 height 15
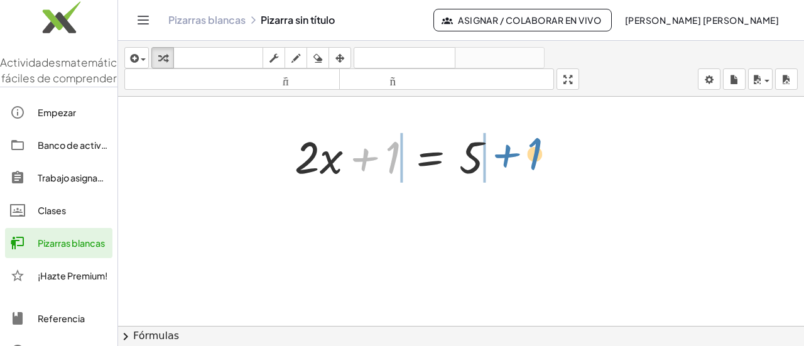
drag, startPoint x: 392, startPoint y: 160, endPoint x: 535, endPoint y: 157, distance: 143.3
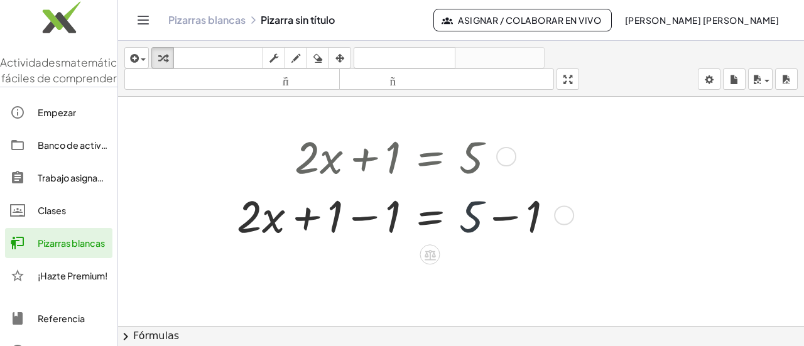
click at [474, 221] on div at bounding box center [400, 214] width 339 height 59
drag, startPoint x: 472, startPoint y: 221, endPoint x: 518, endPoint y: 224, distance: 46.6
click at [523, 226] on div at bounding box center [400, 214] width 339 height 59
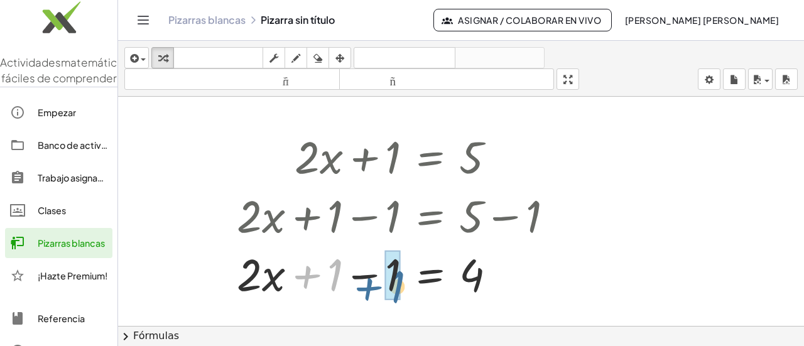
drag, startPoint x: 353, startPoint y: 277, endPoint x: 398, endPoint y: 278, distance: 44.6
click at [405, 281] on div at bounding box center [400, 273] width 339 height 59
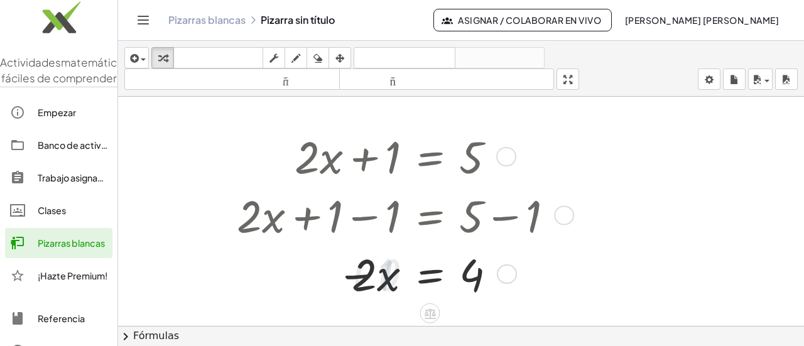
scroll to position [231, 0]
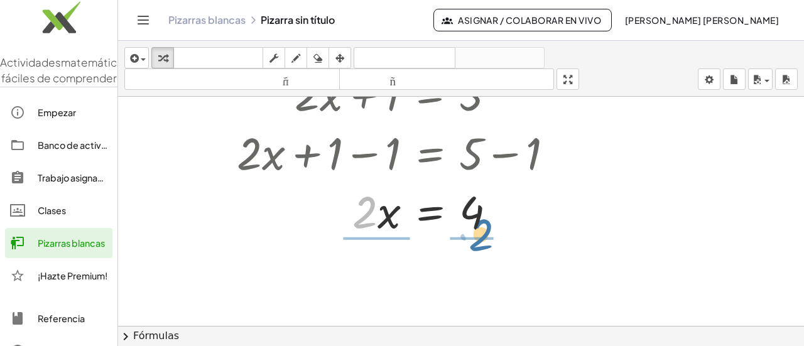
drag, startPoint x: 362, startPoint y: 218, endPoint x: 483, endPoint y: 233, distance: 122.2
click at [483, 236] on div at bounding box center [400, 210] width 339 height 59
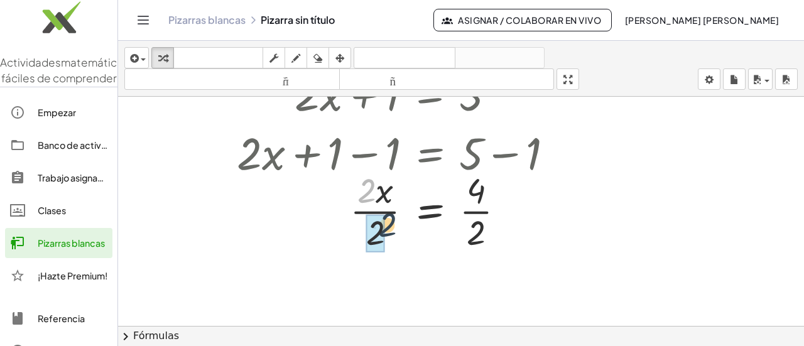
drag, startPoint x: 378, startPoint y: 214, endPoint x: 429, endPoint y: 219, distance: 50.6
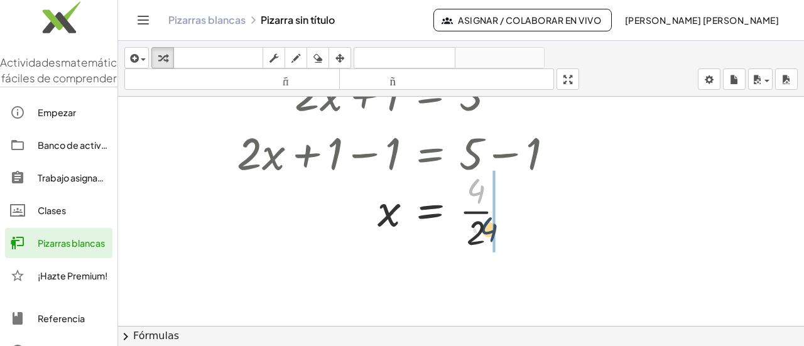
drag, startPoint x: 477, startPoint y: 208, endPoint x: 485, endPoint y: 238, distance: 30.6
click at [484, 238] on div at bounding box center [400, 211] width 339 height 88
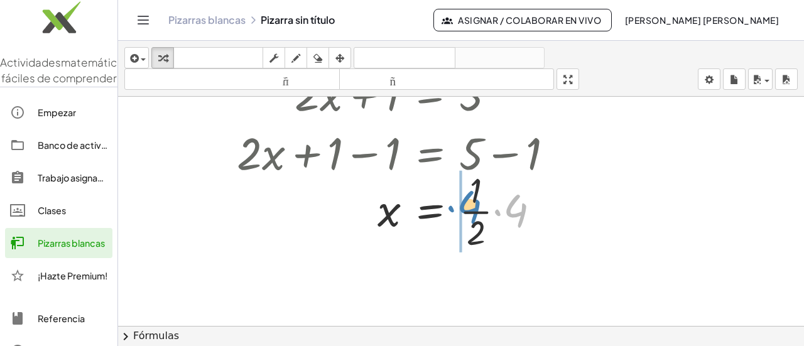
drag, startPoint x: 518, startPoint y: 214, endPoint x: 473, endPoint y: 206, distance: 45.4
drag, startPoint x: 470, startPoint y: 224, endPoint x: 470, endPoint y: 192, distance: 32.7
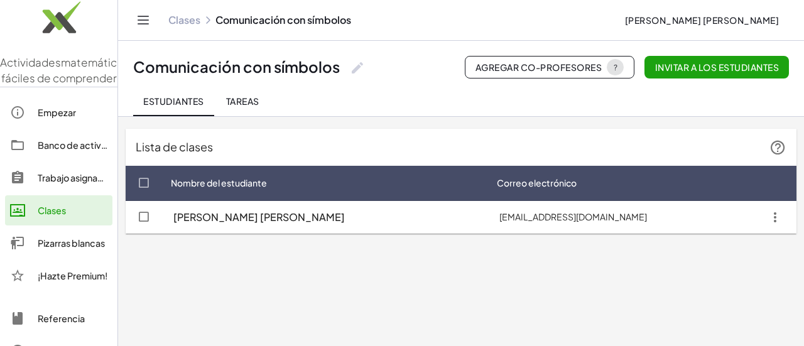
click at [769, 219] on icon "button" at bounding box center [775, 217] width 23 height 23
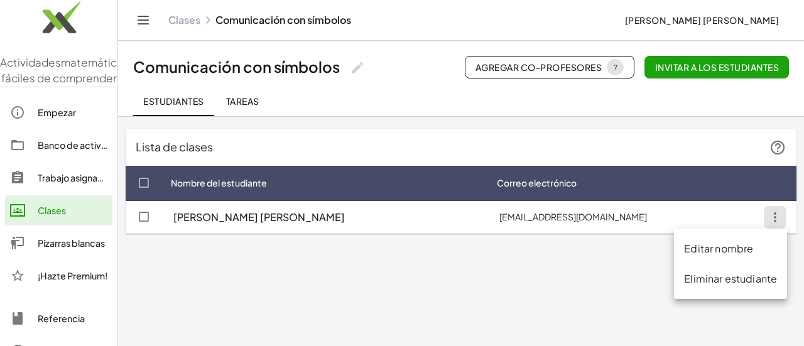
click at [754, 248] on div "Editar nombre" at bounding box center [730, 248] width 93 height 15
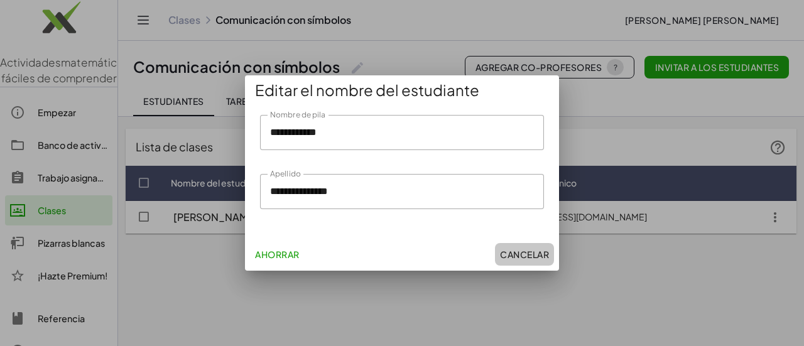
click at [542, 253] on font "Cancelar" at bounding box center [524, 254] width 49 height 11
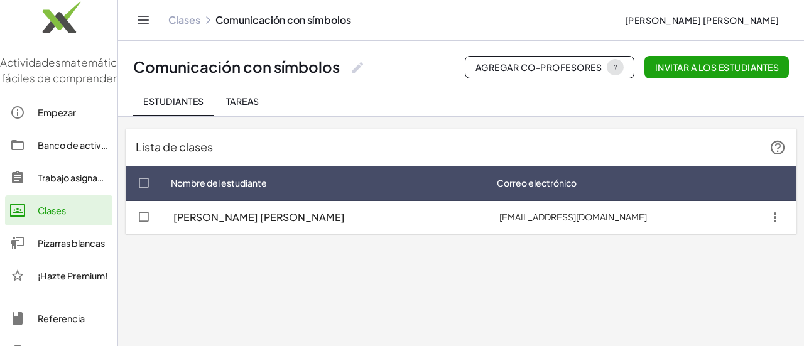
click at [52, 183] on font "Trabajo asignado" at bounding box center [74, 177] width 72 height 11
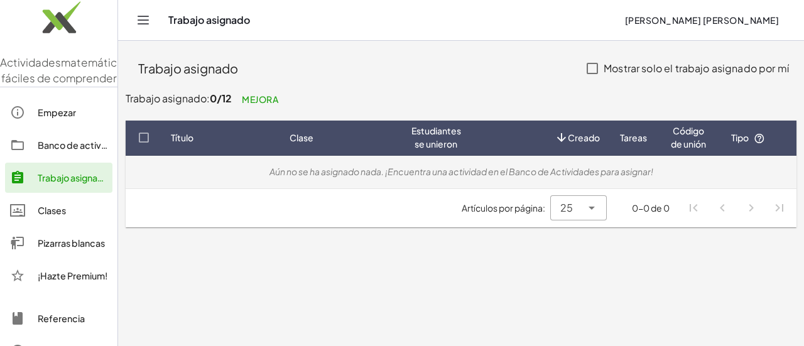
click at [392, 178] on div "Aún no se ha asignado nada. ¡Encuentra una actividad en el Banco de Actividades…" at bounding box center [461, 171] width 651 height 13
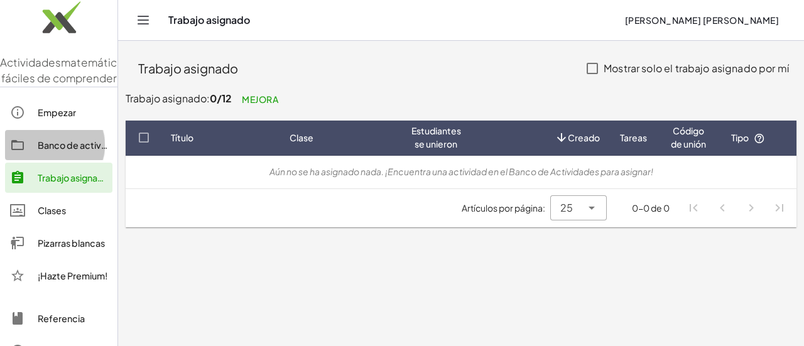
click at [57, 151] on font "Banco de actividades" at bounding box center [84, 145] width 93 height 11
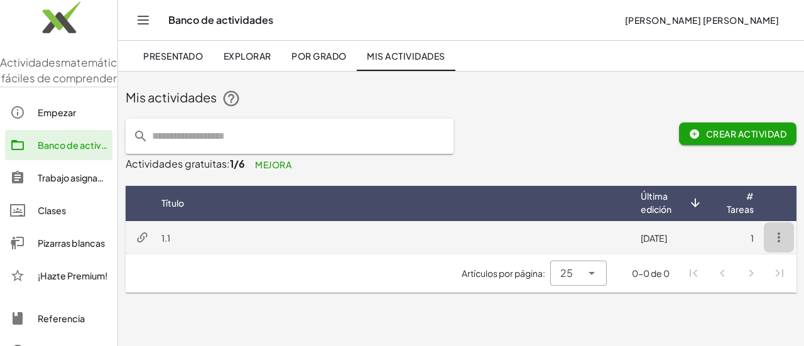
click at [780, 233] on icon "button" at bounding box center [779, 237] width 15 height 15
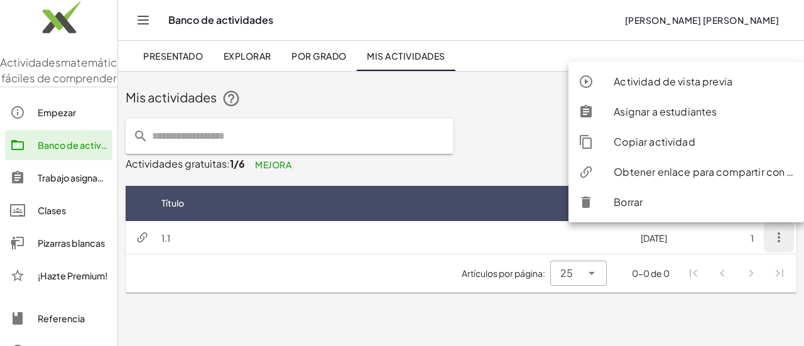
click at [523, 92] on div "Mis actividades" at bounding box center [461, 99] width 671 height 20
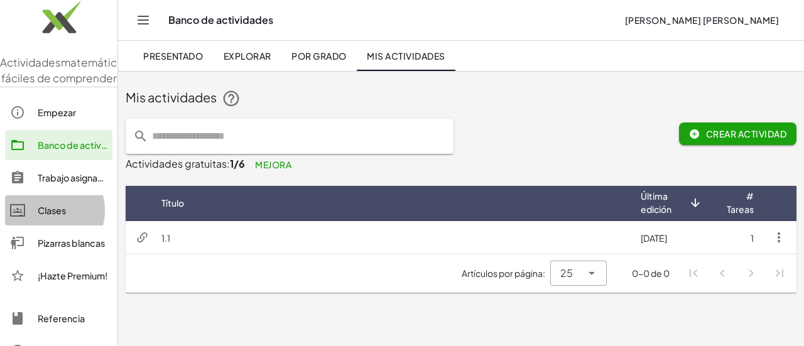
click at [48, 216] on font "Clases" at bounding box center [52, 210] width 28 height 11
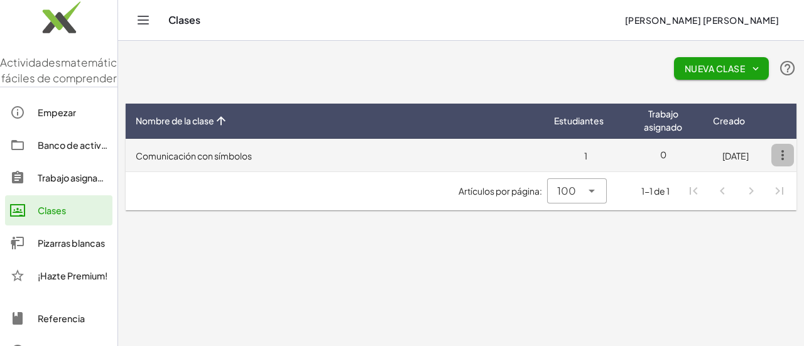
click at [789, 151] on icon "button" at bounding box center [783, 155] width 23 height 23
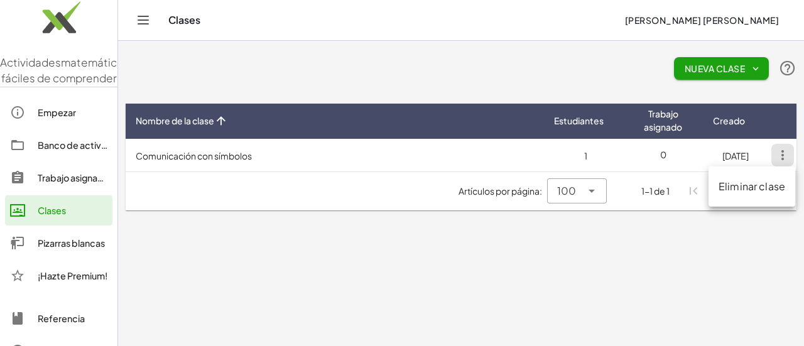
click at [461, 133] on th "Nombre de la clase" at bounding box center [335, 121] width 419 height 35
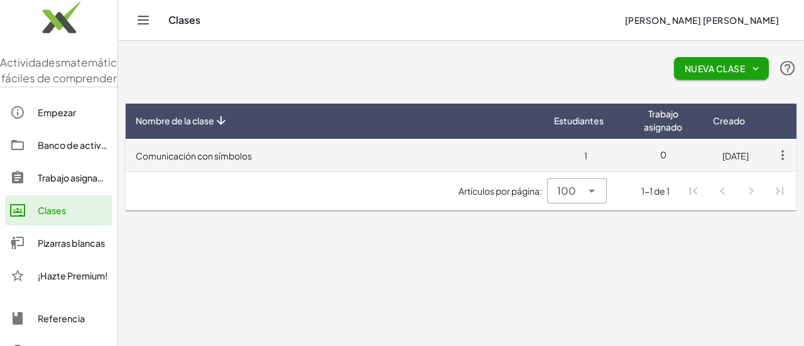
click at [421, 153] on td "Comunicación con símbolos" at bounding box center [335, 155] width 419 height 33
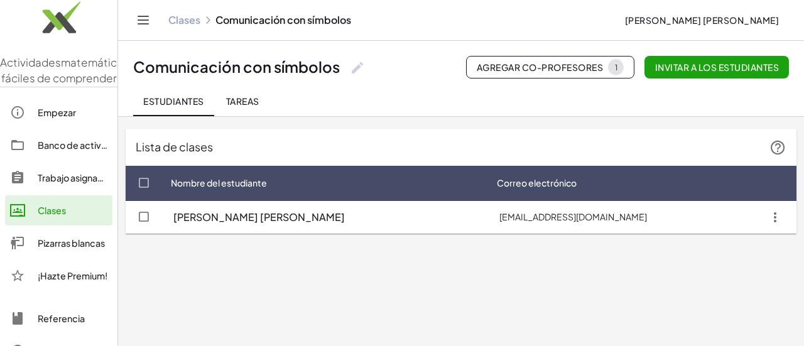
click at [260, 102] on font "Tareas" at bounding box center [242, 101] width 33 height 11
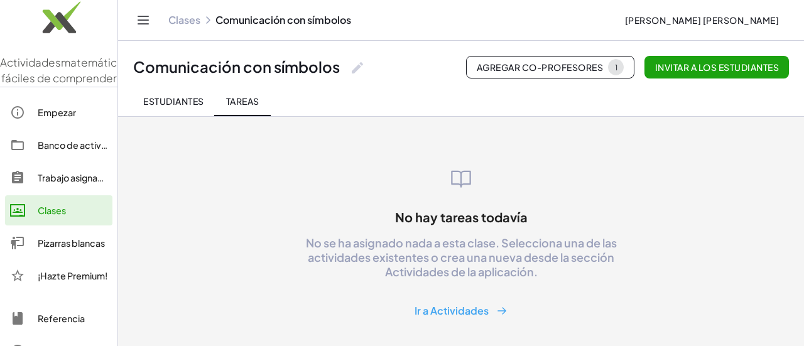
click at [436, 307] on font "Ir a Actividades" at bounding box center [452, 310] width 74 height 13
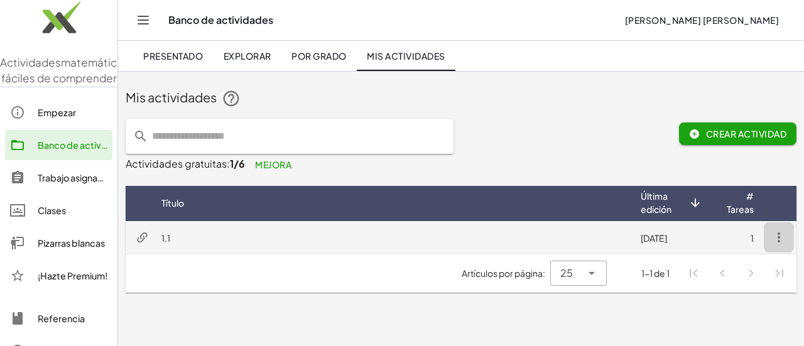
click at [782, 238] on icon "button" at bounding box center [779, 237] width 15 height 15
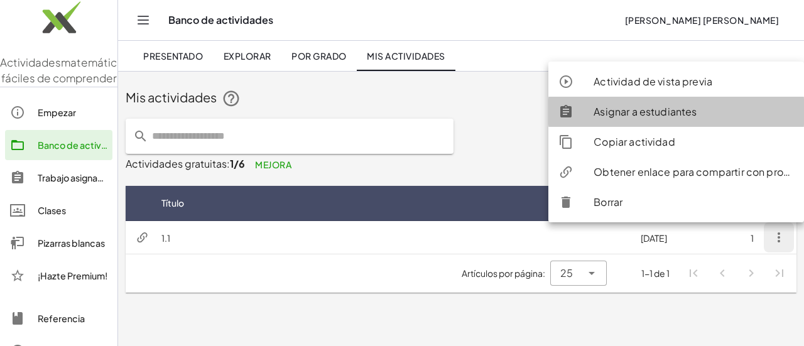
click at [618, 113] on font "Asignar a estudiantes" at bounding box center [645, 111] width 103 height 13
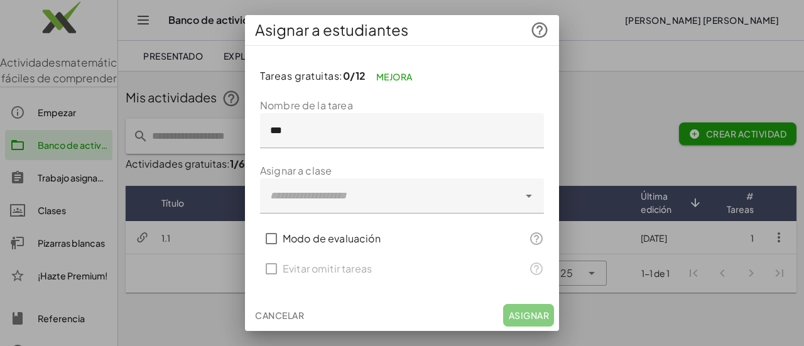
click at [361, 198] on div at bounding box center [389, 195] width 259 height 35
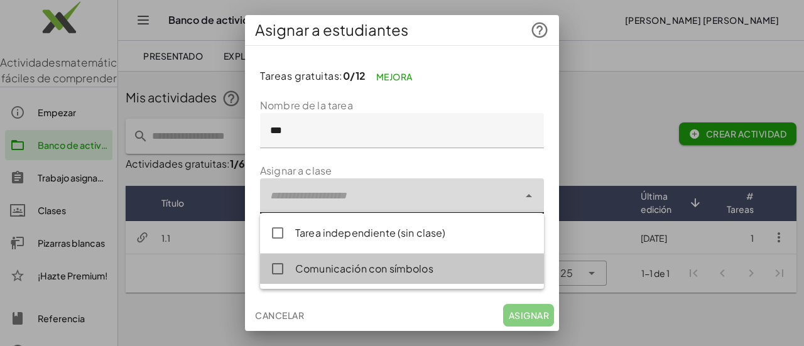
click at [354, 263] on font "Comunicación con símbolos" at bounding box center [364, 268] width 138 height 13
type input "**********"
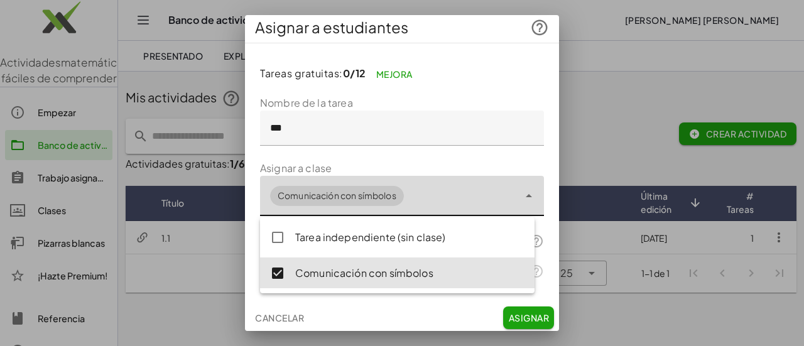
scroll to position [5, 0]
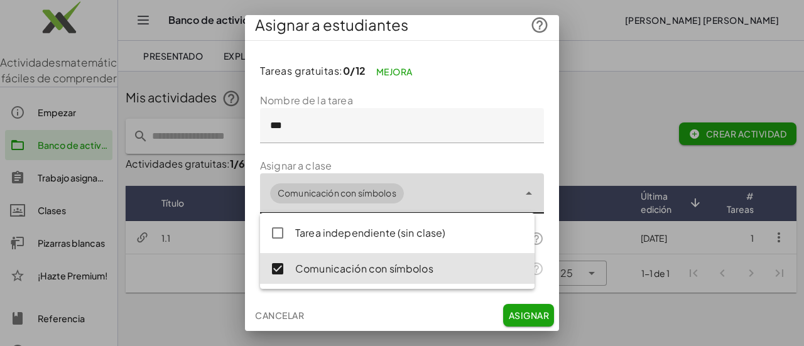
click at [509, 320] on font "Asignar" at bounding box center [529, 315] width 40 height 11
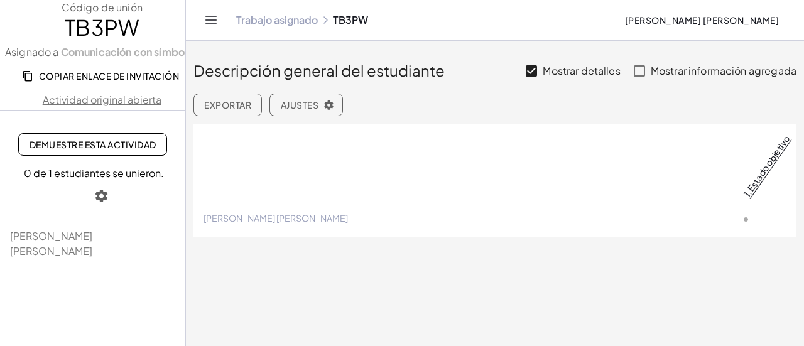
click at [695, 154] on th at bounding box center [746, 163] width 102 height 79
click at [695, 135] on th at bounding box center [746, 163] width 102 height 79
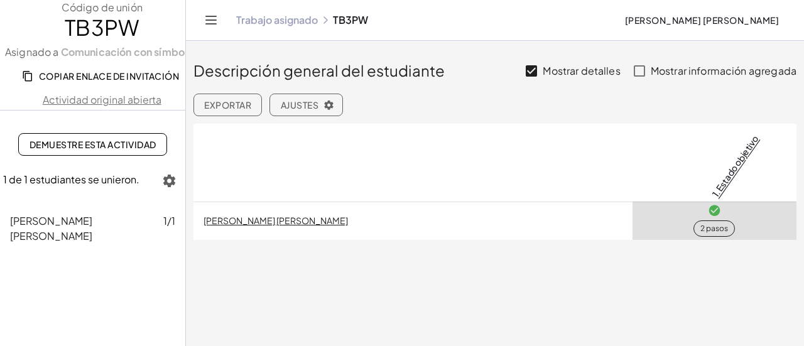
click at [700, 212] on td "2 pasos" at bounding box center [715, 221] width 164 height 38
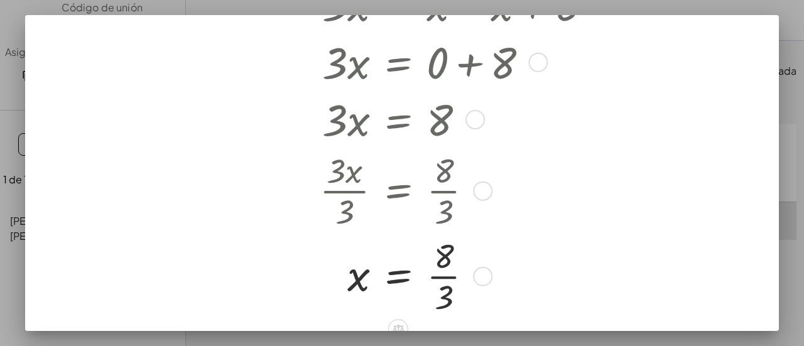
scroll to position [550, 0]
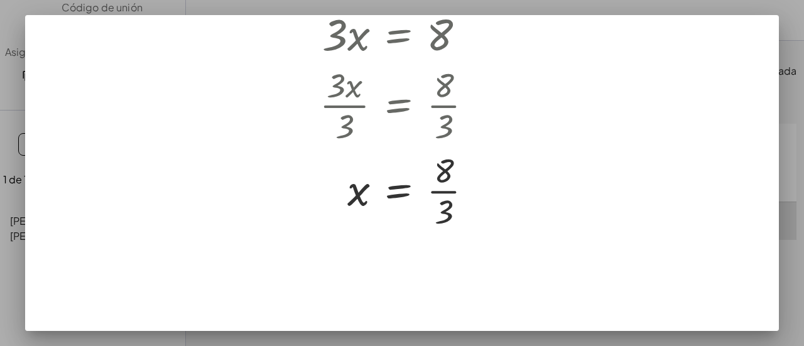
click at [804, 45] on div at bounding box center [402, 173] width 804 height 346
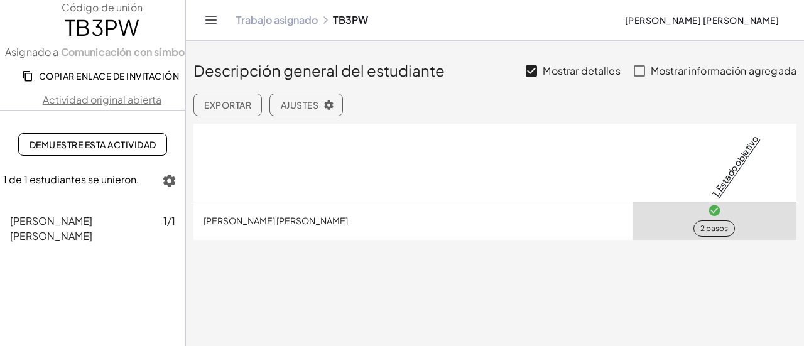
click at [566, 245] on div "Descripción general del estudiante Mostrar detalles Mostrar información agregad…" at bounding box center [495, 144] width 618 height 207
click at [708, 223] on span "2 pasos" at bounding box center [714, 229] width 41 height 16
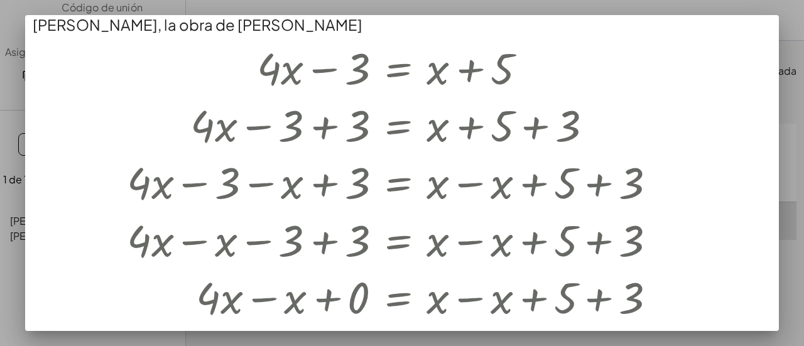
click at [804, 134] on div at bounding box center [402, 173] width 804 height 346
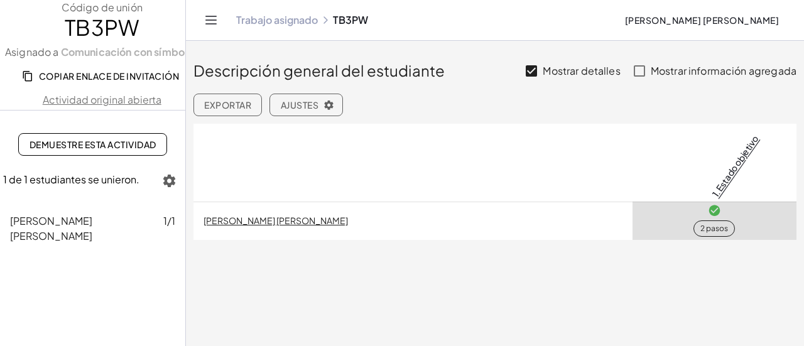
click at [750, 221] on td "2 pasos" at bounding box center [715, 221] width 164 height 38
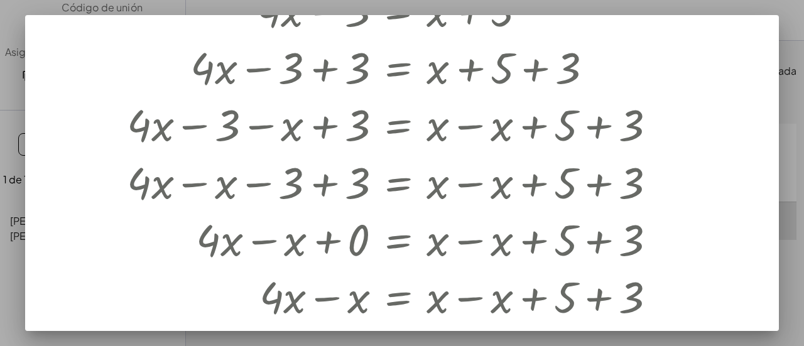
scroll to position [0, 0]
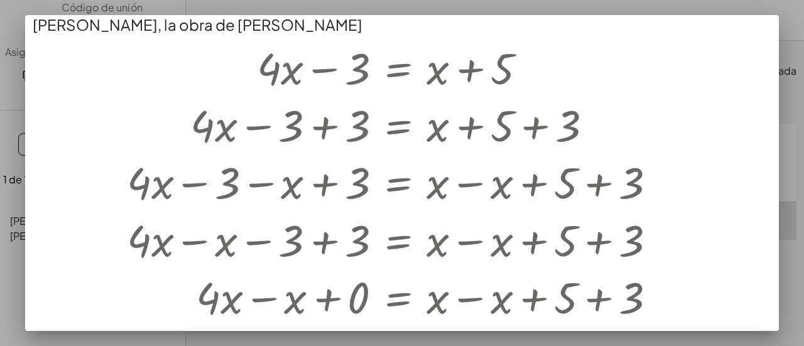
click at [801, 85] on div at bounding box center [402, 173] width 804 height 346
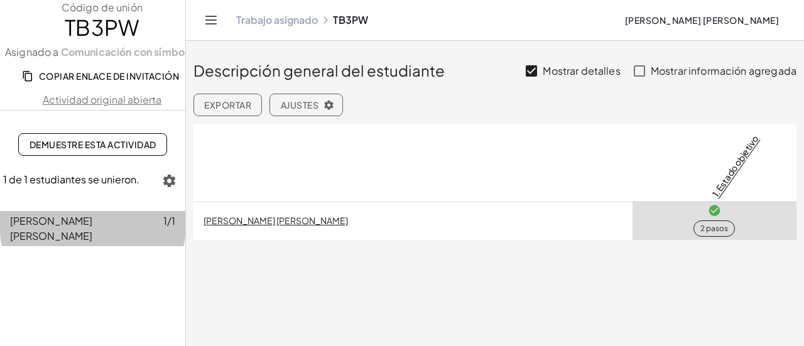
click at [92, 220] on font "[PERSON_NAME] [PERSON_NAME]" at bounding box center [51, 228] width 82 height 28
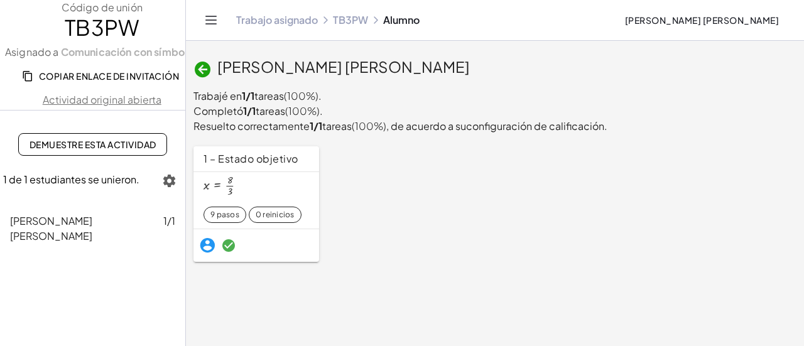
click at [254, 21] on font "Trabajo asignado" at bounding box center [277, 19] width 82 height 13
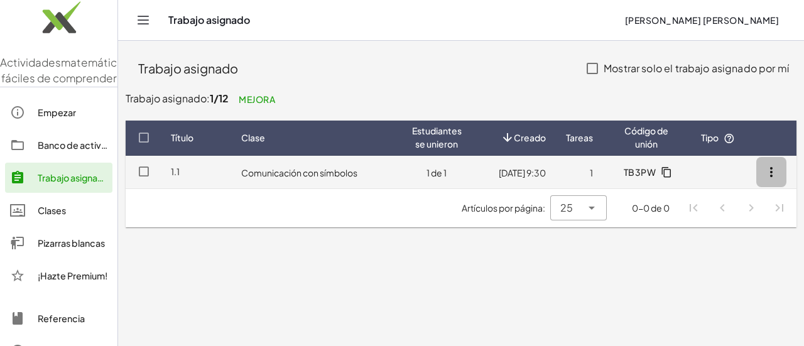
click at [769, 169] on icon "button" at bounding box center [771, 172] width 15 height 15
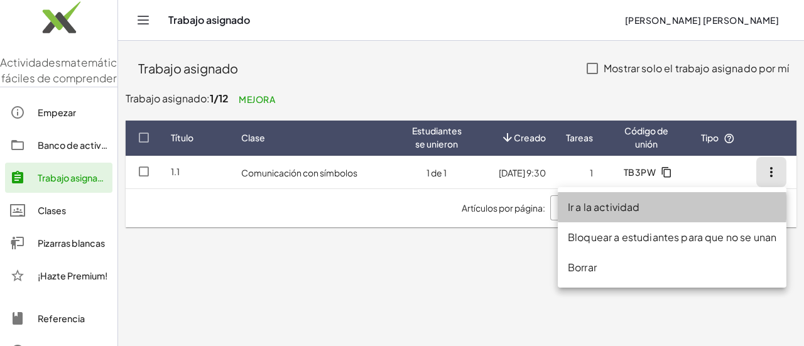
click at [637, 222] on div "Ir a la actividad" at bounding box center [672, 237] width 229 height 30
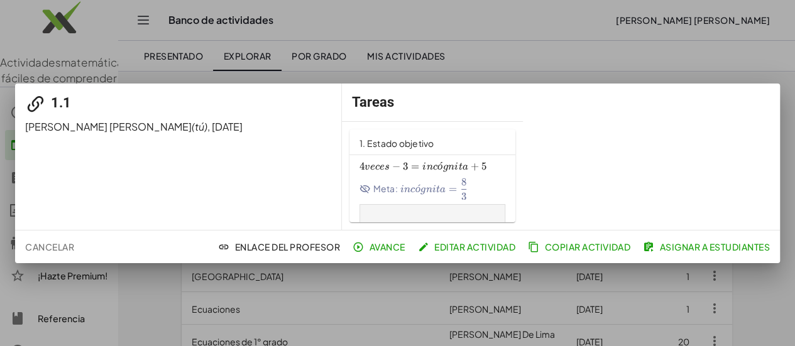
click at [547, 58] on div at bounding box center [397, 173] width 795 height 346
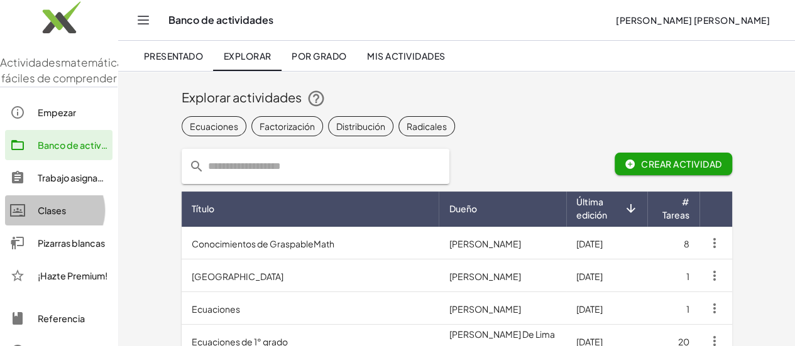
click at [70, 218] on div "Clases" at bounding box center [73, 210] width 70 height 15
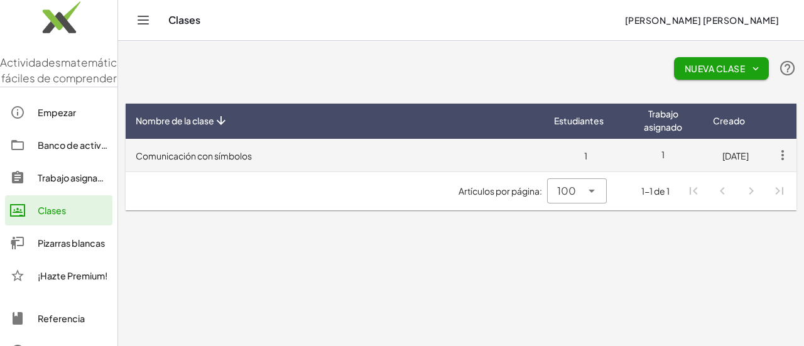
click at [249, 161] on font "Comunicación con símbolos" at bounding box center [194, 155] width 116 height 11
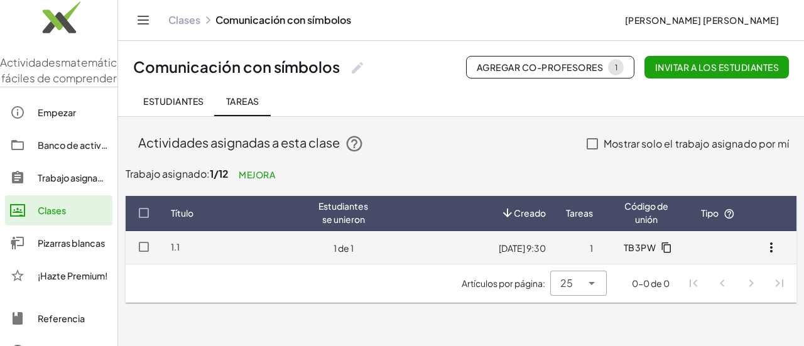
click at [556, 244] on td "23/8/25, 9:30" at bounding box center [579, 247] width 47 height 33
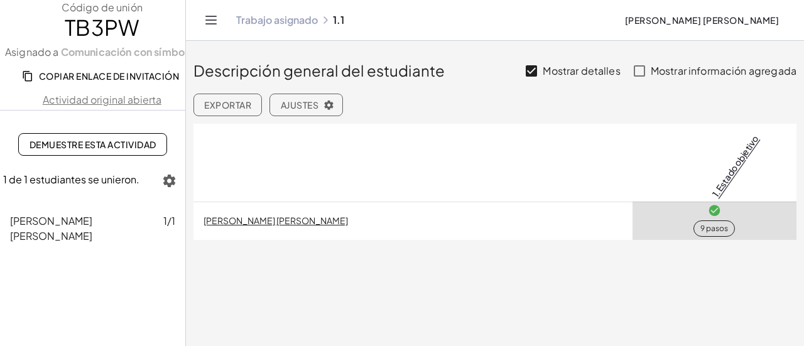
click at [307, 104] on font "Ajustes" at bounding box center [300, 104] width 38 height 11
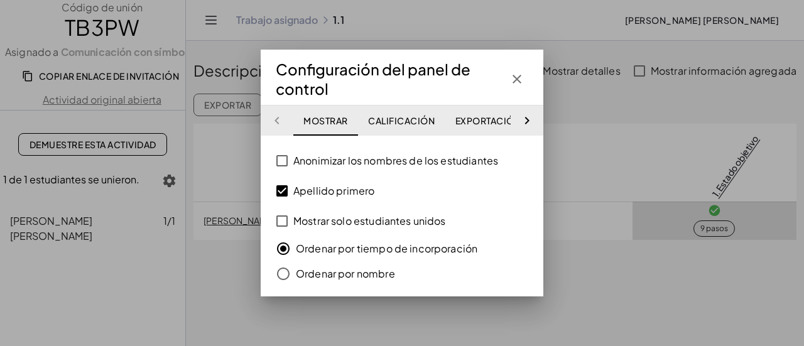
click at [385, 127] on button "Calificación" at bounding box center [401, 121] width 87 height 30
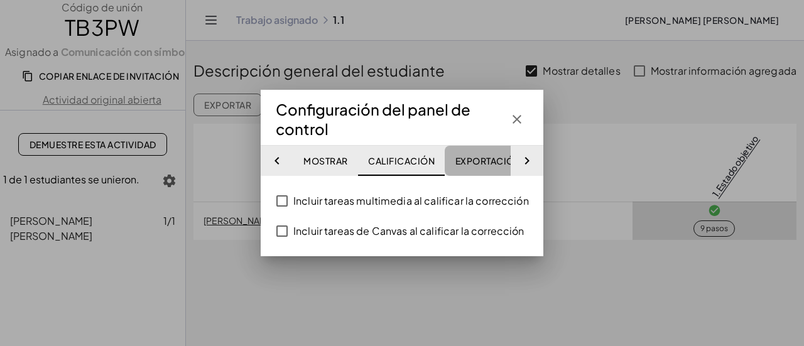
click at [479, 165] on font "Exportación de grado" at bounding box center [513, 160] width 114 height 11
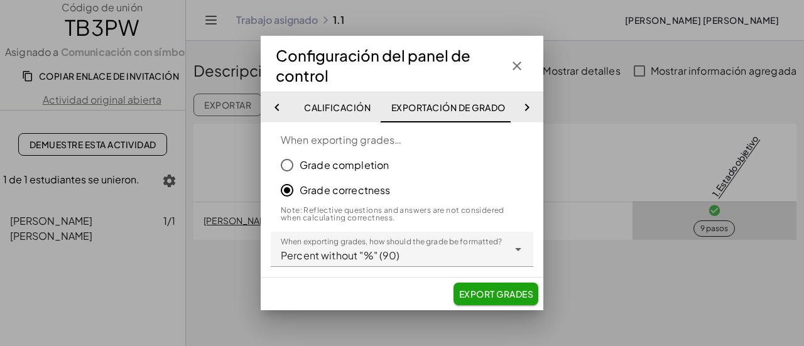
scroll to position [0, 72]
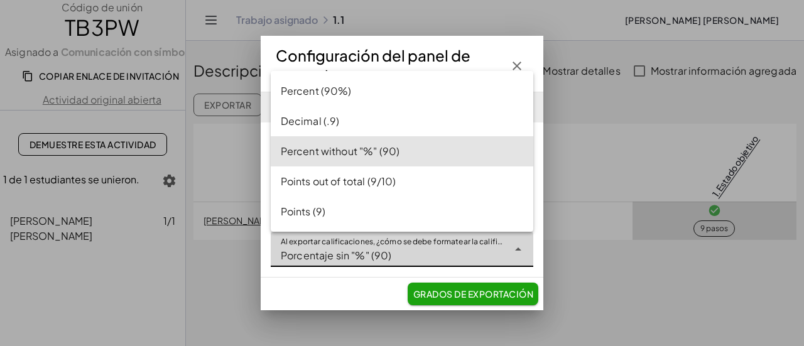
click at [421, 248] on div "**********" at bounding box center [390, 249] width 238 height 35
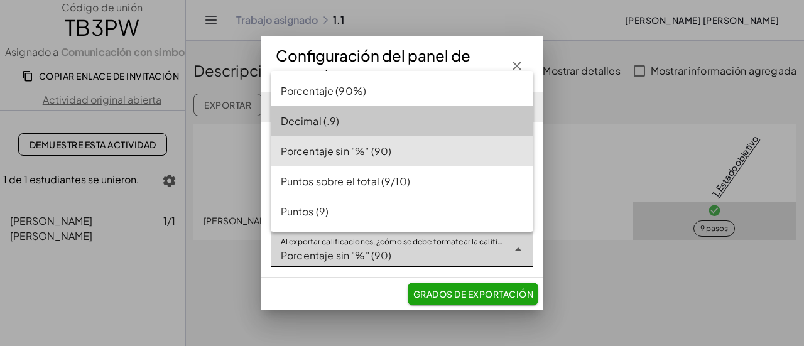
click at [348, 115] on div "Decimal (.9)" at bounding box center [402, 121] width 243 height 15
type input "**********"
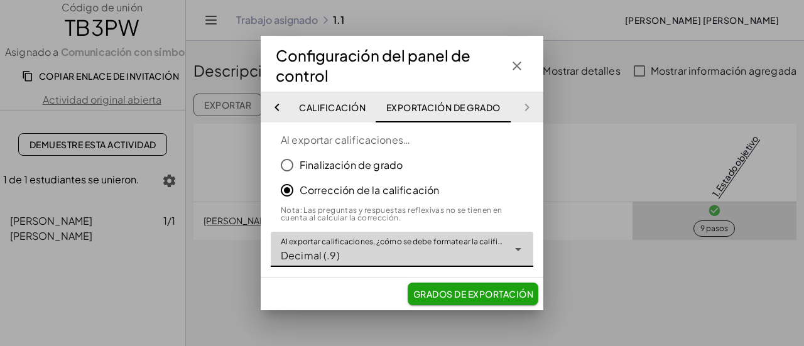
click at [431, 293] on font "Grados de exportación" at bounding box center [473, 293] width 120 height 11
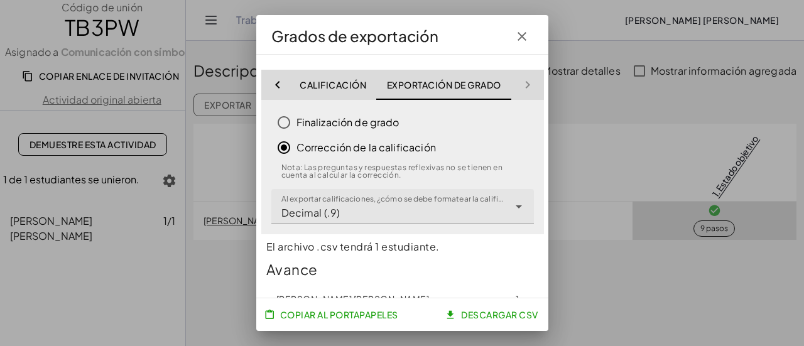
scroll to position [41, 0]
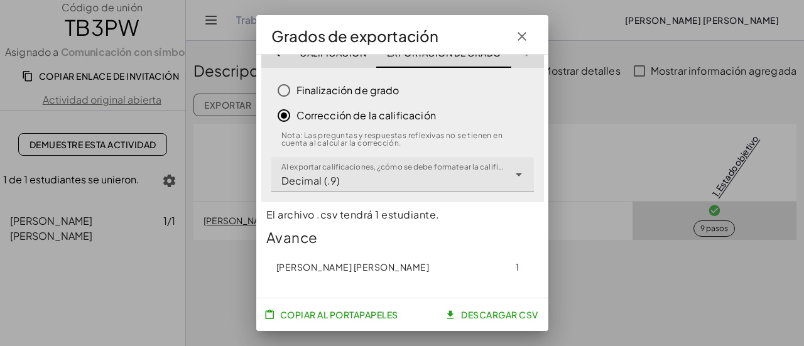
click at [506, 266] on td "Cruz Monteagudo, Luis Ricardo" at bounding box center [522, 266] width 33 height 33
click at [594, 124] on div at bounding box center [402, 173] width 804 height 346
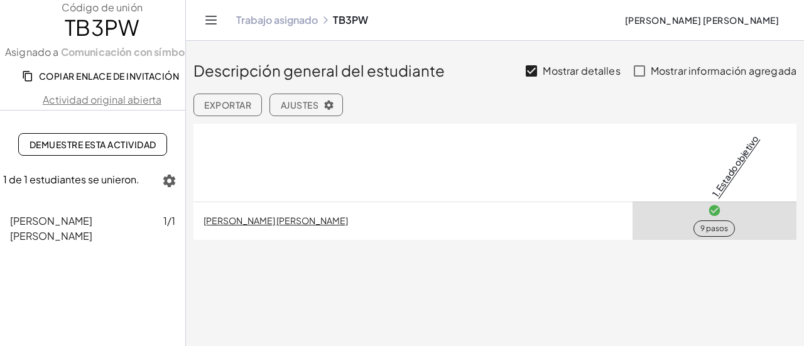
click at [633, 224] on td "[PERSON_NAME] [PERSON_NAME]" at bounding box center [715, 221] width 164 height 38
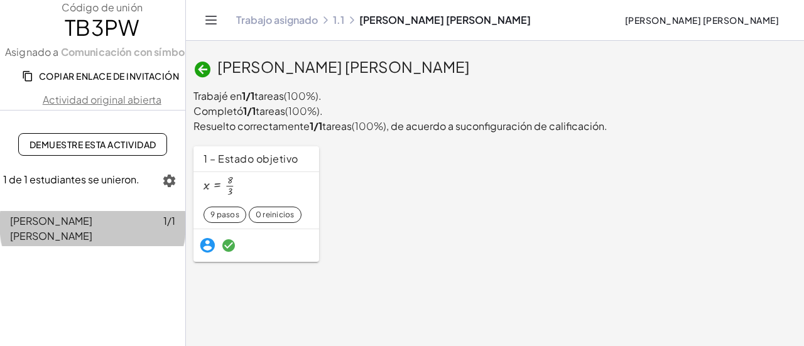
click at [92, 222] on font "[PERSON_NAME] [PERSON_NAME]" at bounding box center [51, 228] width 82 height 28
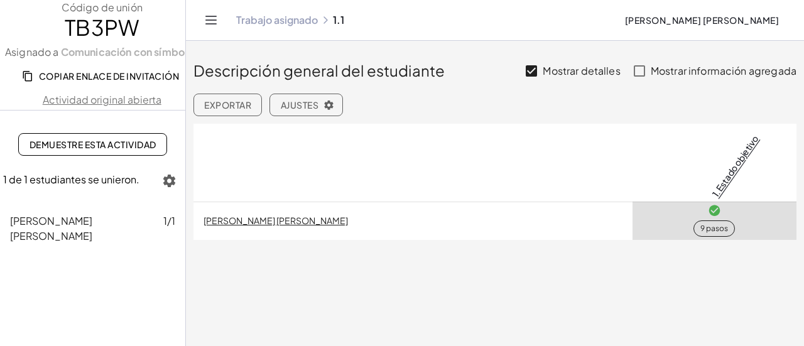
click at [299, 103] on font "Ajustes" at bounding box center [300, 104] width 38 height 11
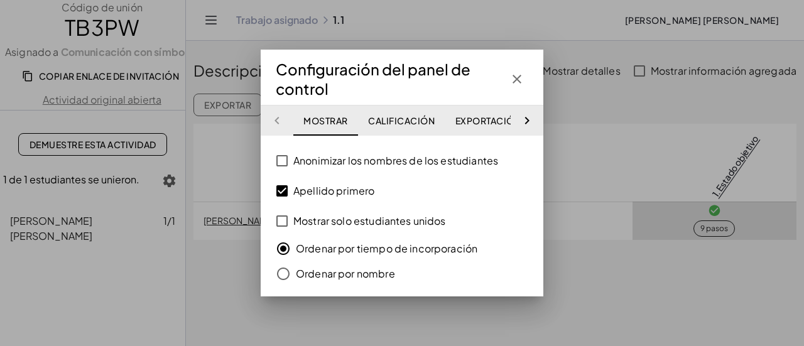
click at [469, 138] on div "Anonimizar los nombres de los estudiantes Apellido primero Mostrar solo estudia…" at bounding box center [402, 216] width 283 height 161
click at [464, 126] on button "Exportación de grado" at bounding box center [512, 121] width 134 height 30
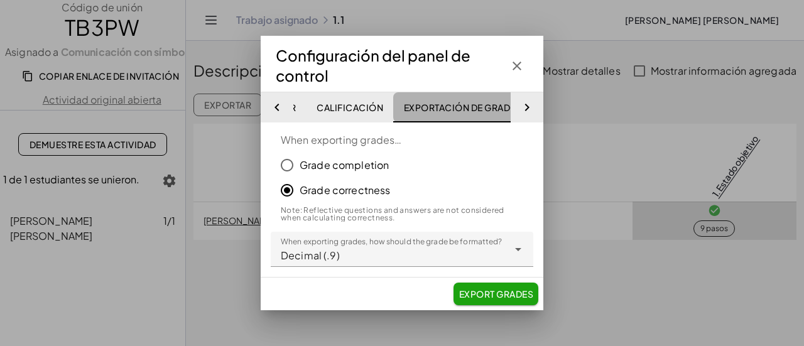
scroll to position [0, 72]
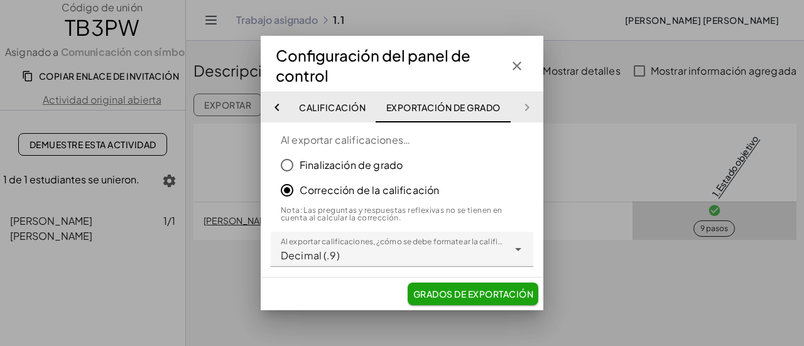
click at [385, 241] on div "**********" at bounding box center [390, 249] width 238 height 35
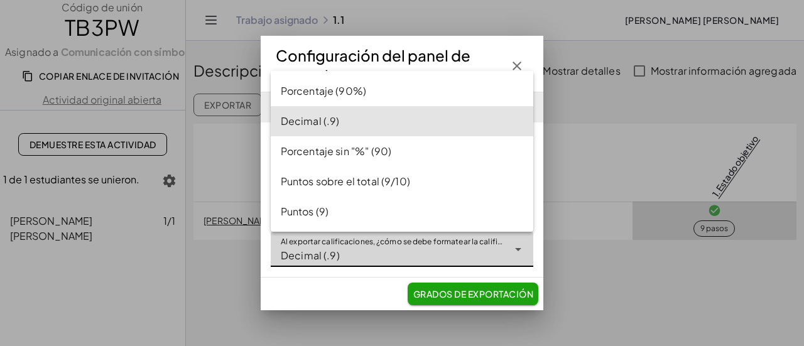
click at [380, 247] on div "**********" at bounding box center [390, 249] width 238 height 35
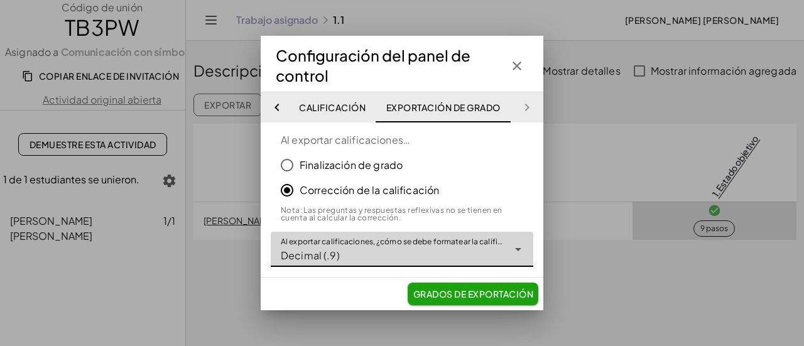
click at [434, 295] on font "Grados de exportación" at bounding box center [473, 293] width 120 height 11
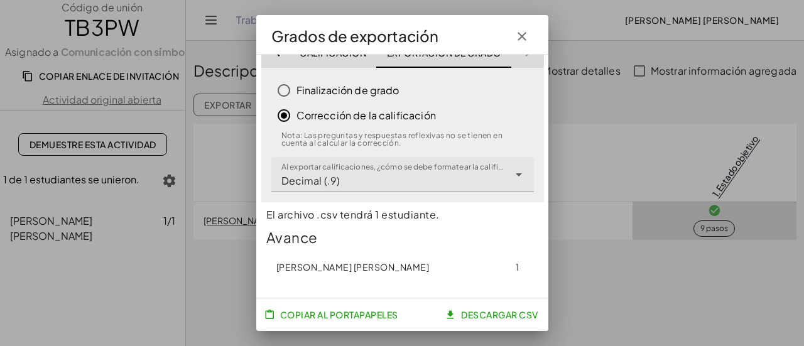
click at [480, 312] on font "Descargar CSV" at bounding box center [499, 314] width 77 height 11
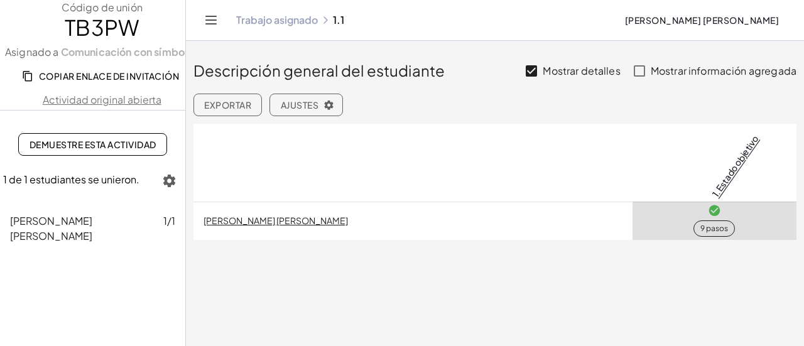
scroll to position [8, 0]
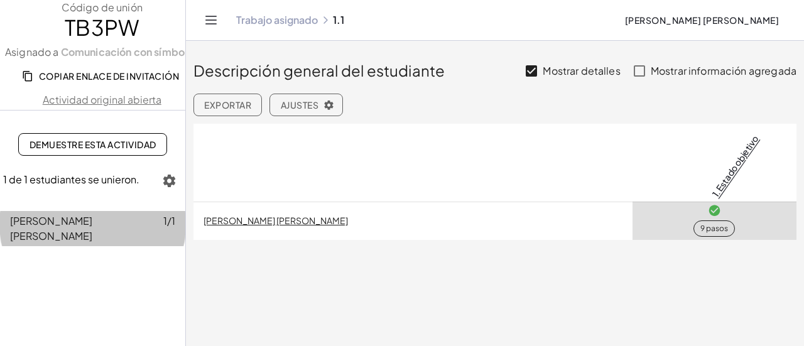
click at [28, 222] on font "[PERSON_NAME] [PERSON_NAME]" at bounding box center [51, 228] width 82 height 28
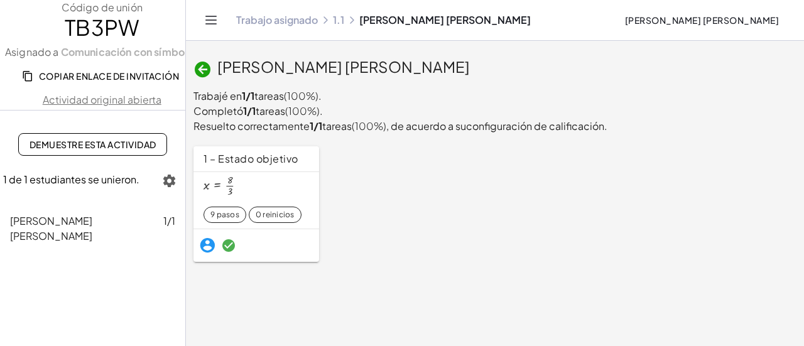
click at [94, 104] on font "Actividad original abierta" at bounding box center [102, 99] width 119 height 13
click at [268, 155] on font "1 – Estado objetivo" at bounding box center [251, 158] width 95 height 13
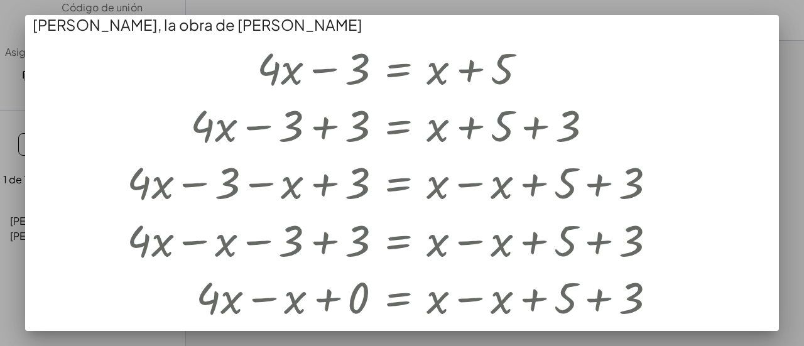
click at [647, 4] on div at bounding box center [402, 173] width 804 height 346
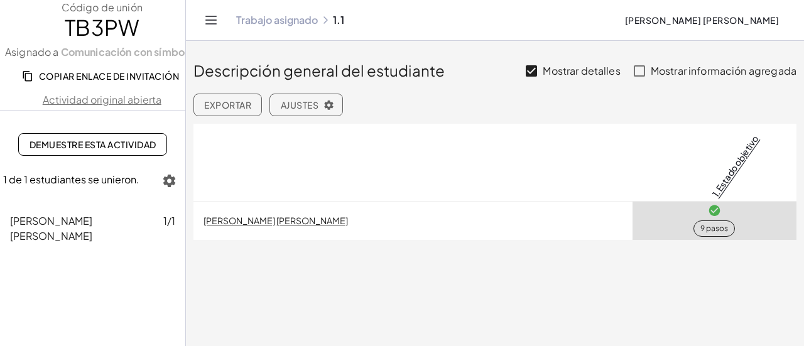
click at [633, 221] on td "[PERSON_NAME] [PERSON_NAME]" at bounding box center [715, 221] width 164 height 38
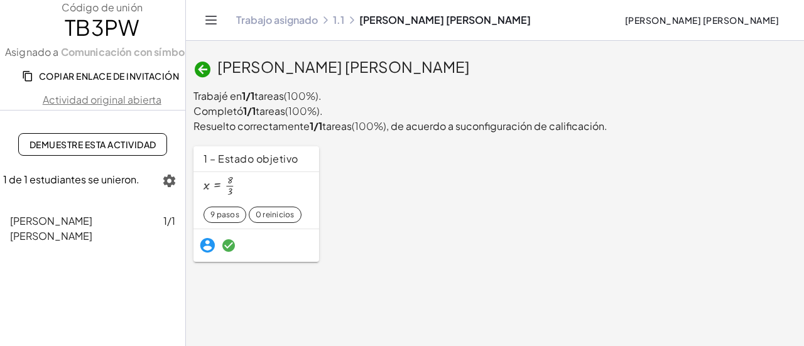
click at [220, 156] on font "1 – Estado objetivo" at bounding box center [251, 158] width 95 height 13
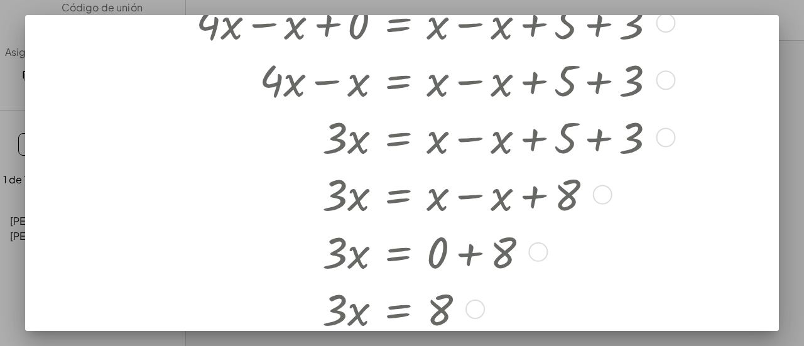
scroll to position [377, 0]
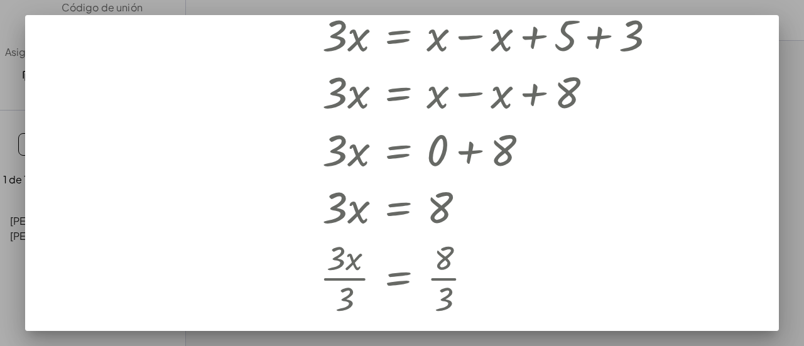
click at [0, 200] on div at bounding box center [402, 173] width 804 height 346
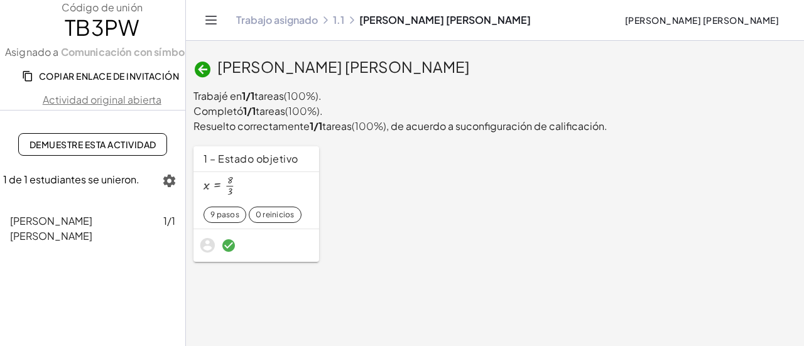
click at [165, 182] on icon "button" at bounding box center [169, 180] width 15 height 15
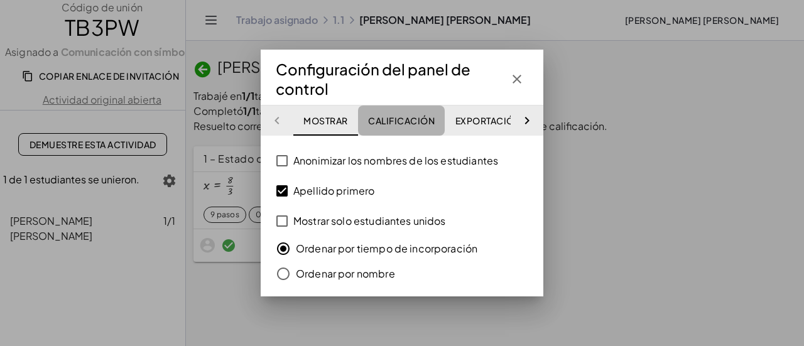
click at [396, 122] on font "Calificación" at bounding box center [401, 120] width 67 height 11
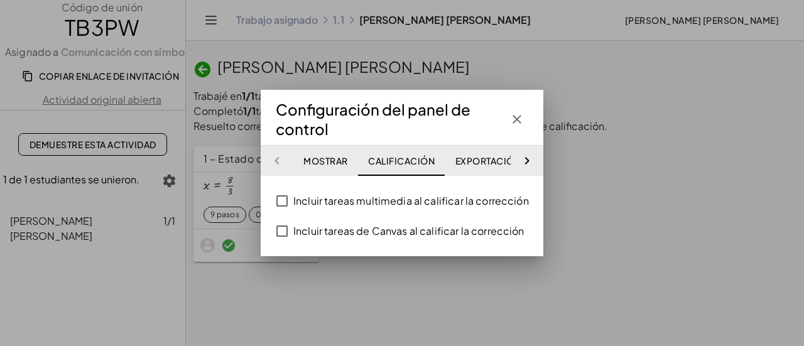
click at [476, 164] on font "Exportación de grado" at bounding box center [513, 160] width 114 height 11
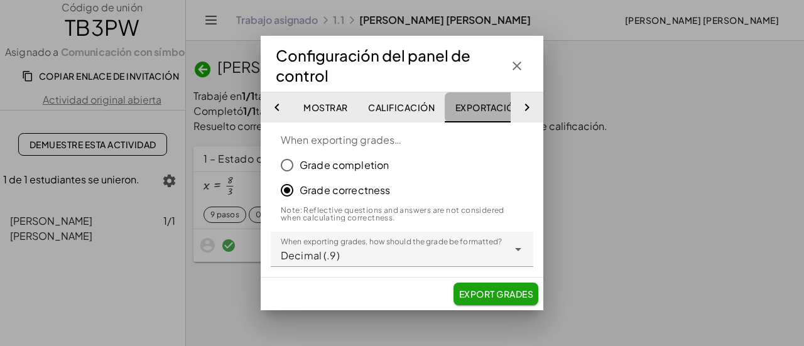
scroll to position [0, 72]
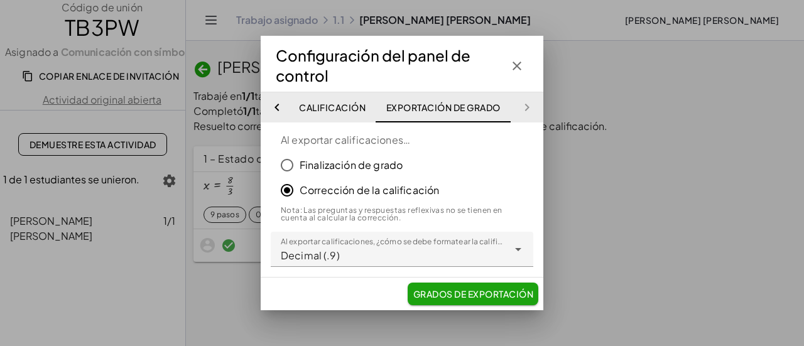
click at [342, 164] on font "Finalización de grado" at bounding box center [351, 164] width 103 height 13
click at [466, 102] on font "Exportación de grado" at bounding box center [443, 107] width 114 height 11
click at [540, 112] on div "Mostrar Calificación Exportación de grado" at bounding box center [402, 107] width 283 height 30
click at [320, 101] on button "Calificación" at bounding box center [332, 107] width 87 height 30
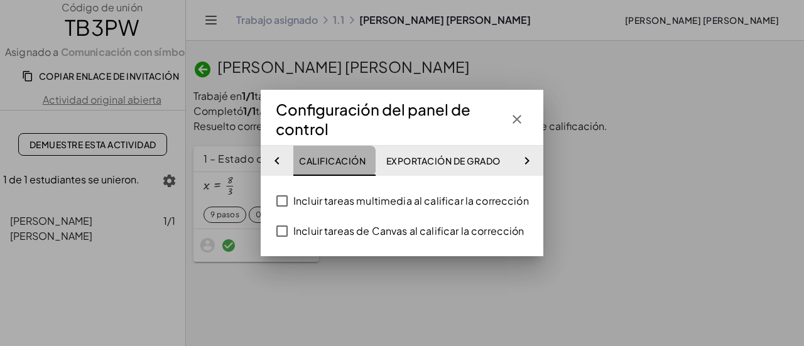
scroll to position [0, 30]
click at [415, 151] on button "Mostrar" at bounding box center [482, 161] width 134 height 30
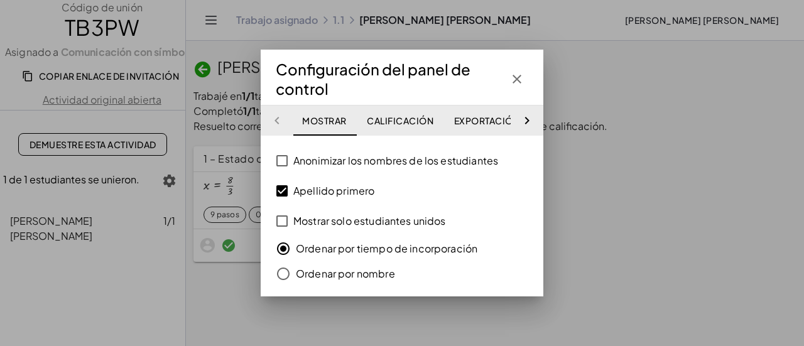
scroll to position [0, 0]
click at [395, 129] on button "Calificación" at bounding box center [401, 121] width 87 height 30
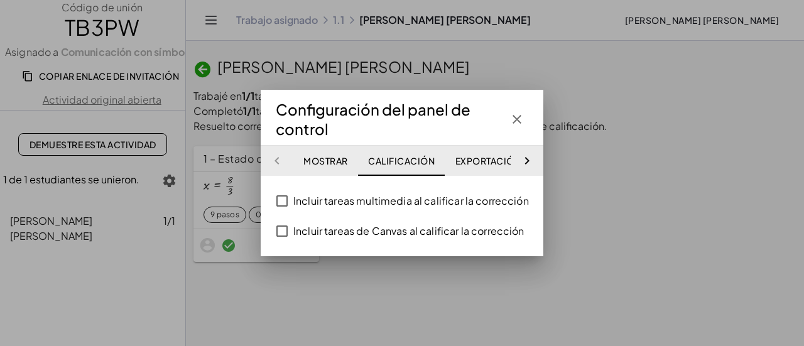
click at [533, 121] on div "**********" at bounding box center [402, 173] width 283 height 167
click at [515, 116] on icon "button" at bounding box center [517, 119] width 15 height 15
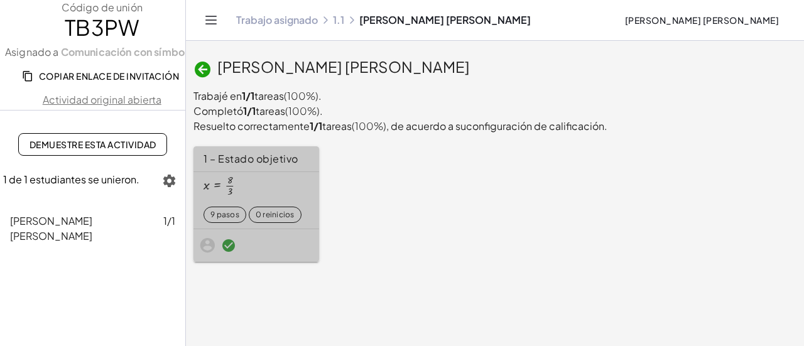
click at [299, 153] on div "1 – Estado objetivo" at bounding box center [257, 158] width 126 height 25
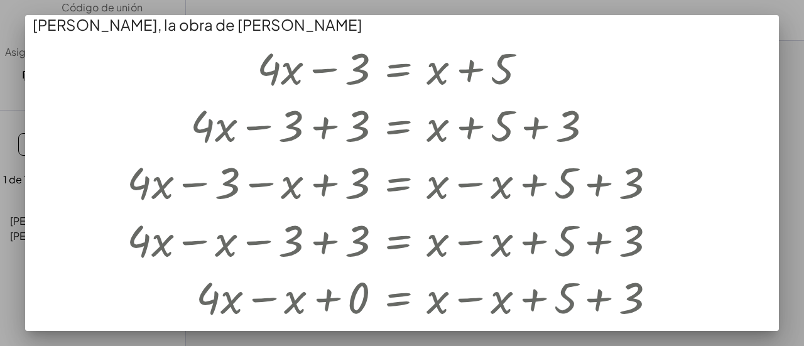
click at [3, 174] on div at bounding box center [402, 173] width 804 height 346
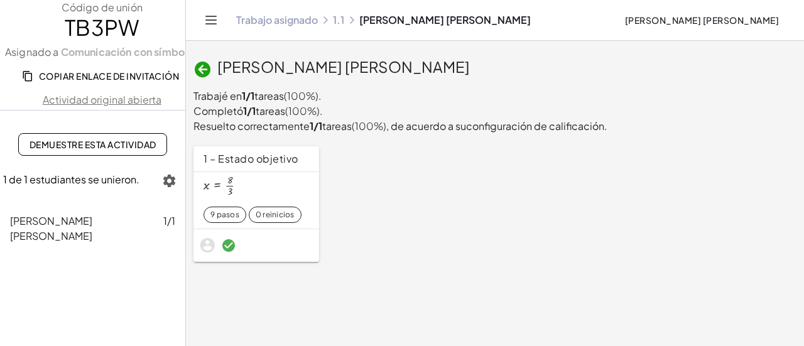
click at [168, 185] on icon "button" at bounding box center [169, 180] width 15 height 15
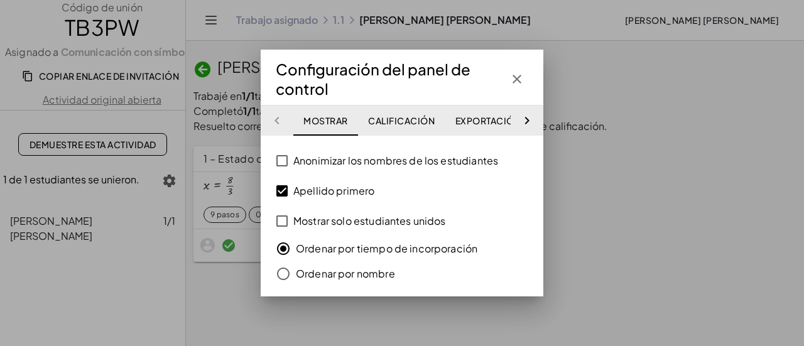
click at [584, 77] on div at bounding box center [402, 173] width 804 height 346
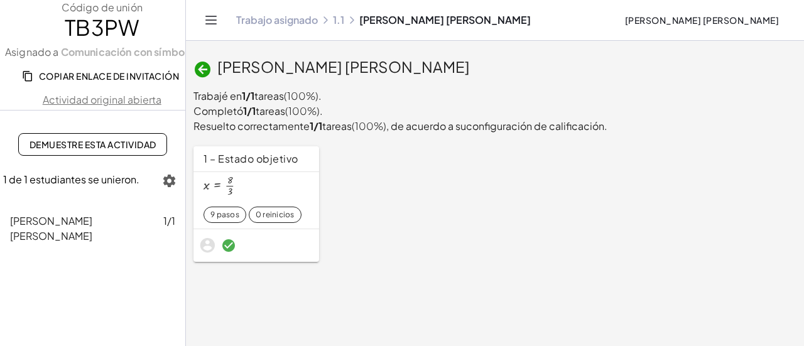
drag, startPoint x: 455, startPoint y: 75, endPoint x: 462, endPoint y: 71, distance: 8.4
click at [455, 75] on div "Cruz Monteagudo, Luis Ricardo" at bounding box center [495, 68] width 603 height 22
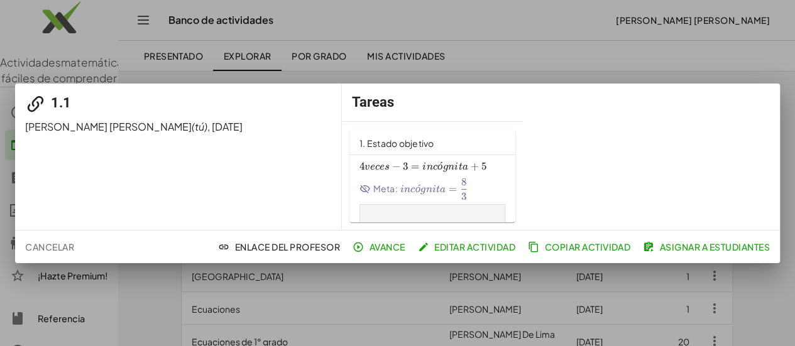
click at [491, 246] on font "Editar actividad" at bounding box center [474, 246] width 81 height 11
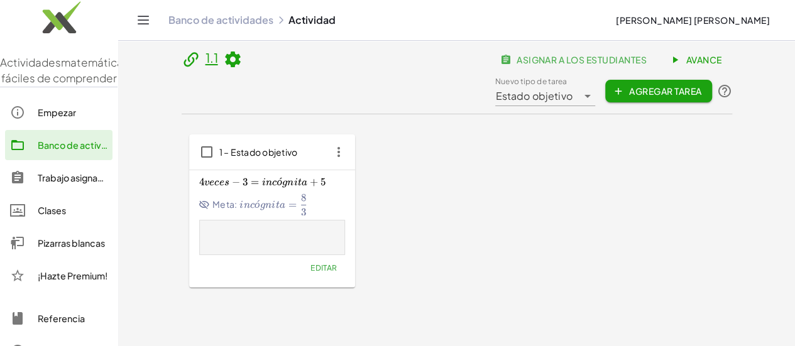
click at [595, 89] on icon at bounding box center [587, 96] width 15 height 15
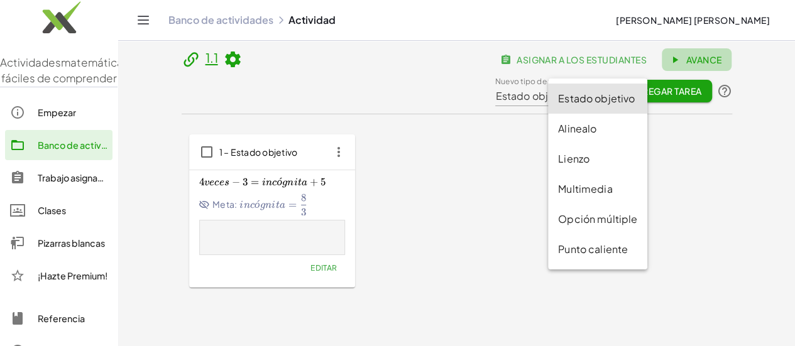
click at [669, 62] on icon at bounding box center [674, 59] width 11 height 11
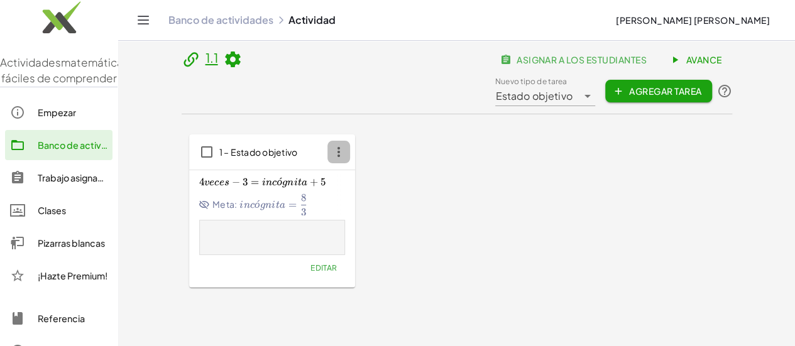
click at [327, 141] on icon "button" at bounding box center [338, 152] width 23 height 23
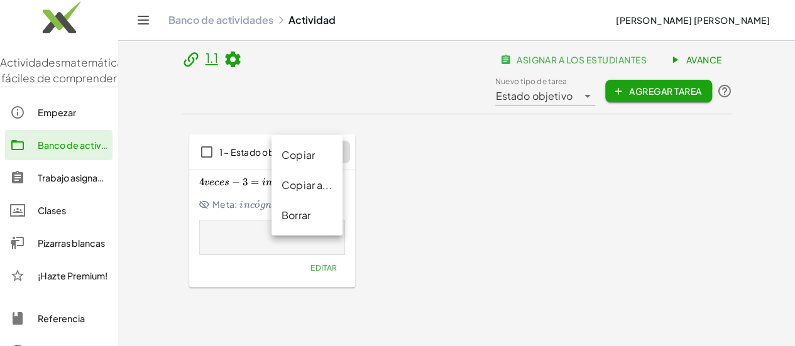
click at [223, 69] on icon at bounding box center [232, 59] width 19 height 19
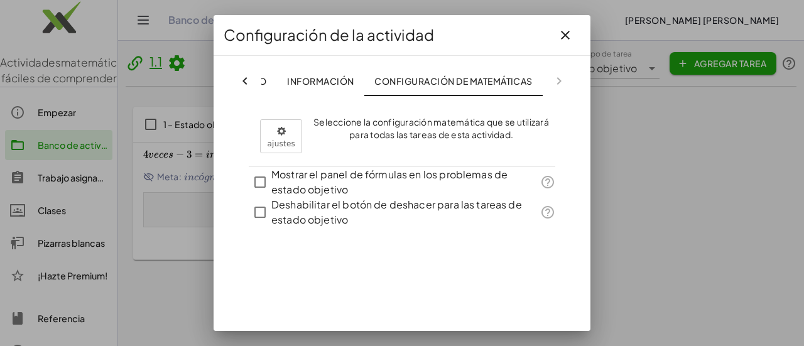
click at [308, 81] on font "Información" at bounding box center [320, 80] width 67 height 11
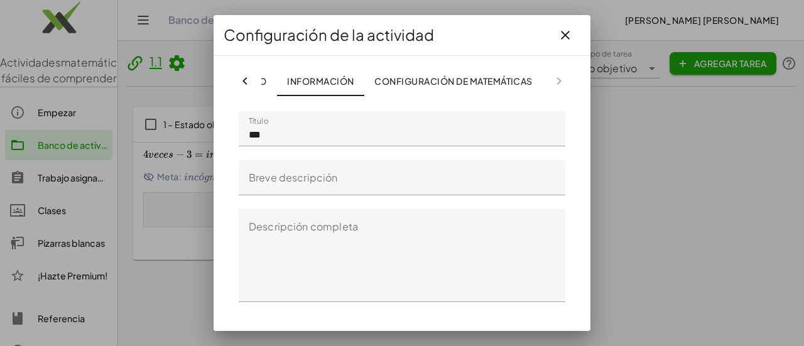
click at [247, 84] on icon at bounding box center [245, 81] width 15 height 15
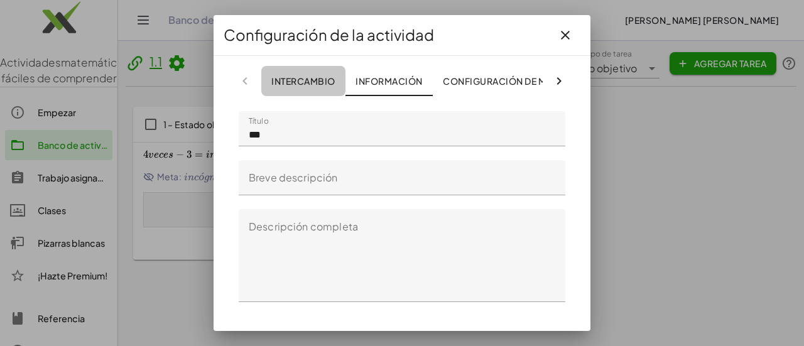
click at [433, 74] on button "Intercambio" at bounding box center [522, 81] width 178 height 30
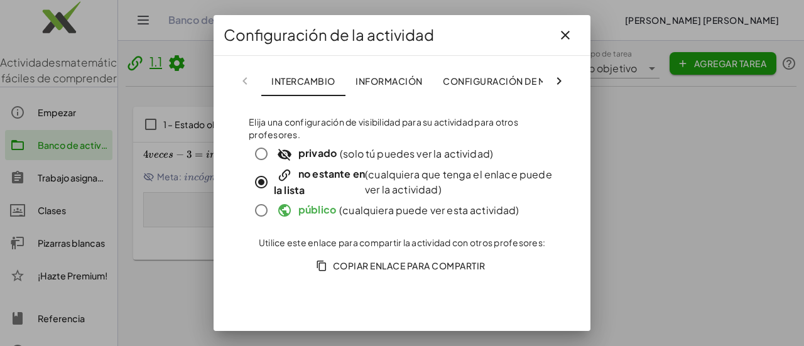
click at [356, 91] on button "Información" at bounding box center [389, 81] width 87 height 30
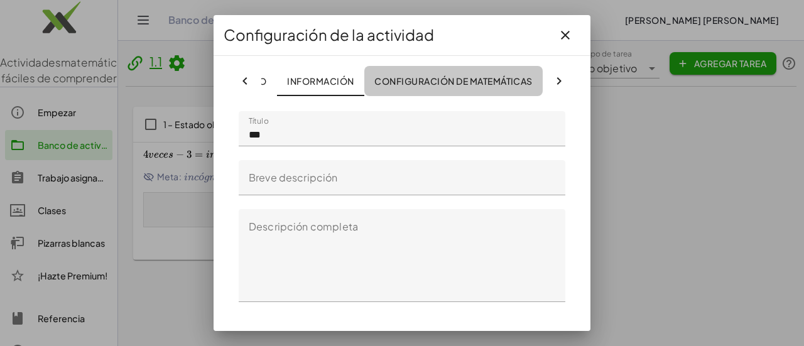
click at [461, 77] on font "Configuración de matemáticas" at bounding box center [454, 80] width 158 height 11
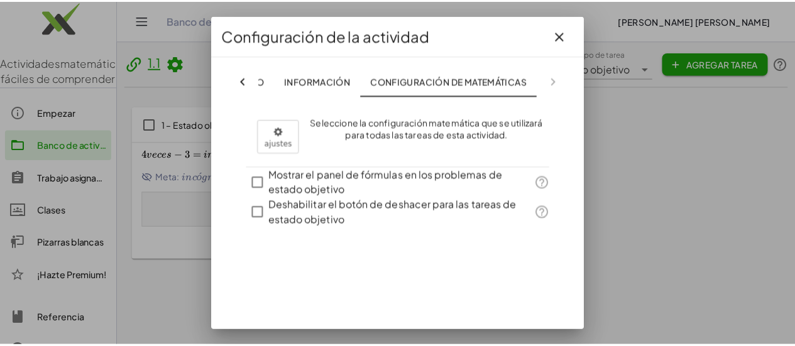
scroll to position [0, 82]
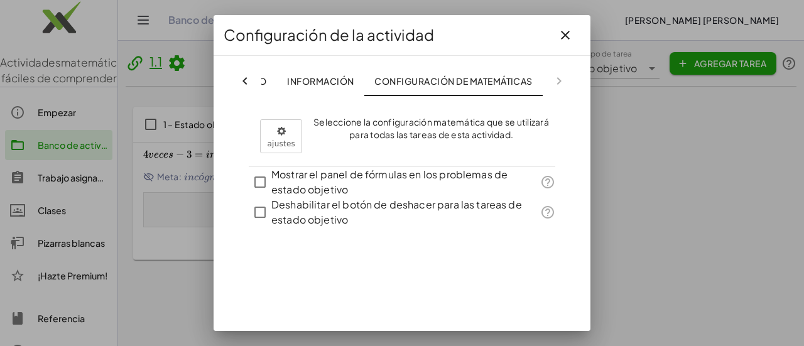
click at [550, 34] on button "button" at bounding box center [565, 35] width 30 height 30
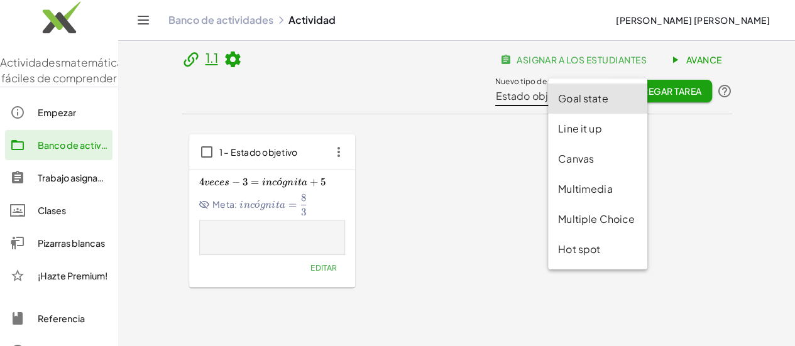
click at [572, 89] on font "Estado objetivo" at bounding box center [533, 95] width 77 height 13
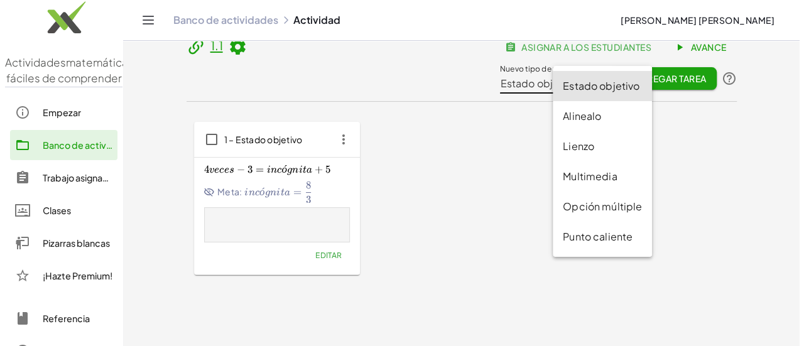
scroll to position [0, 0]
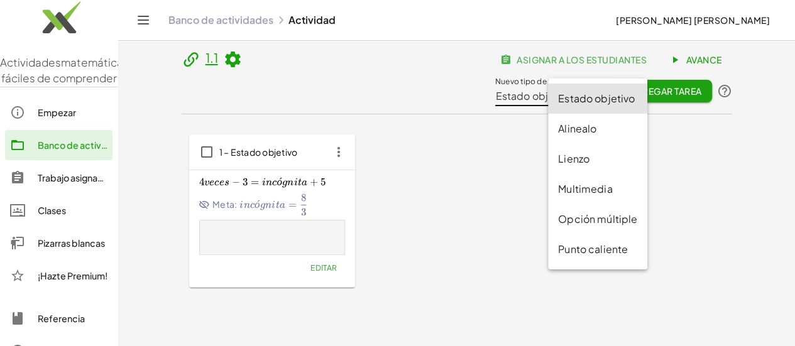
drag, startPoint x: 481, startPoint y: 111, endPoint x: 476, endPoint y: 33, distance: 78.0
click at [480, 114] on div "1 – Estado objetivo 4 incógnita − 3 = incógnita + 5 4x-3=x+5 4 veces − 3 = incó…" at bounding box center [457, 211] width 550 height 194
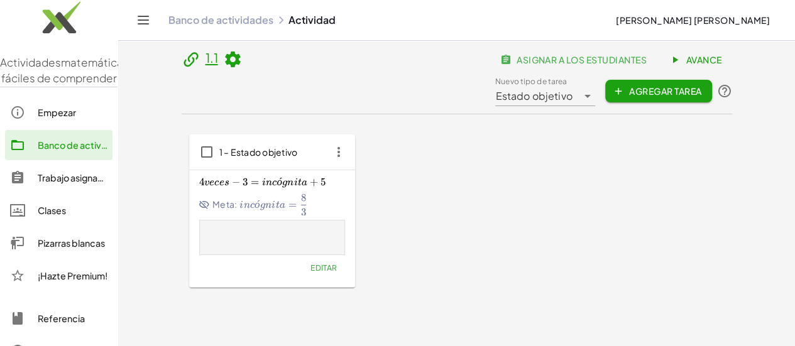
click at [327, 141] on icon "button" at bounding box center [338, 152] width 23 height 23
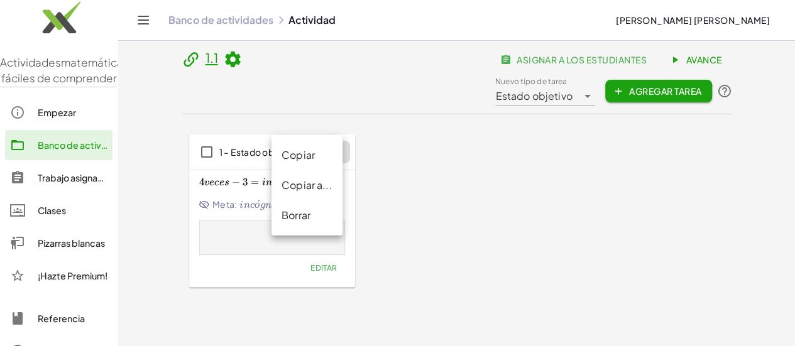
click at [310, 263] on font "Editar" at bounding box center [323, 267] width 27 height 9
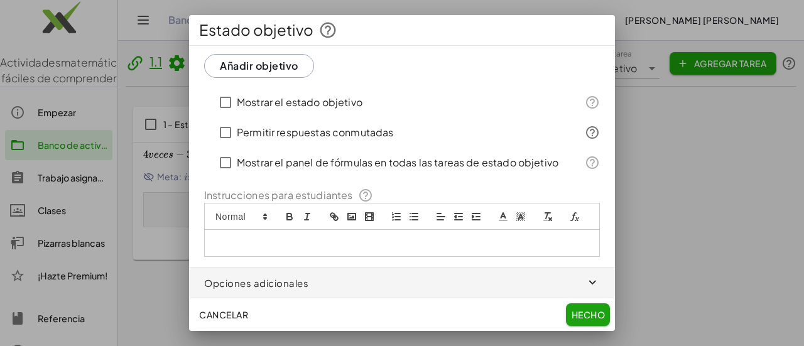
scroll to position [106, 0]
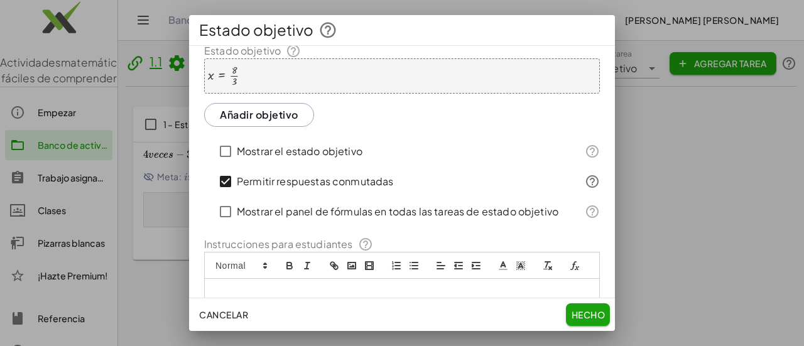
click at [585, 177] on icon at bounding box center [592, 181] width 15 height 15
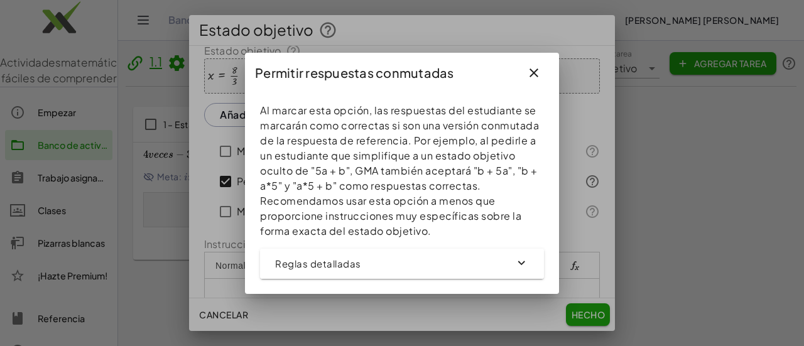
click at [538, 75] on icon "button" at bounding box center [534, 72] width 15 height 15
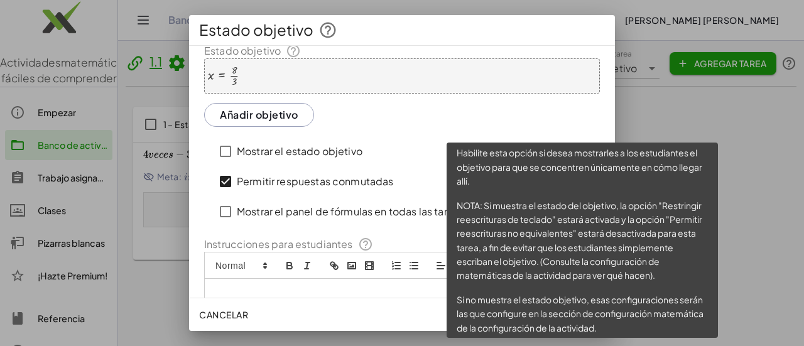
click at [586, 152] on icon at bounding box center [592, 151] width 15 height 15
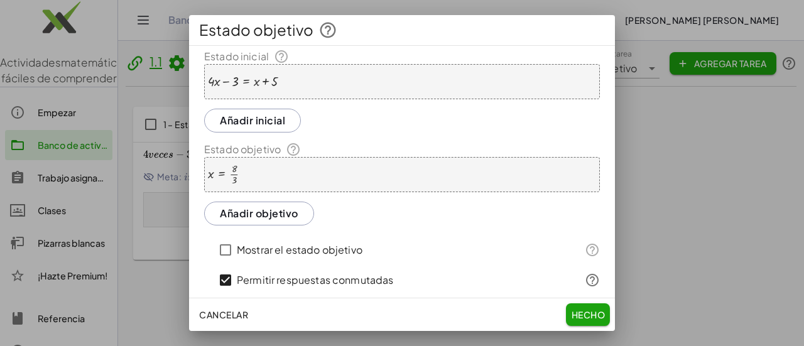
scroll to position [0, 0]
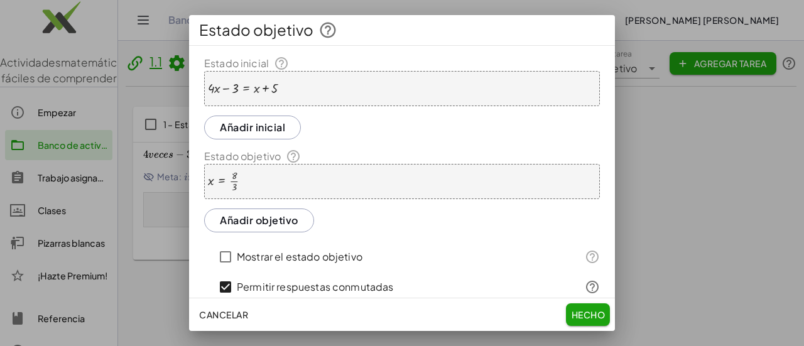
click at [168, 105] on div at bounding box center [402, 173] width 804 height 346
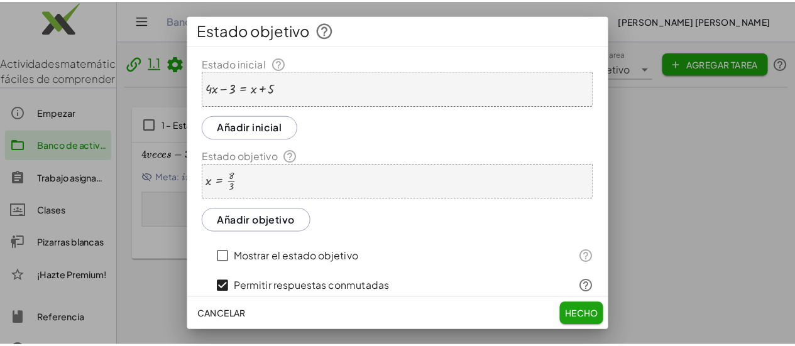
scroll to position [63, 0]
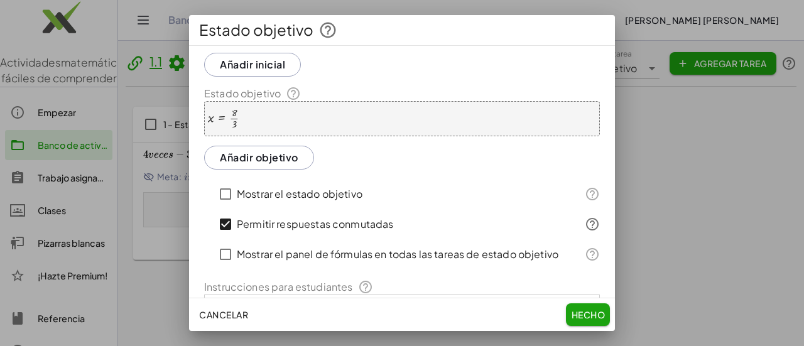
click at [683, 186] on div at bounding box center [402, 173] width 804 height 346
click at [637, 124] on div at bounding box center [402, 173] width 804 height 346
click at [597, 314] on font "Hecho" at bounding box center [588, 314] width 33 height 11
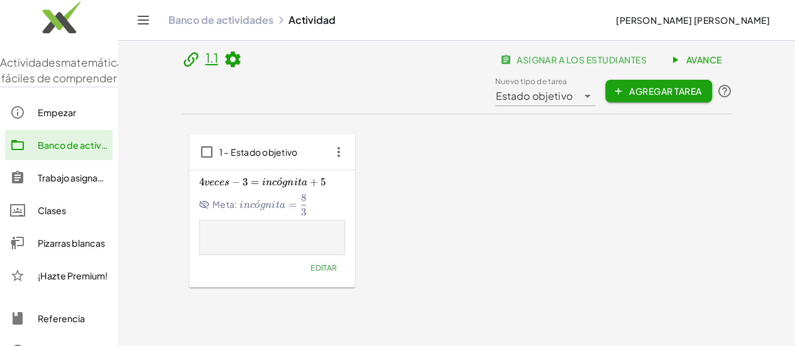
click at [577, 76] on div "Estado objetivo *********" at bounding box center [536, 91] width 82 height 30
click at [563, 89] on font "Estado objetivo" at bounding box center [533, 95] width 77 height 13
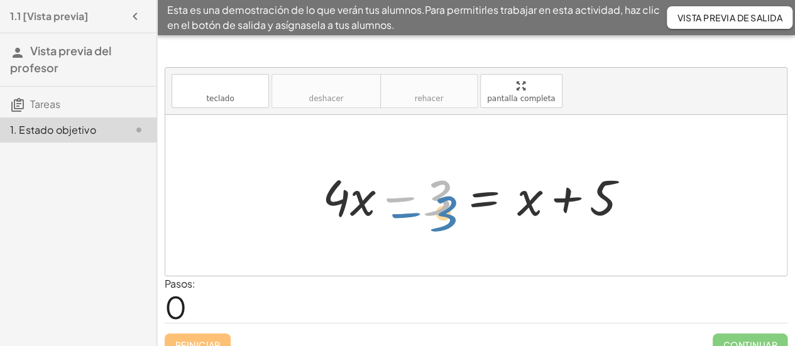
drag, startPoint x: 440, startPoint y: 196, endPoint x: 444, endPoint y: 209, distance: 13.7
click at [444, 209] on div at bounding box center [480, 195] width 329 height 65
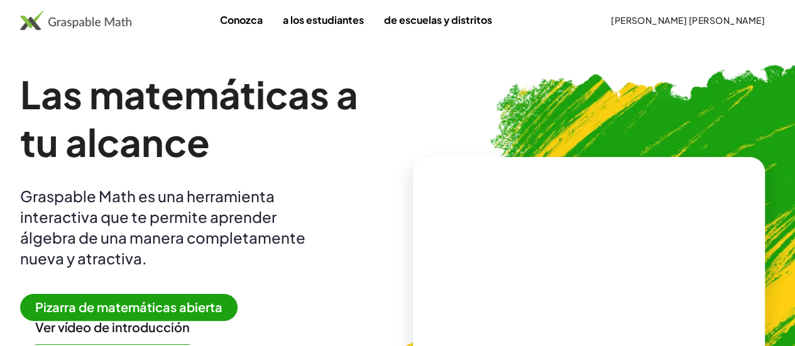
click at [606, 85] on img at bounding box center [655, 256] width 581 height 490
click at [112, 23] on img at bounding box center [75, 20] width 111 height 20
click at [630, 21] on font "[PERSON_NAME] [PERSON_NAME]" at bounding box center [688, 19] width 154 height 11
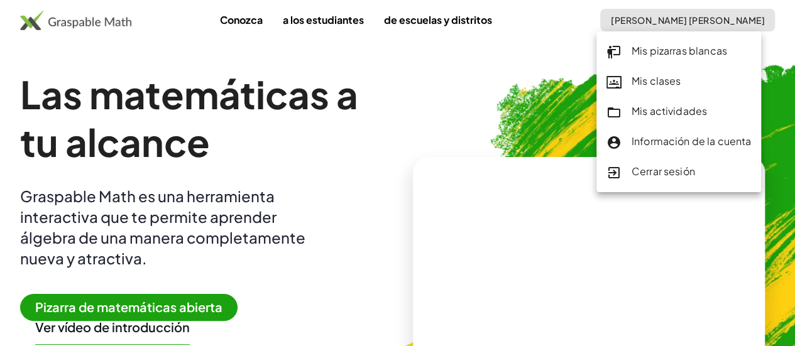
click at [635, 57] on font "Mis pizarras blancas" at bounding box center [680, 50] width 96 height 13
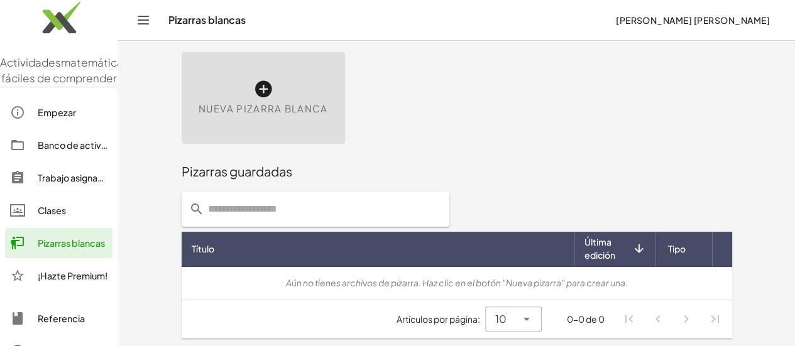
scroll to position [36, 0]
